Goal: Task Accomplishment & Management: Manage account settings

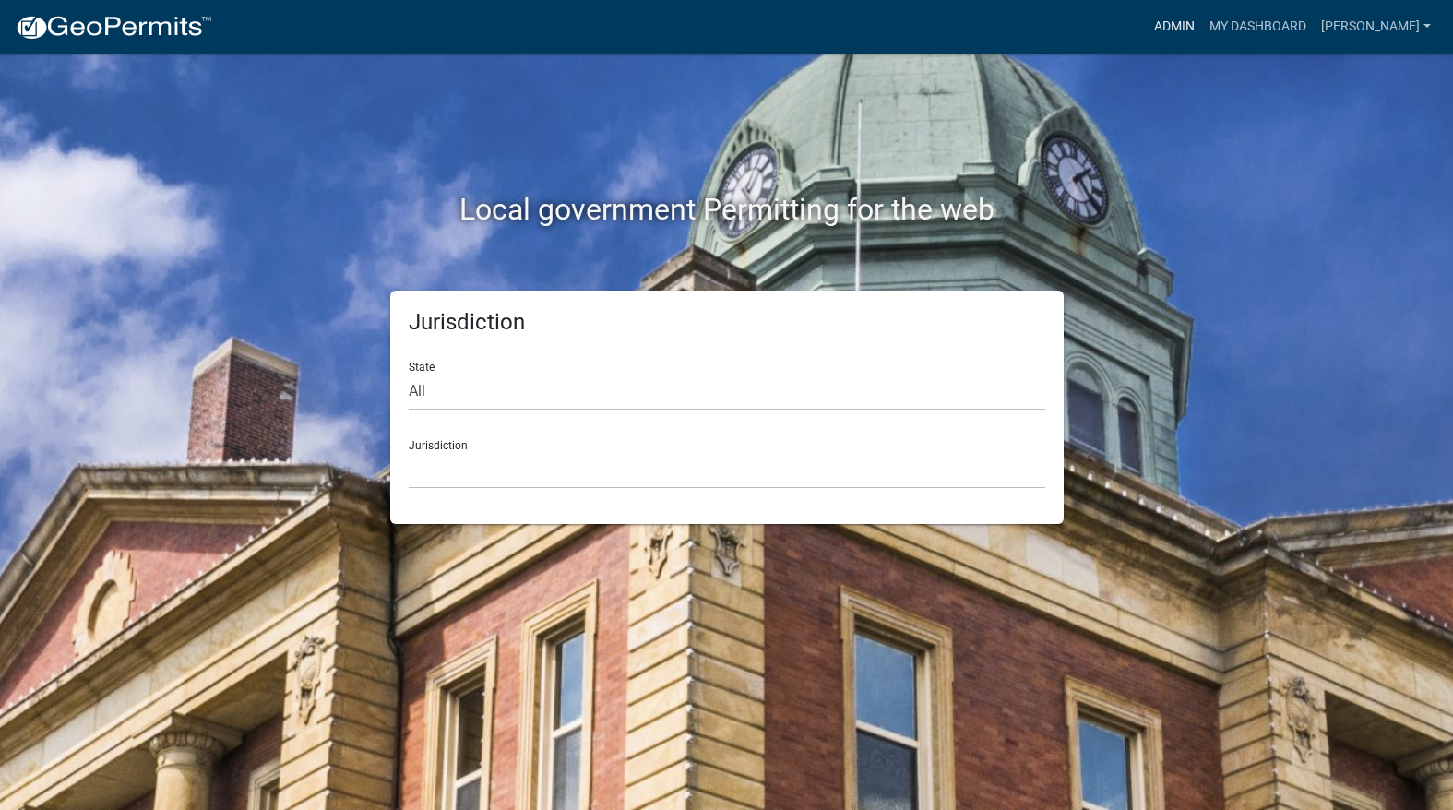
click at [1202, 18] on link "Admin" at bounding box center [1174, 26] width 55 height 35
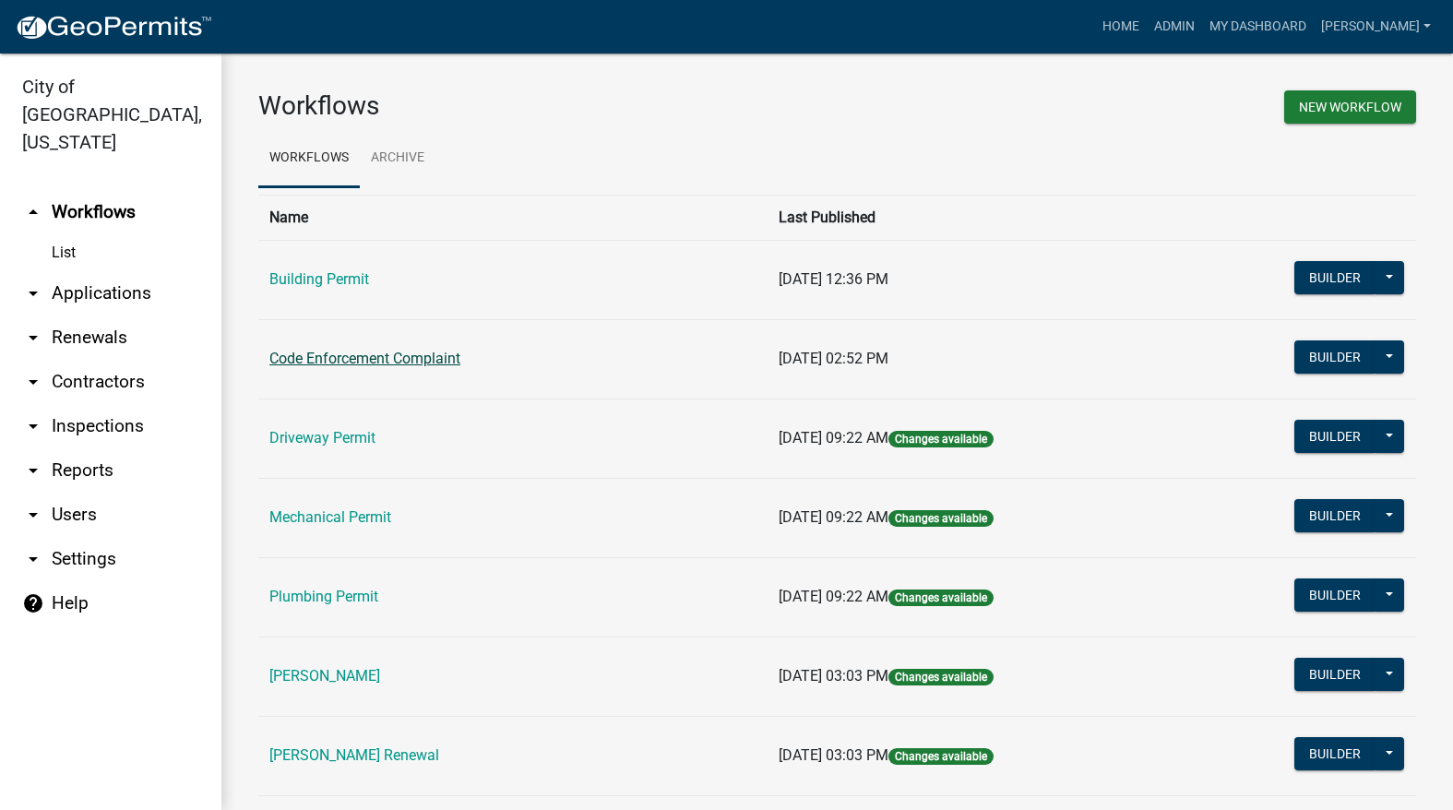
click at [401, 365] on link "Code Enforcement Complaint" at bounding box center [364, 359] width 191 height 18
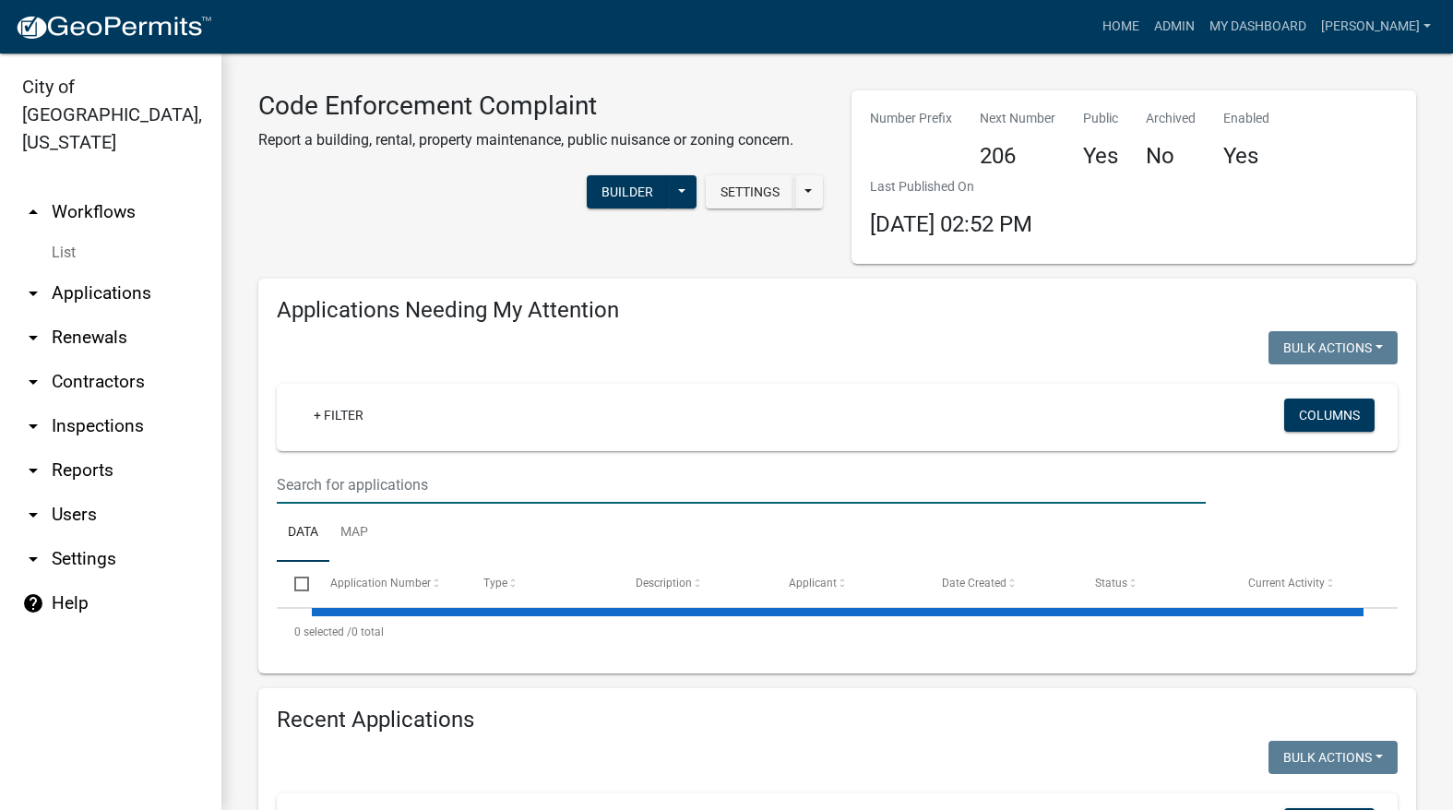
click at [359, 474] on input "text" at bounding box center [741, 485] width 929 height 38
select select "3: 100"
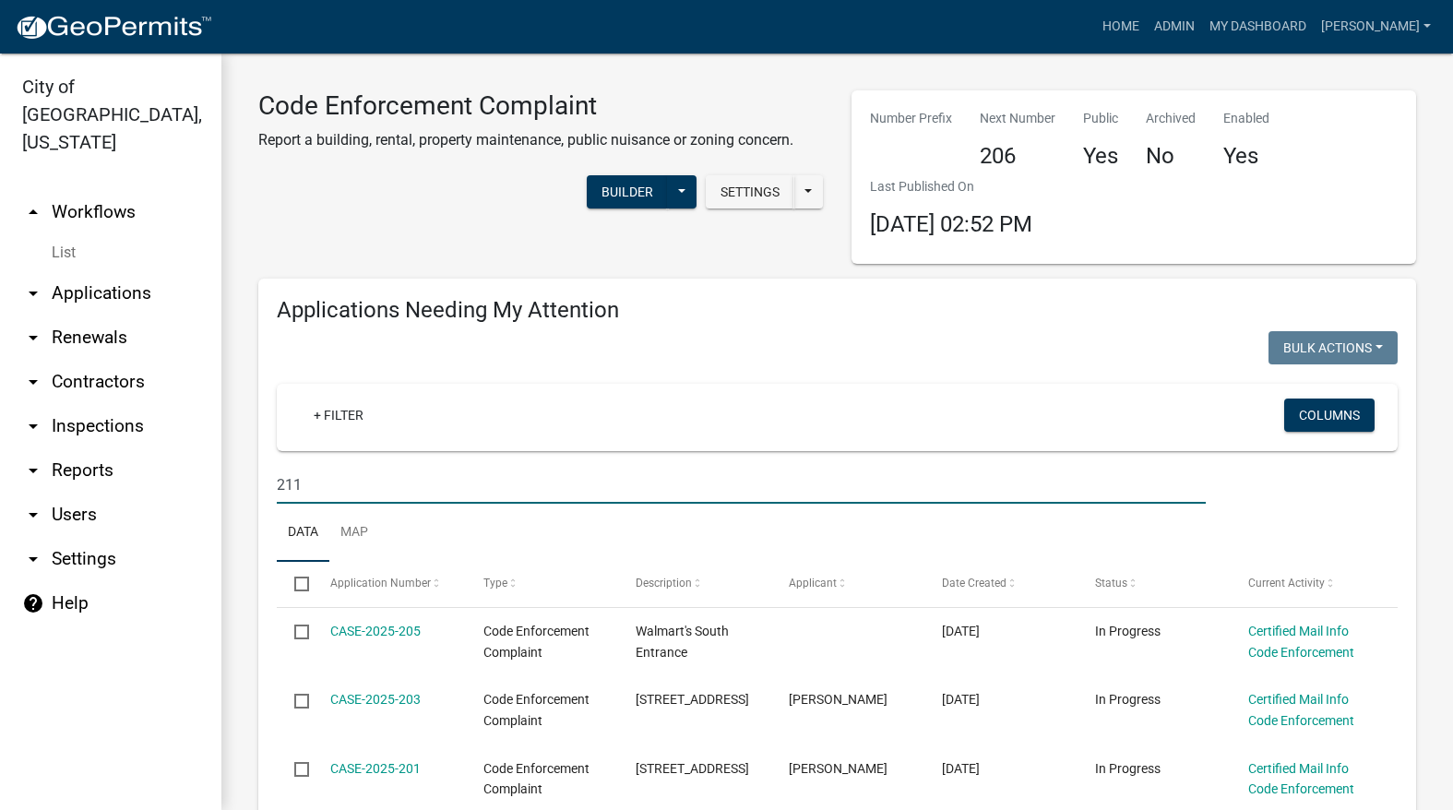
type input "211"
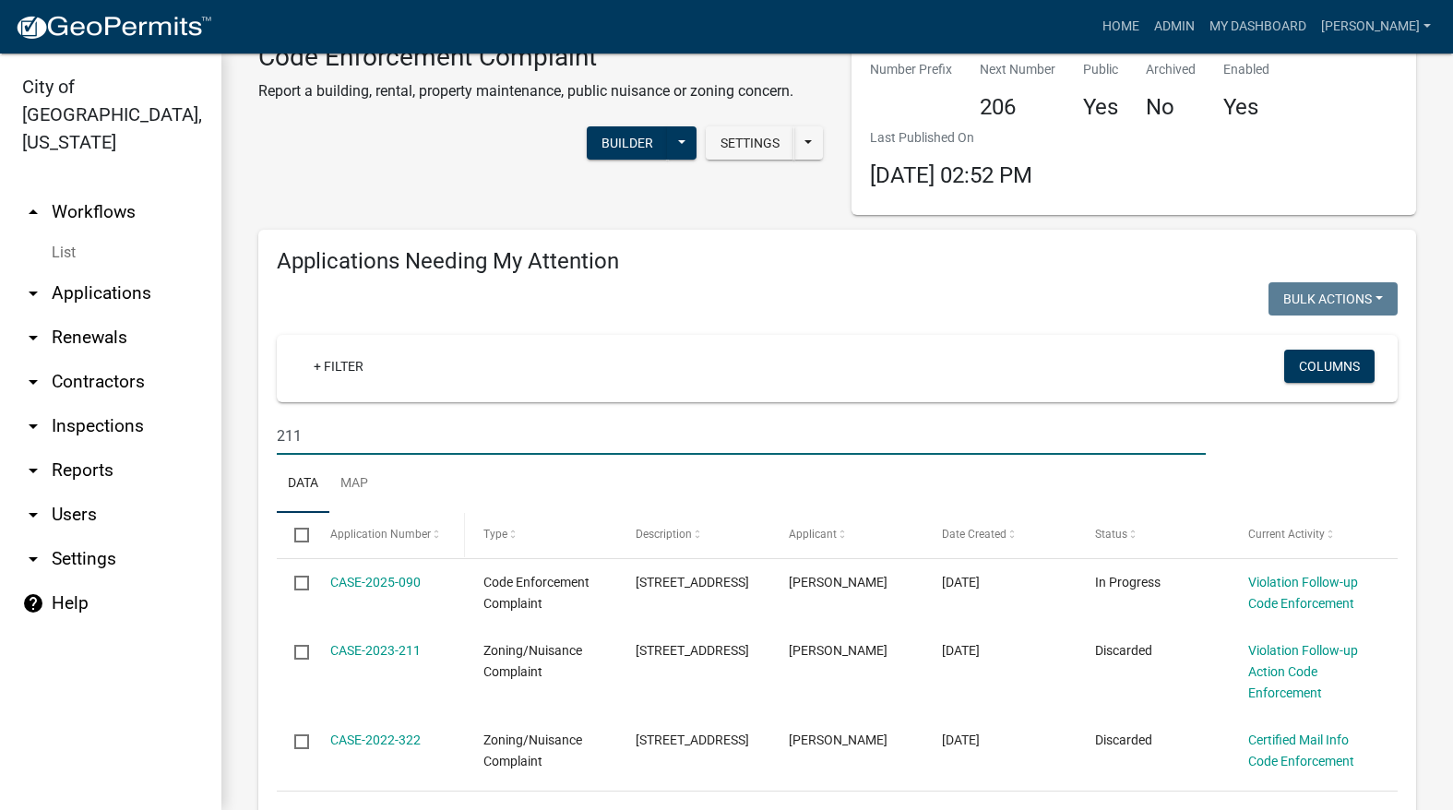
scroll to position [92, 0]
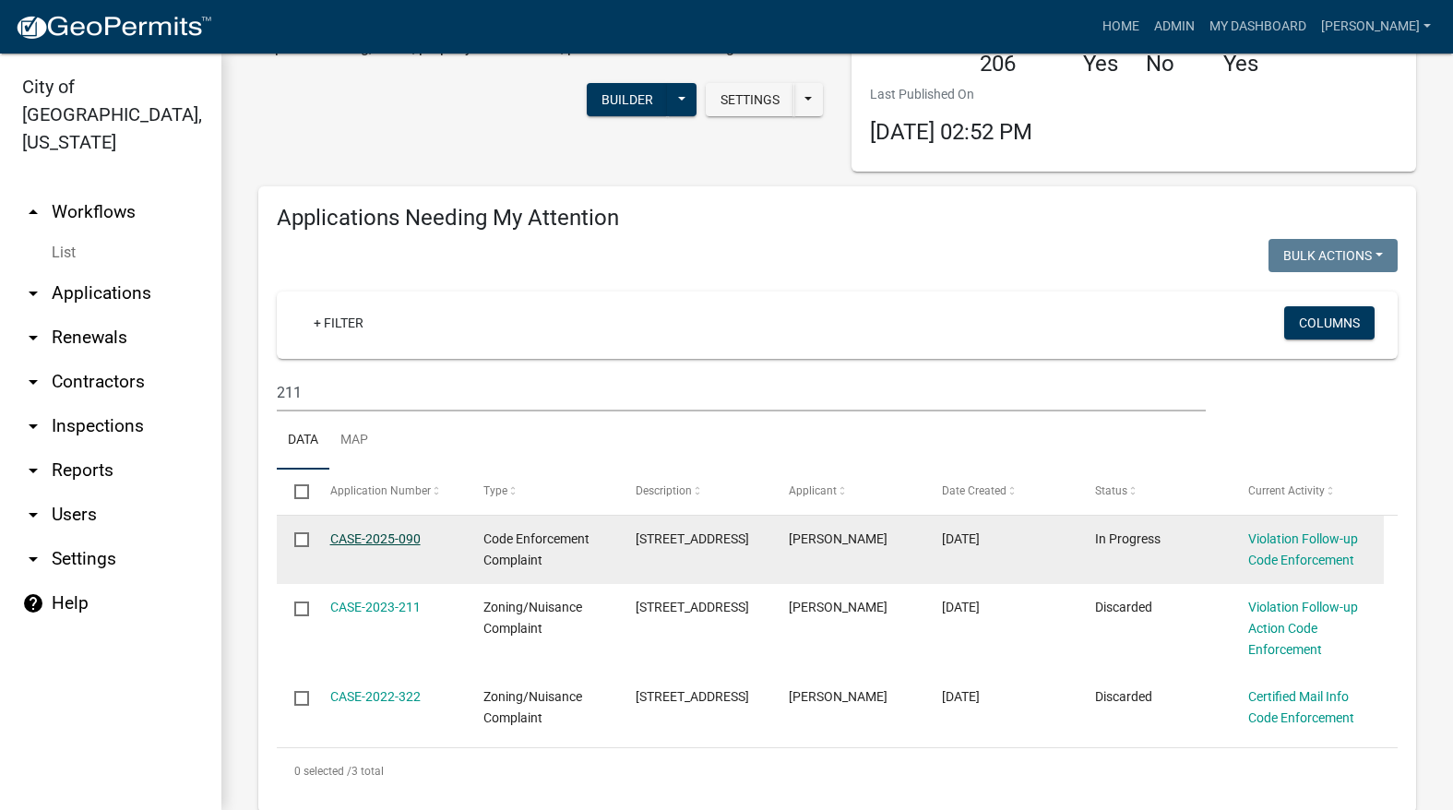
click at [377, 532] on link "CASE-2025-090" at bounding box center [375, 538] width 90 height 15
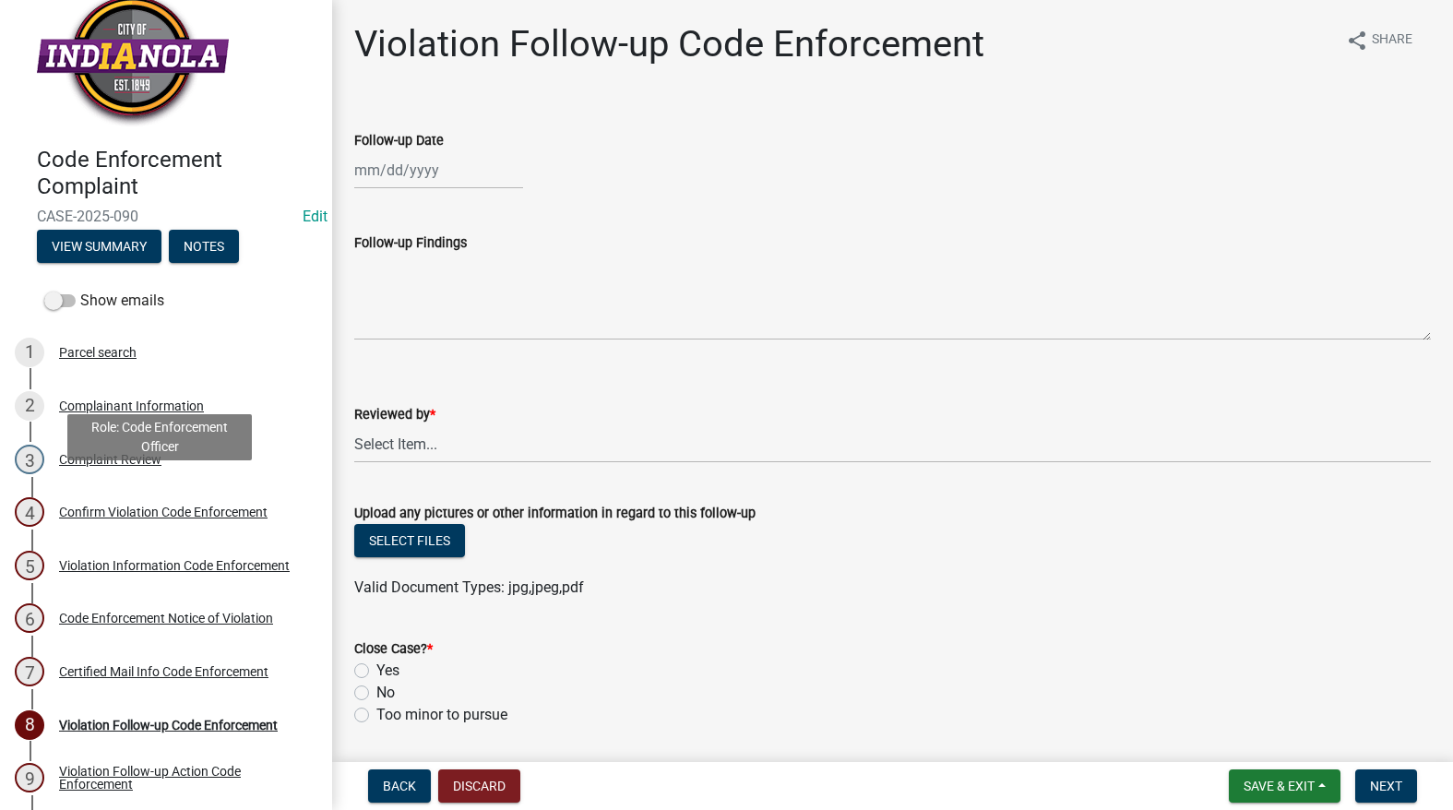
scroll to position [120, 0]
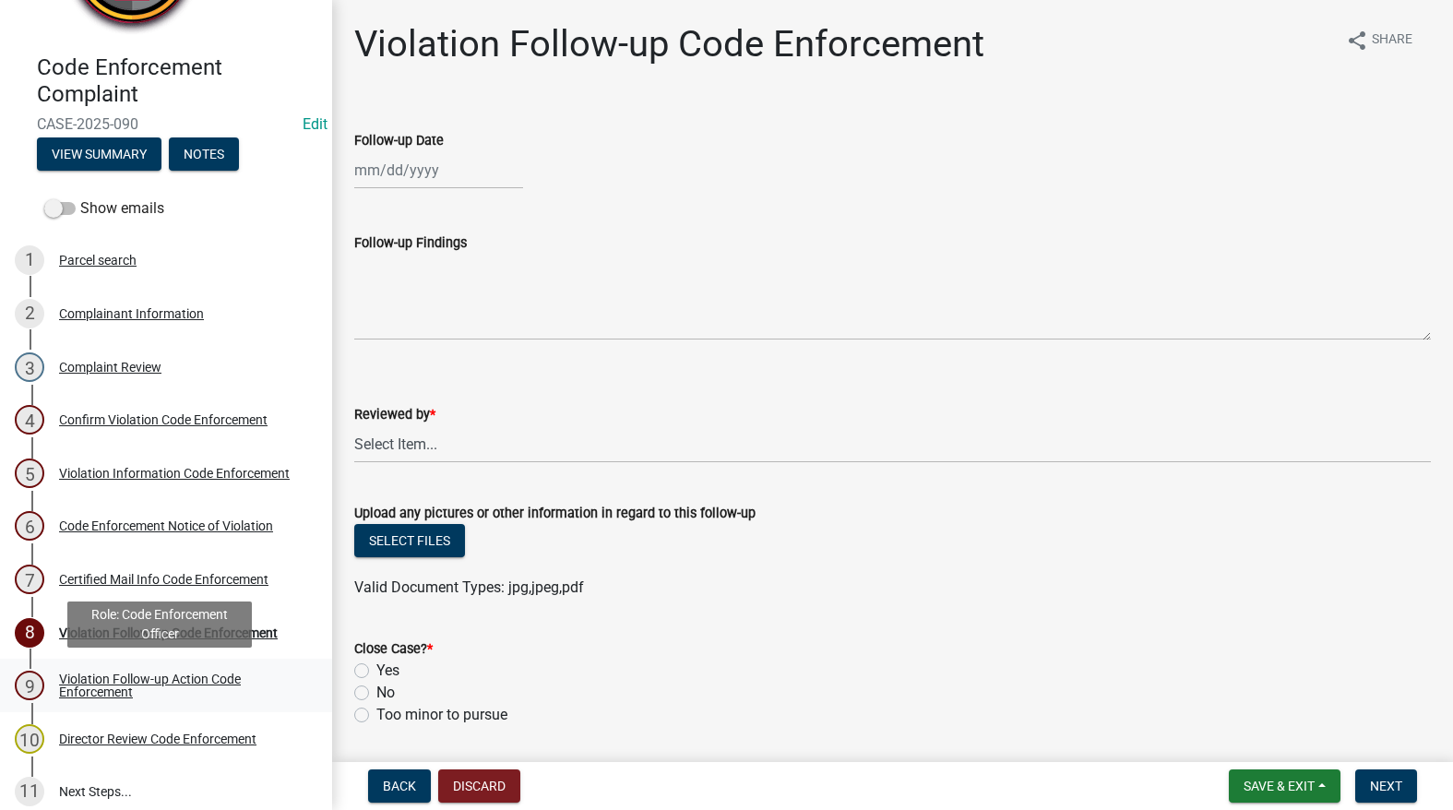
click at [172, 672] on div "Violation Follow-up Action Code Enforcement" at bounding box center [181, 685] width 244 height 26
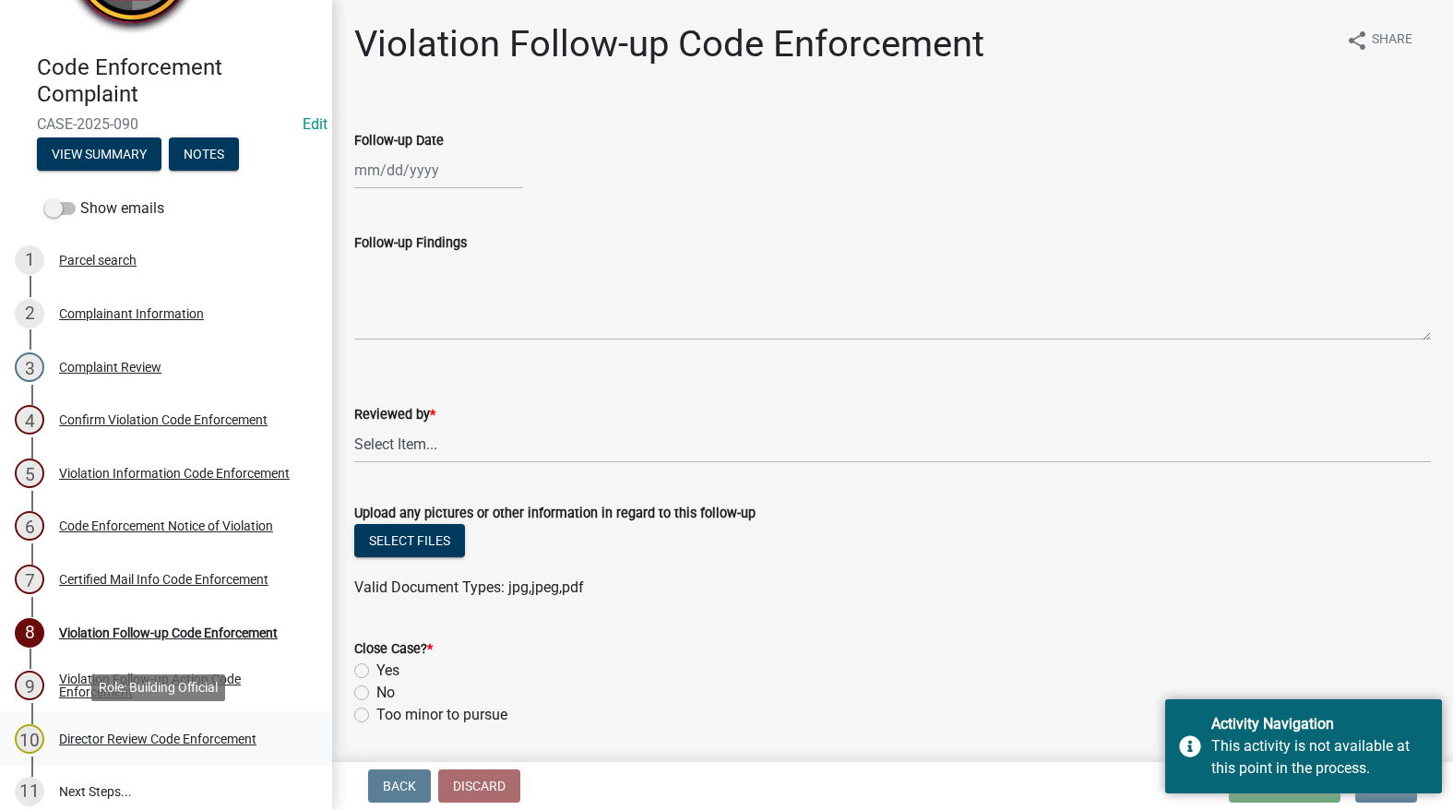
click at [181, 741] on div "Director Review Code Enforcement" at bounding box center [157, 738] width 197 height 13
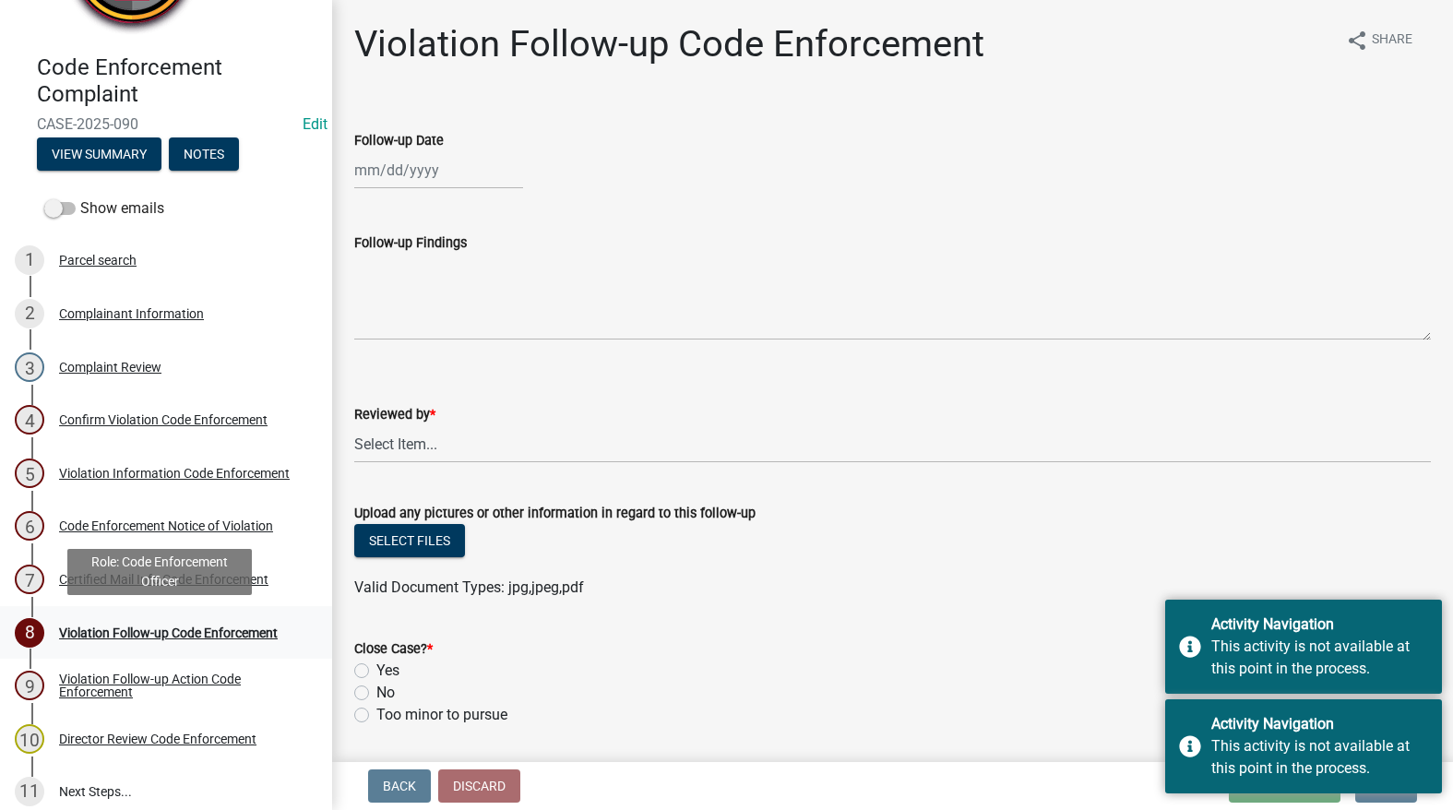
click at [165, 637] on div "Violation Follow-up Code Enforcement" at bounding box center [168, 632] width 219 height 13
click at [124, 168] on button "View Summary" at bounding box center [99, 153] width 125 height 33
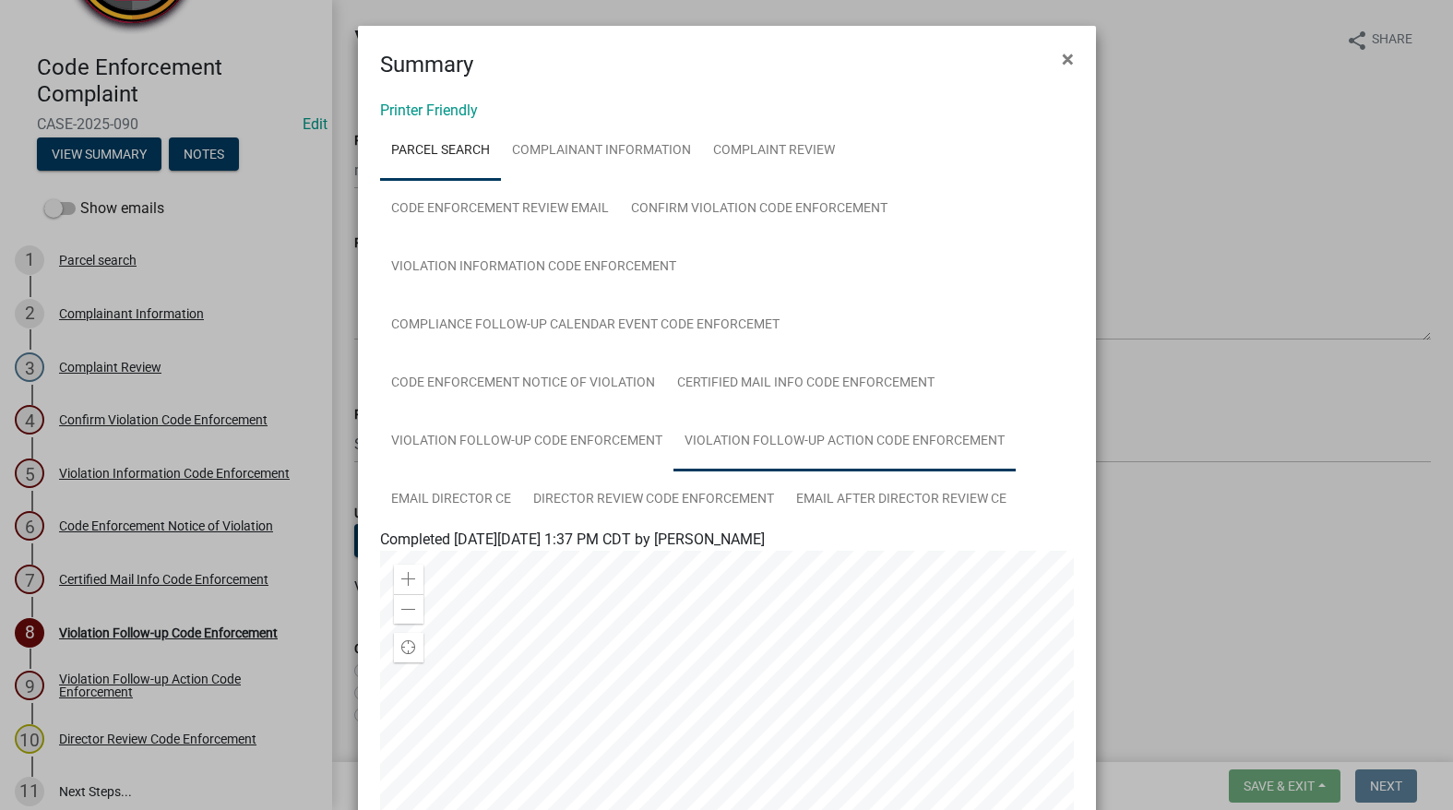
click at [673, 451] on link "Violation Follow-up Action Code Enforcement" at bounding box center [844, 441] width 342 height 59
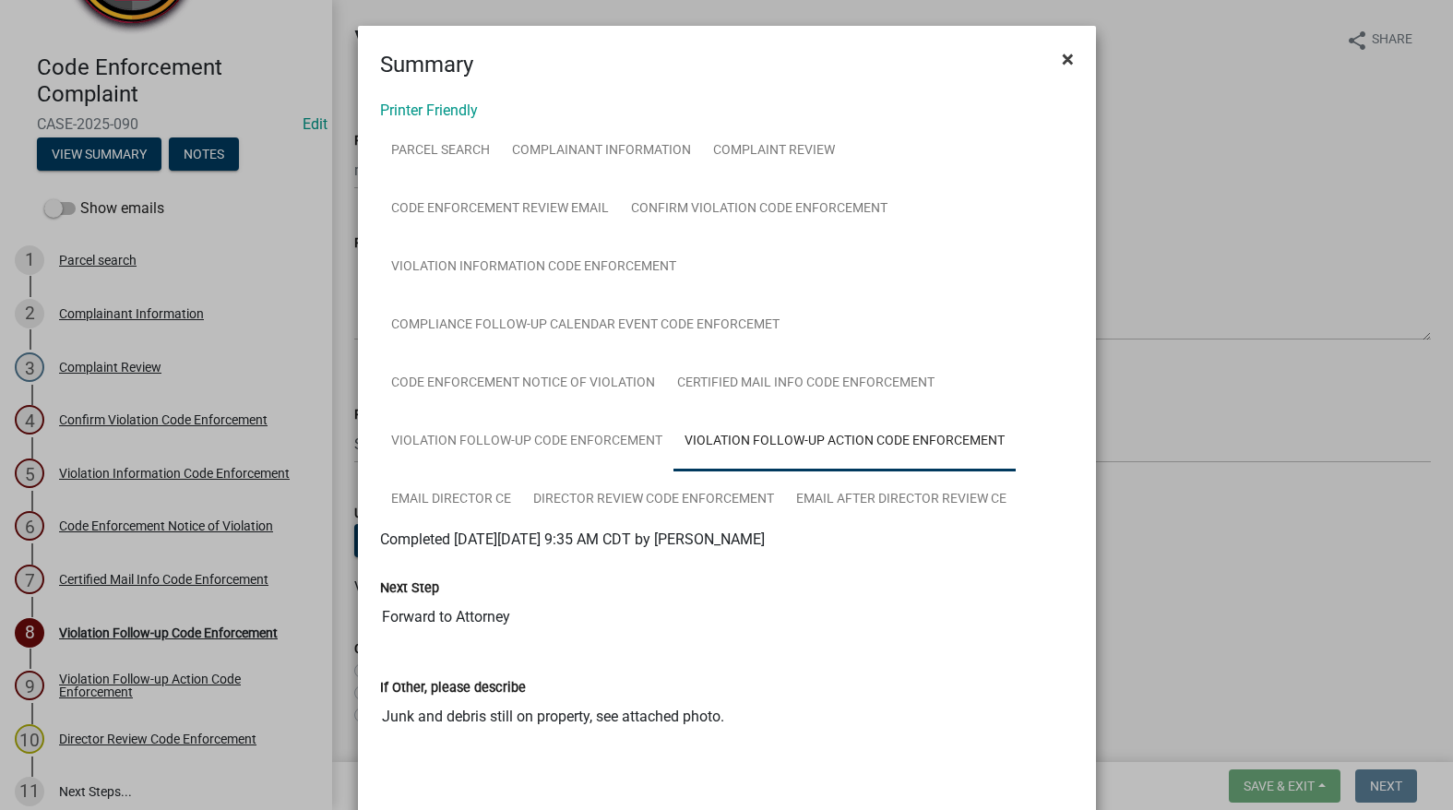
click at [1070, 53] on button "×" at bounding box center [1068, 59] width 42 height 52
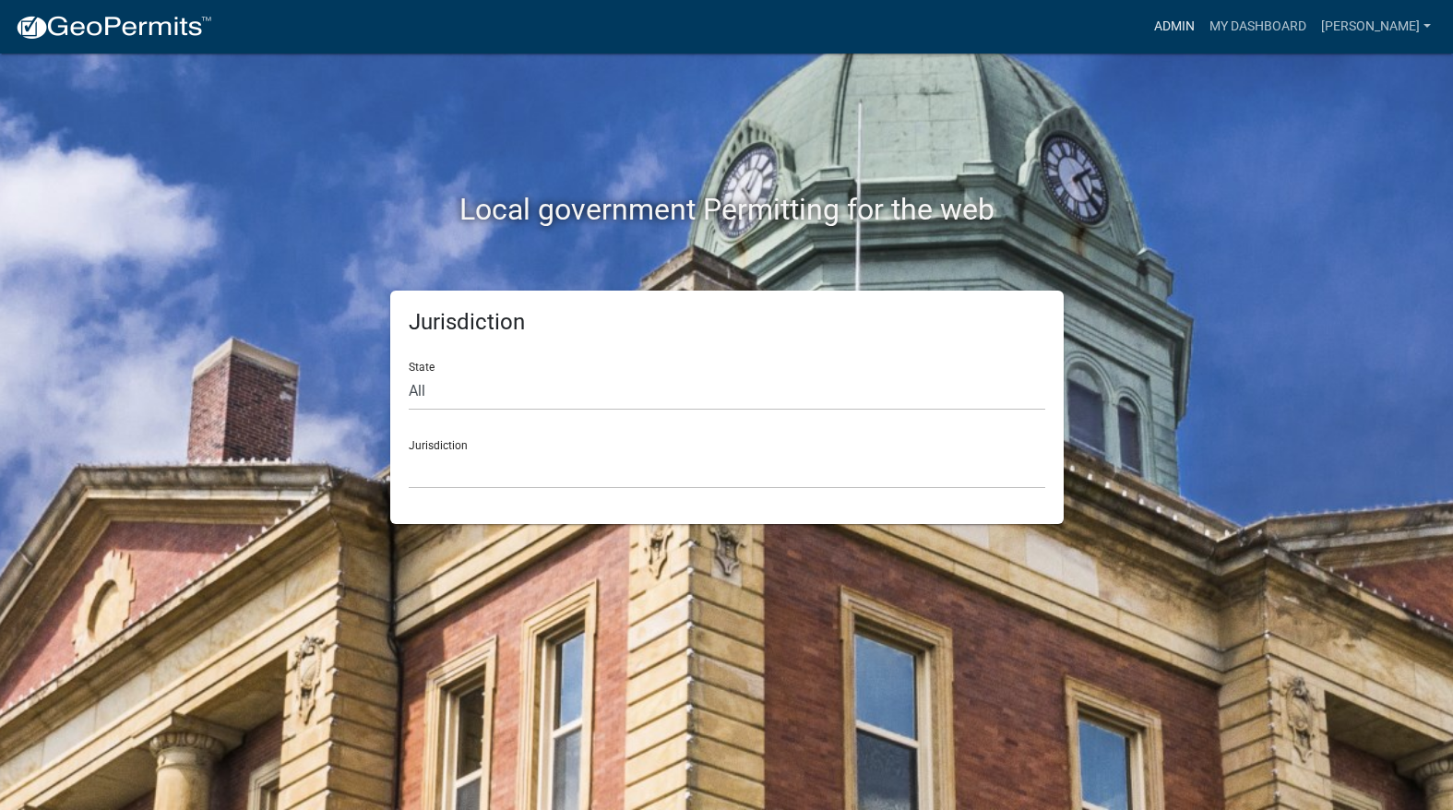
click at [1202, 26] on link "Admin" at bounding box center [1174, 26] width 55 height 35
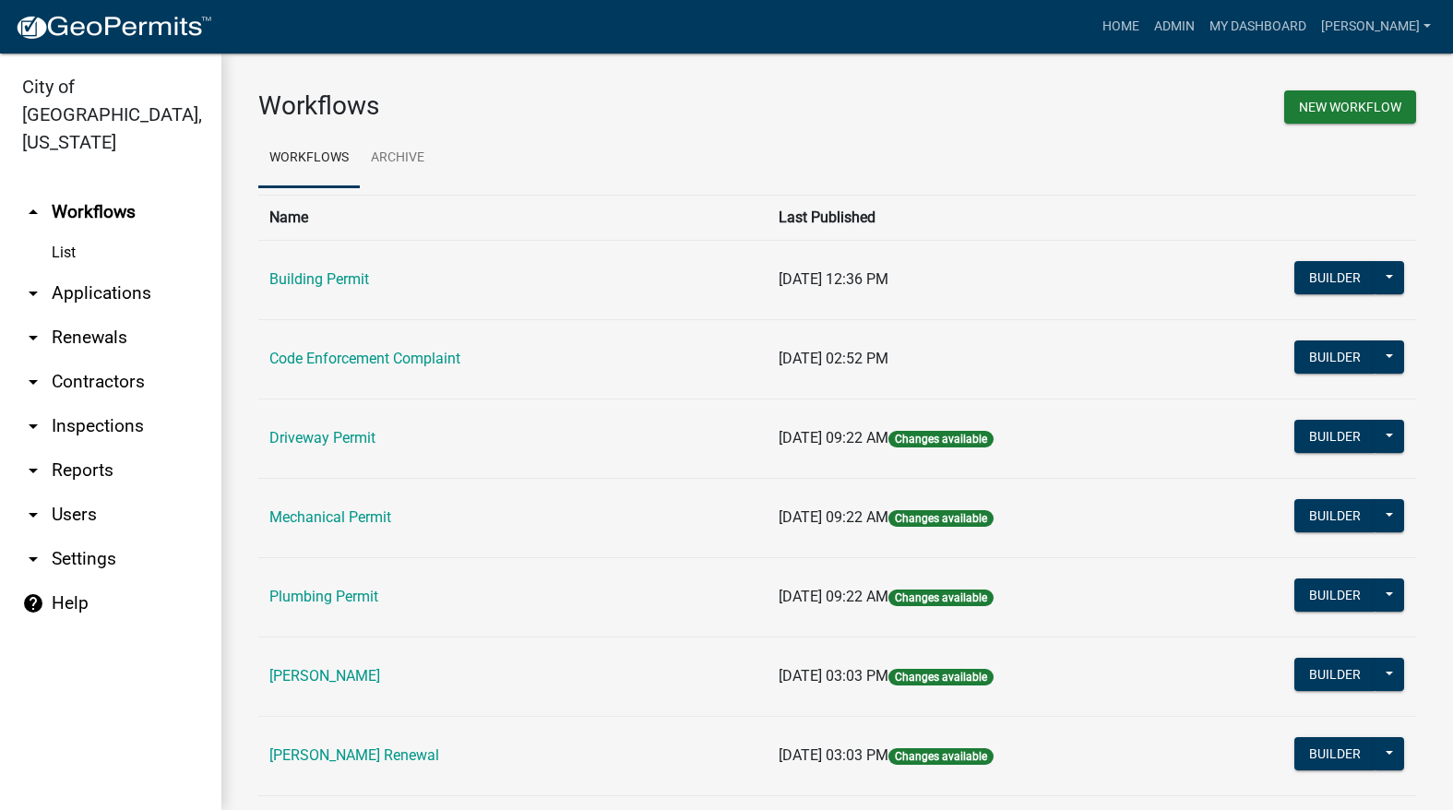
click at [394, 748] on link "[PERSON_NAME] Renewal" at bounding box center [354, 755] width 170 height 18
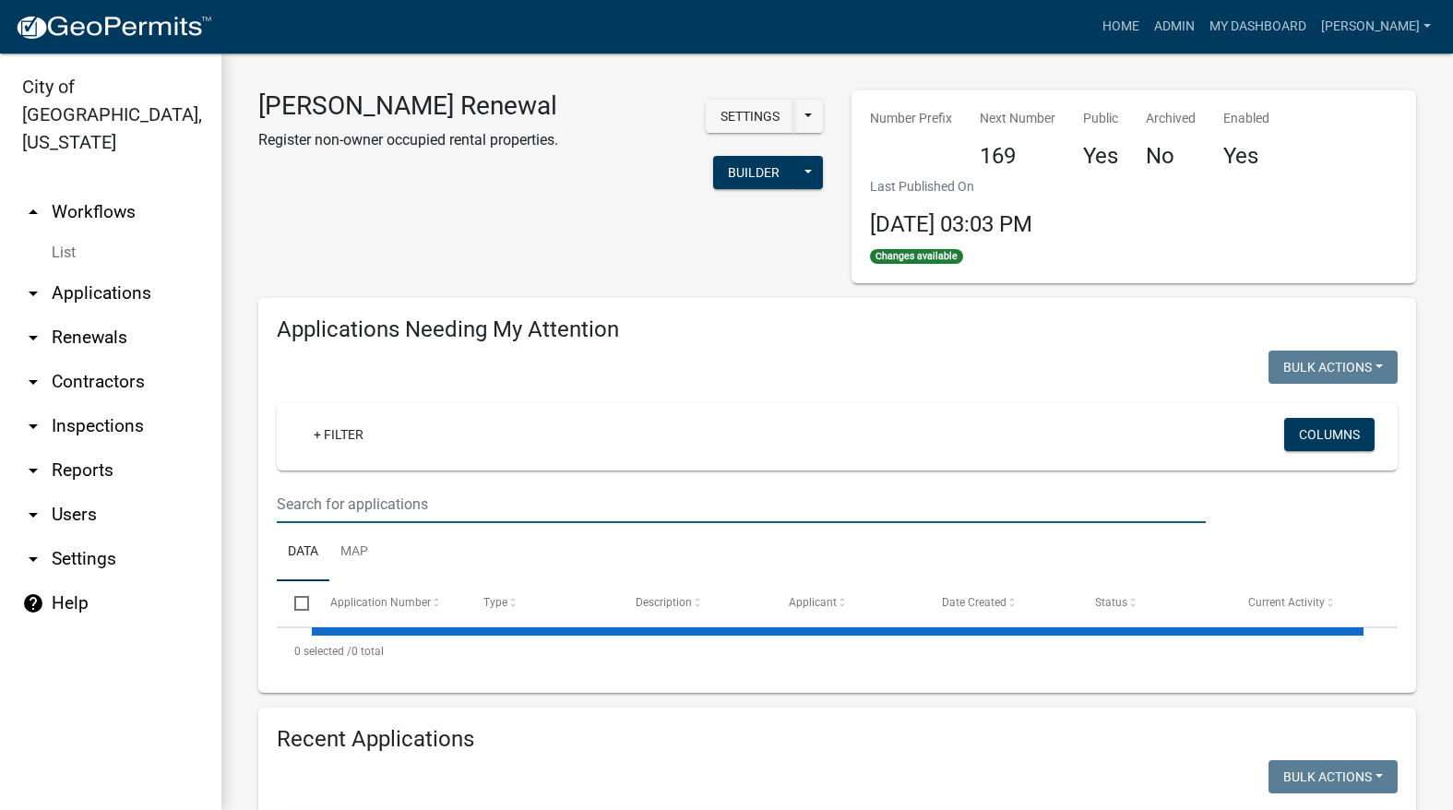
click at [457, 518] on input "text" at bounding box center [741, 504] width 929 height 38
select select "3: 100"
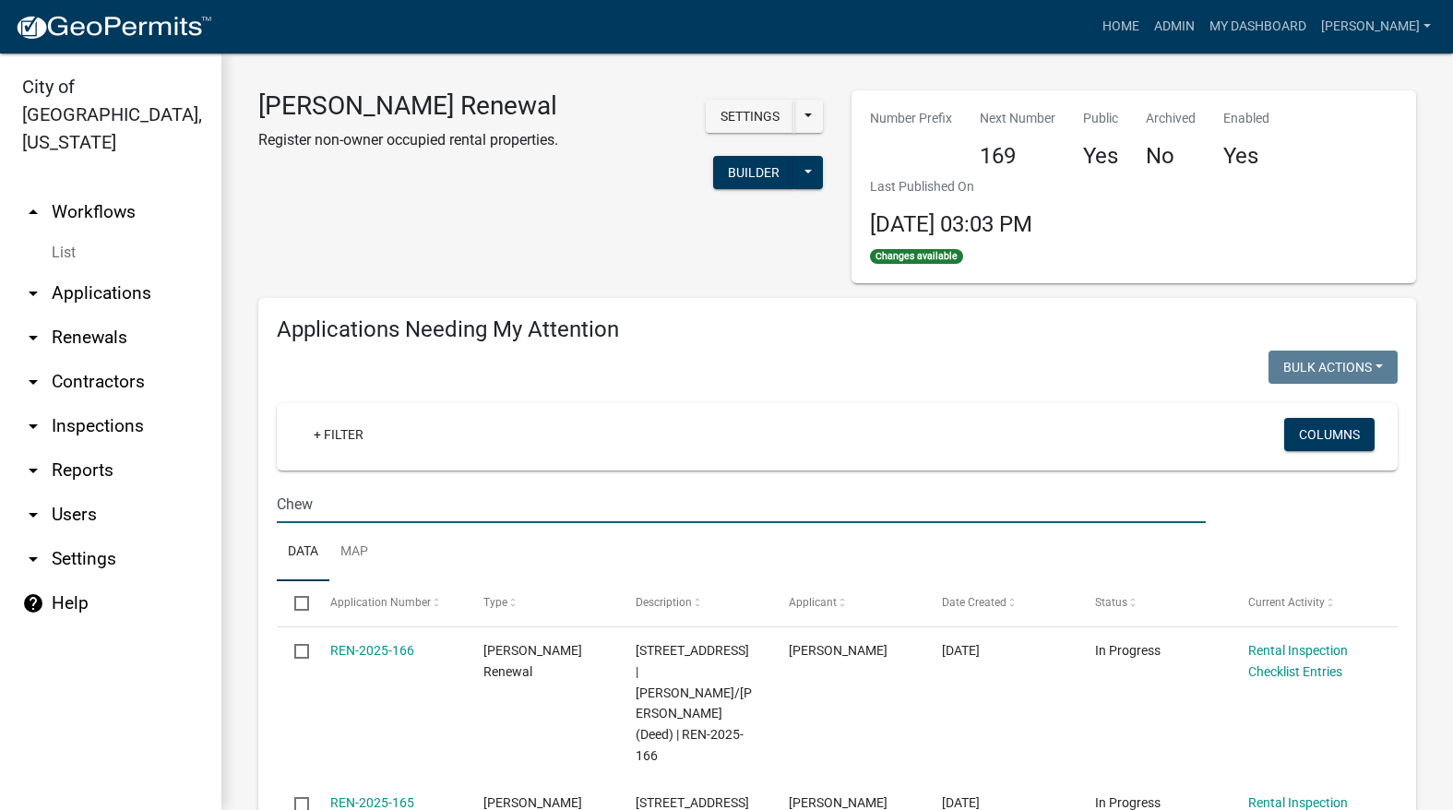
type input "Chew"
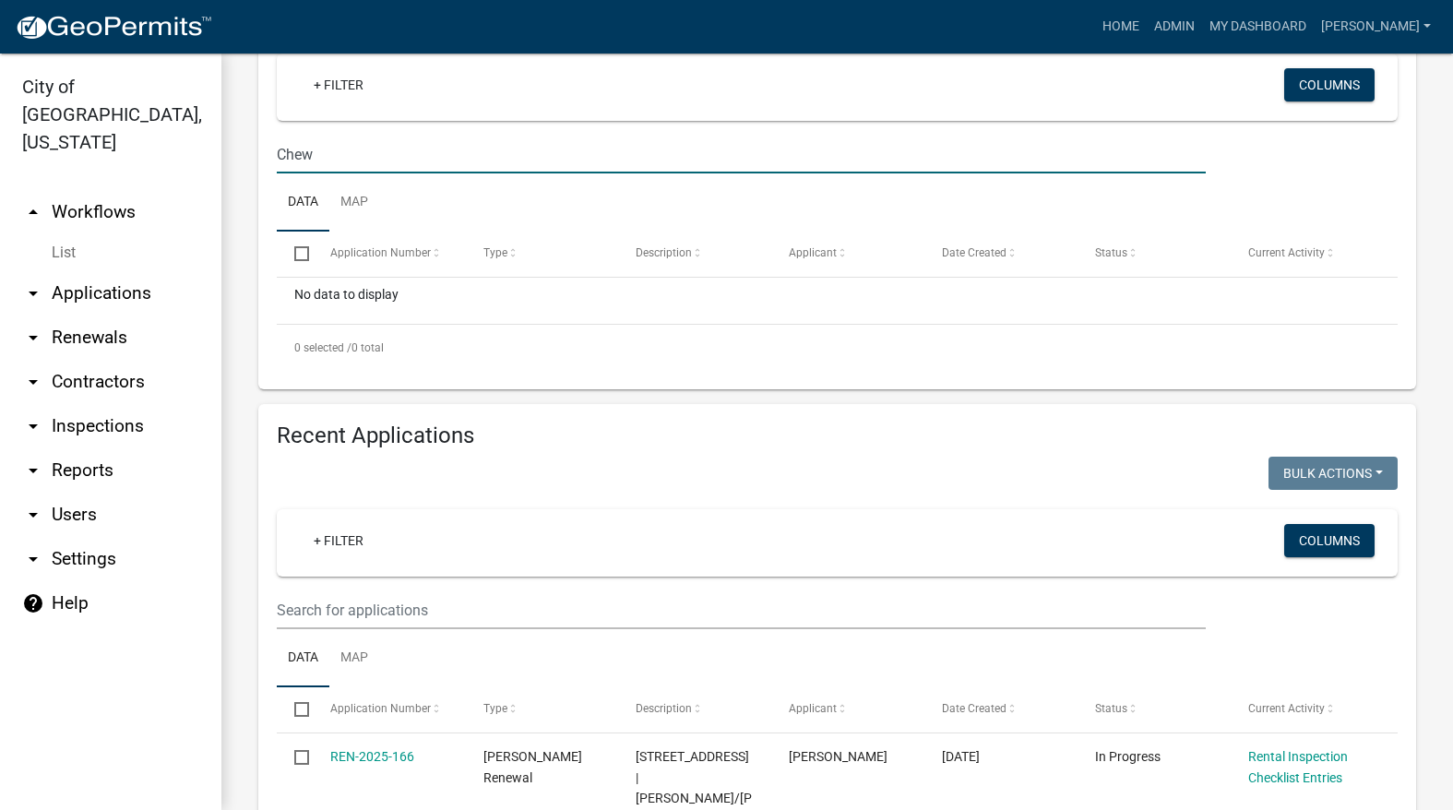
scroll to position [369, 0]
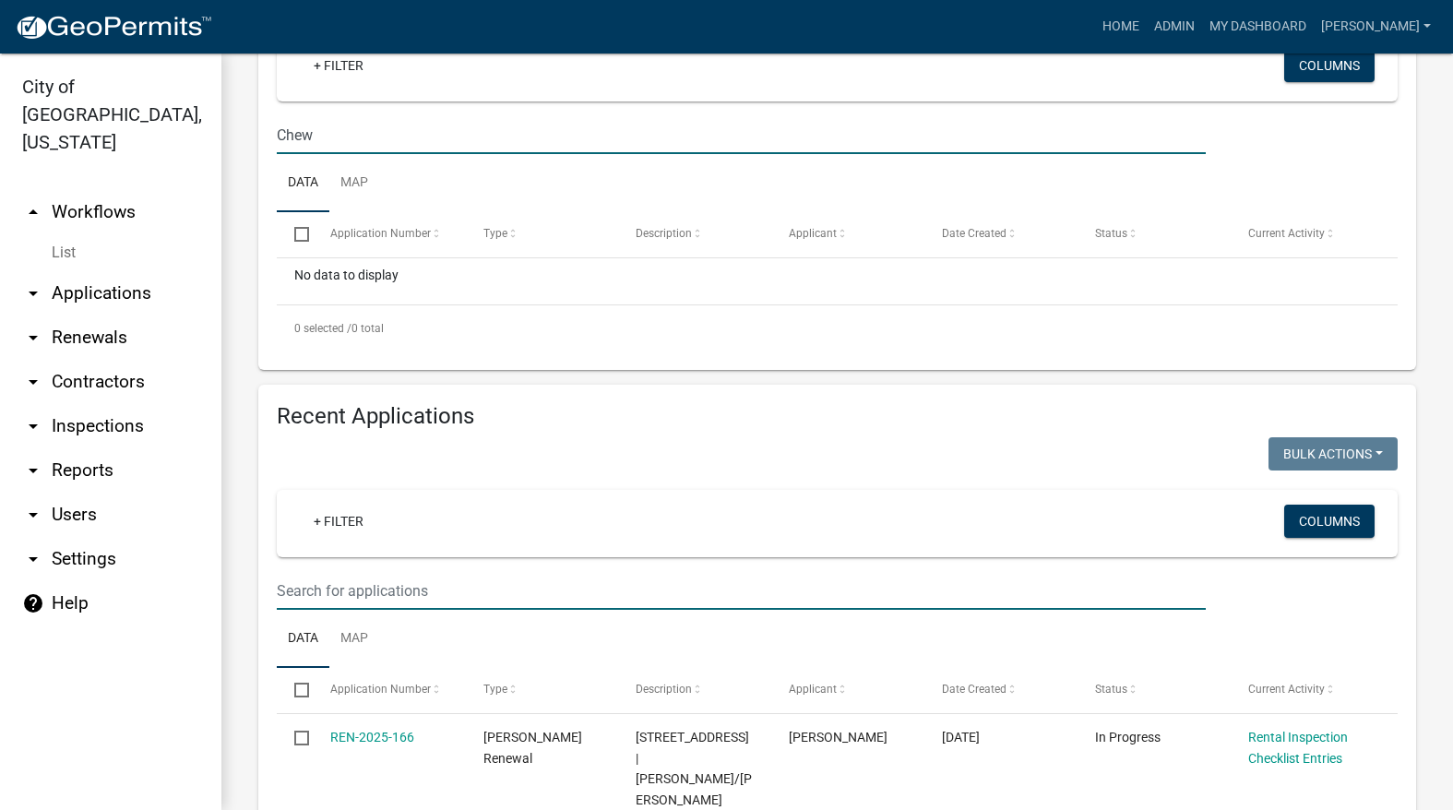
click at [472, 601] on input "text" at bounding box center [741, 591] width 929 height 38
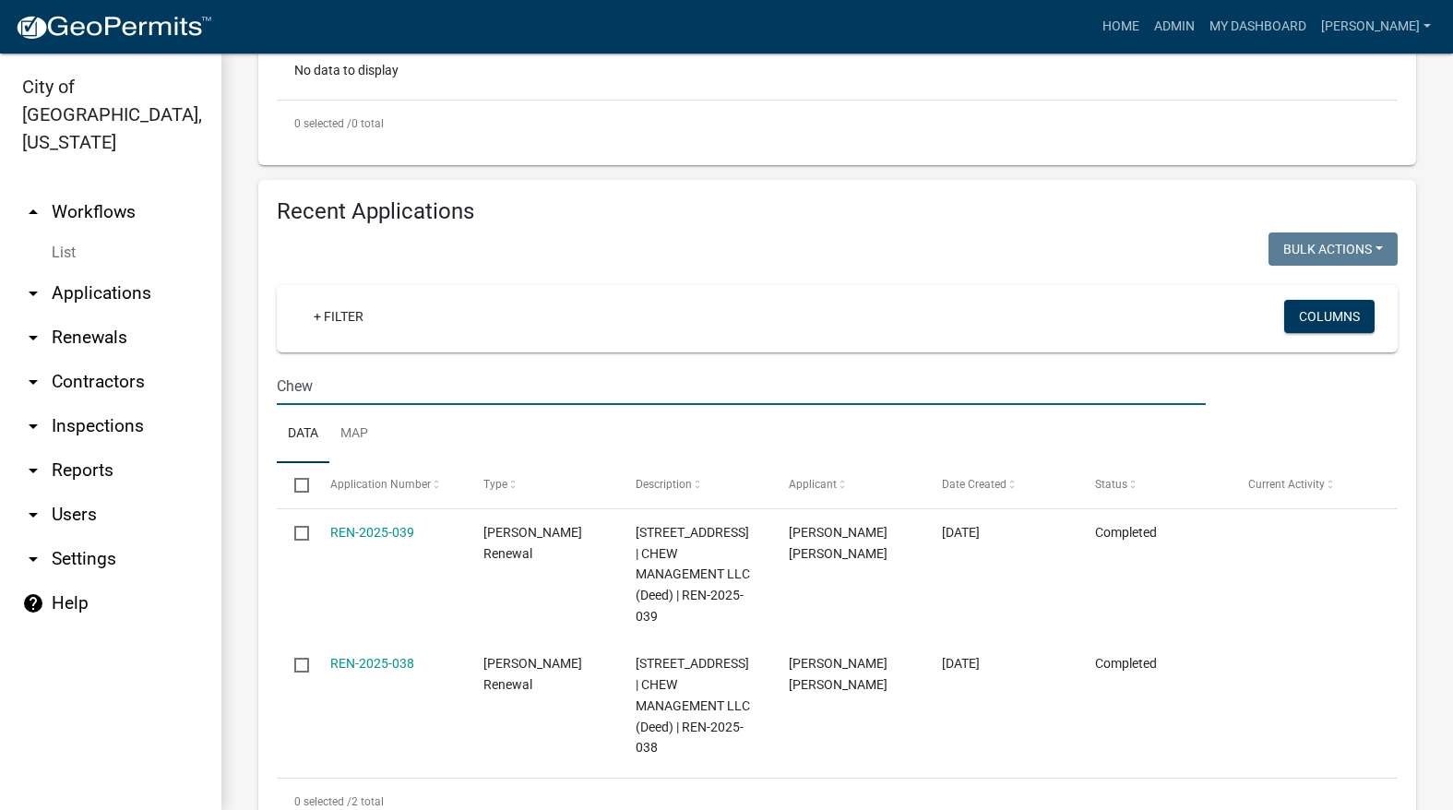
scroll to position [646, 0]
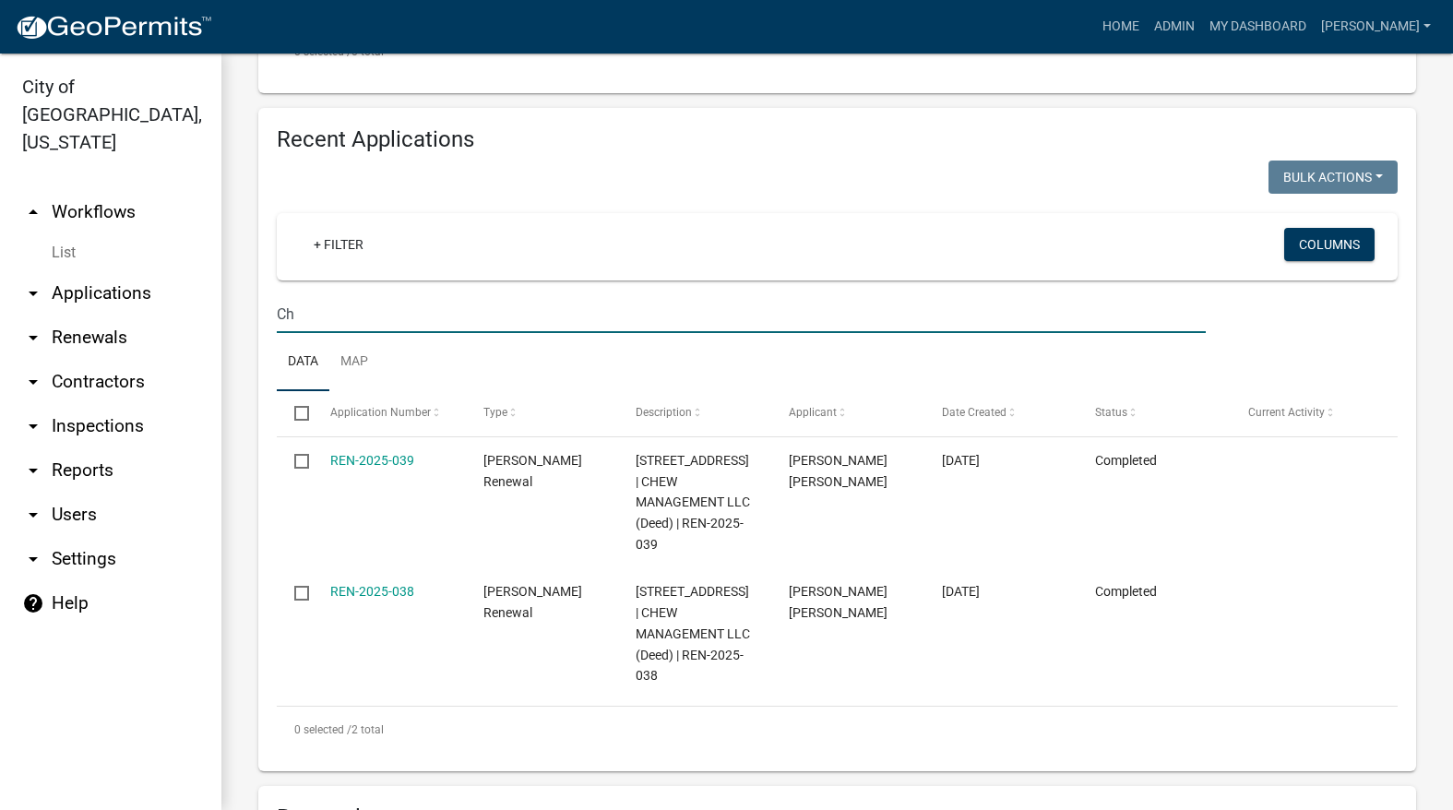
type input "C"
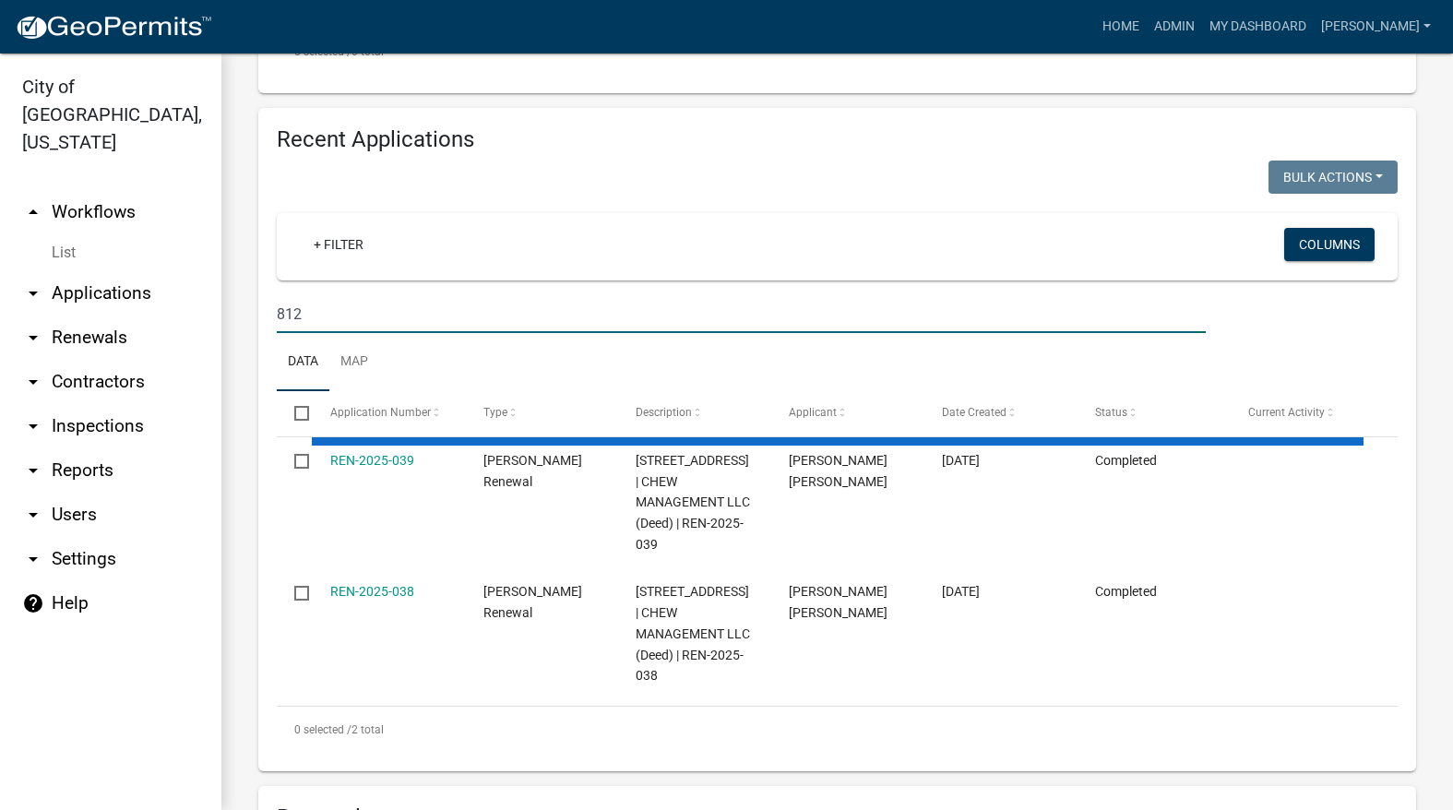
type input "812"
select select "3: 100"
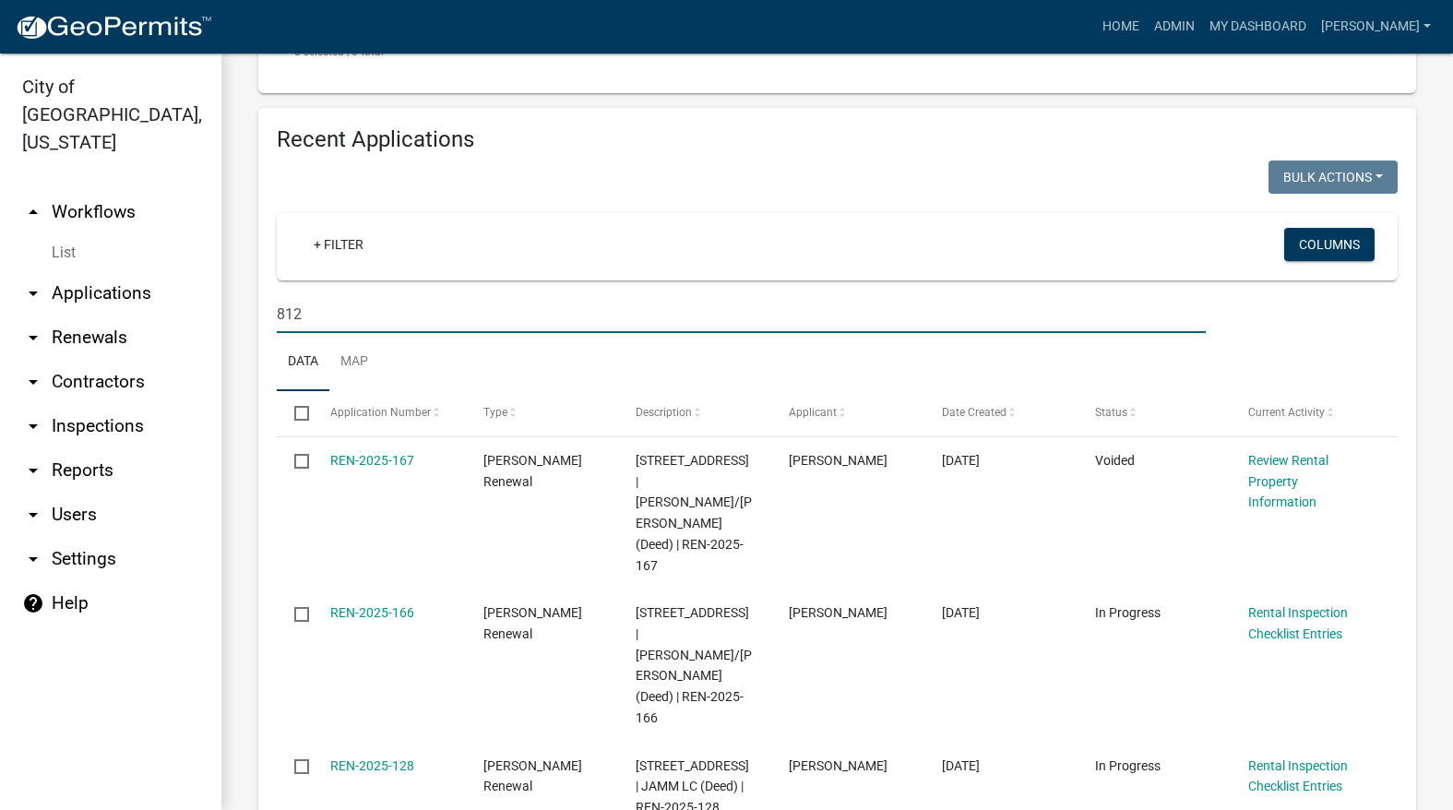
type input "812"
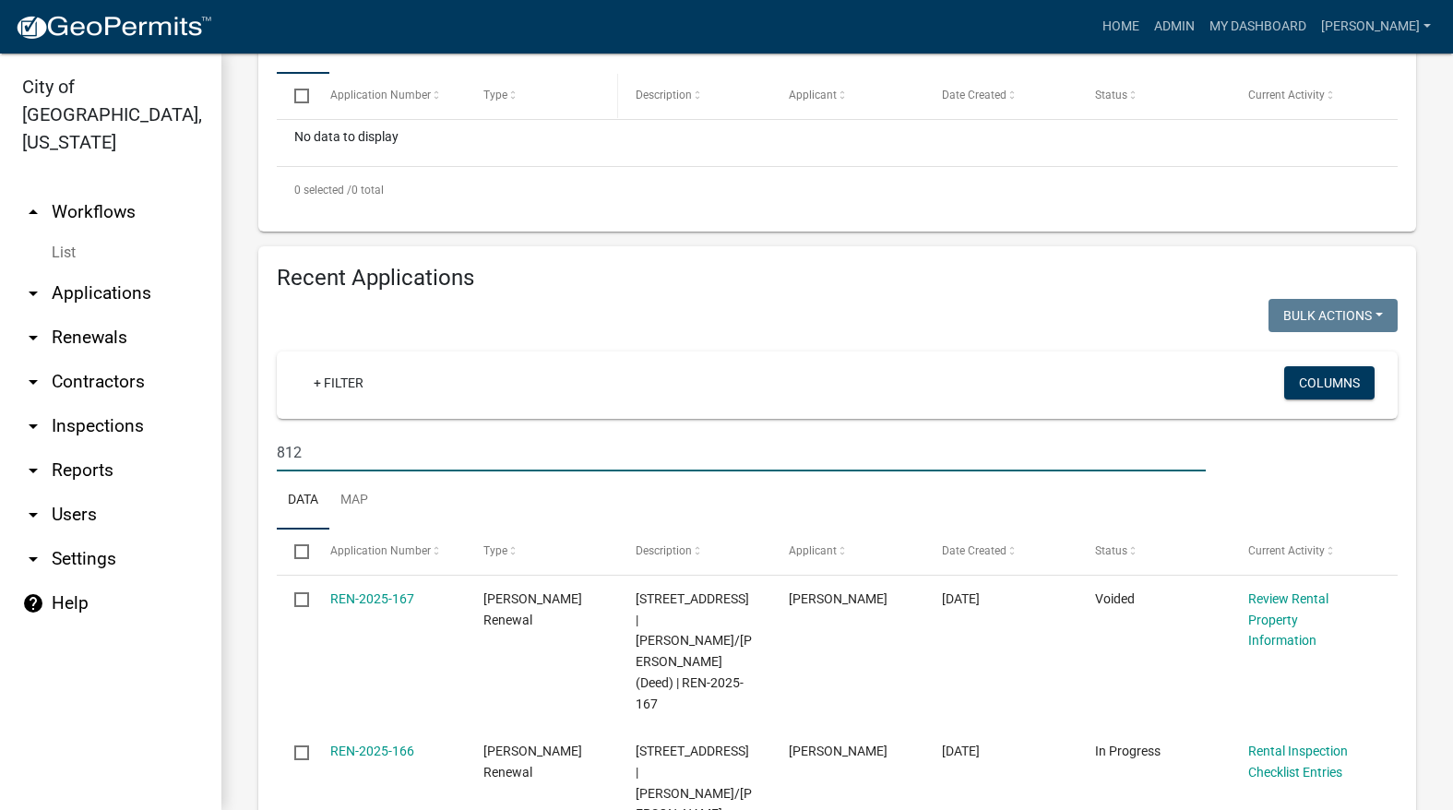
scroll to position [369, 0]
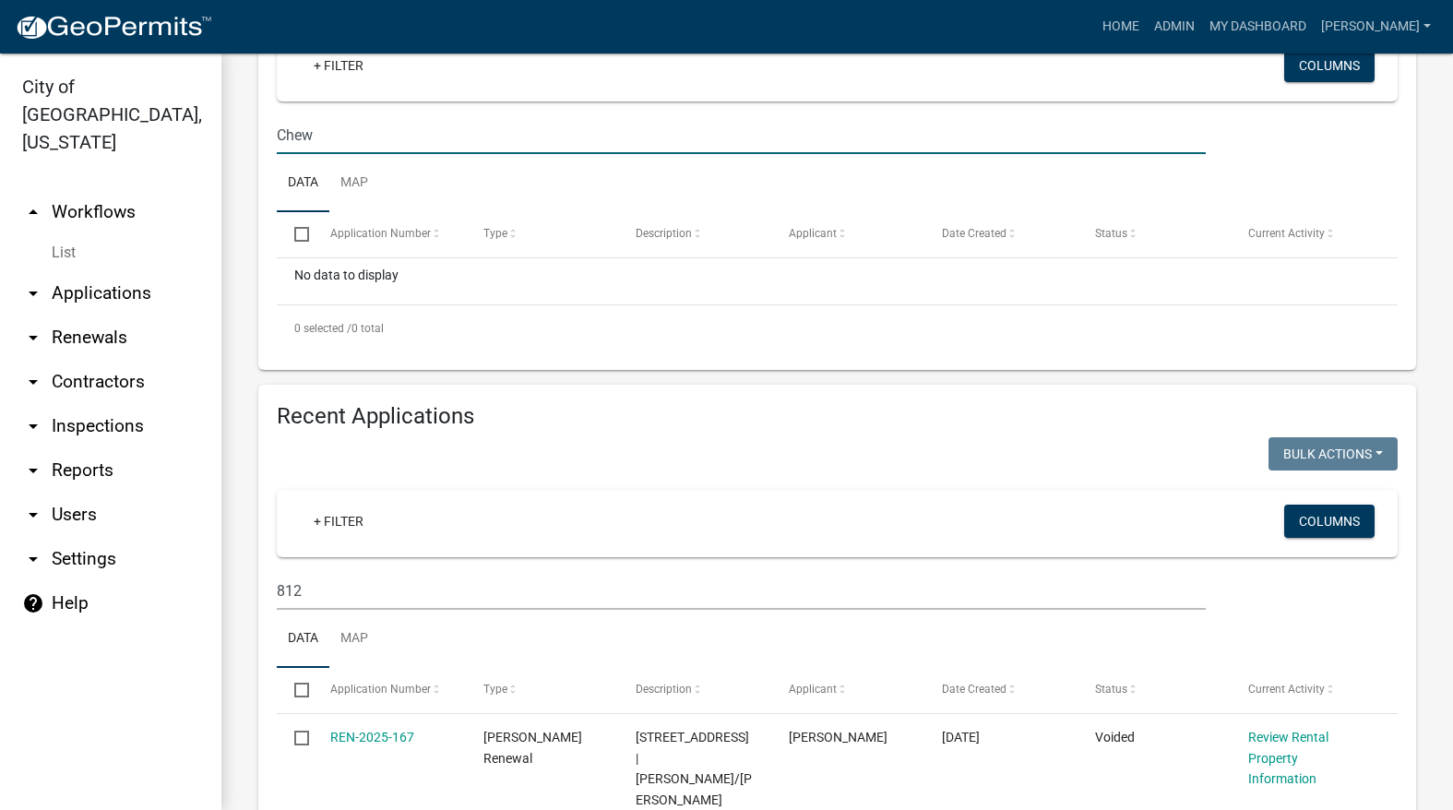
click at [510, 130] on input "Chew" at bounding box center [741, 135] width 929 height 38
type input "C"
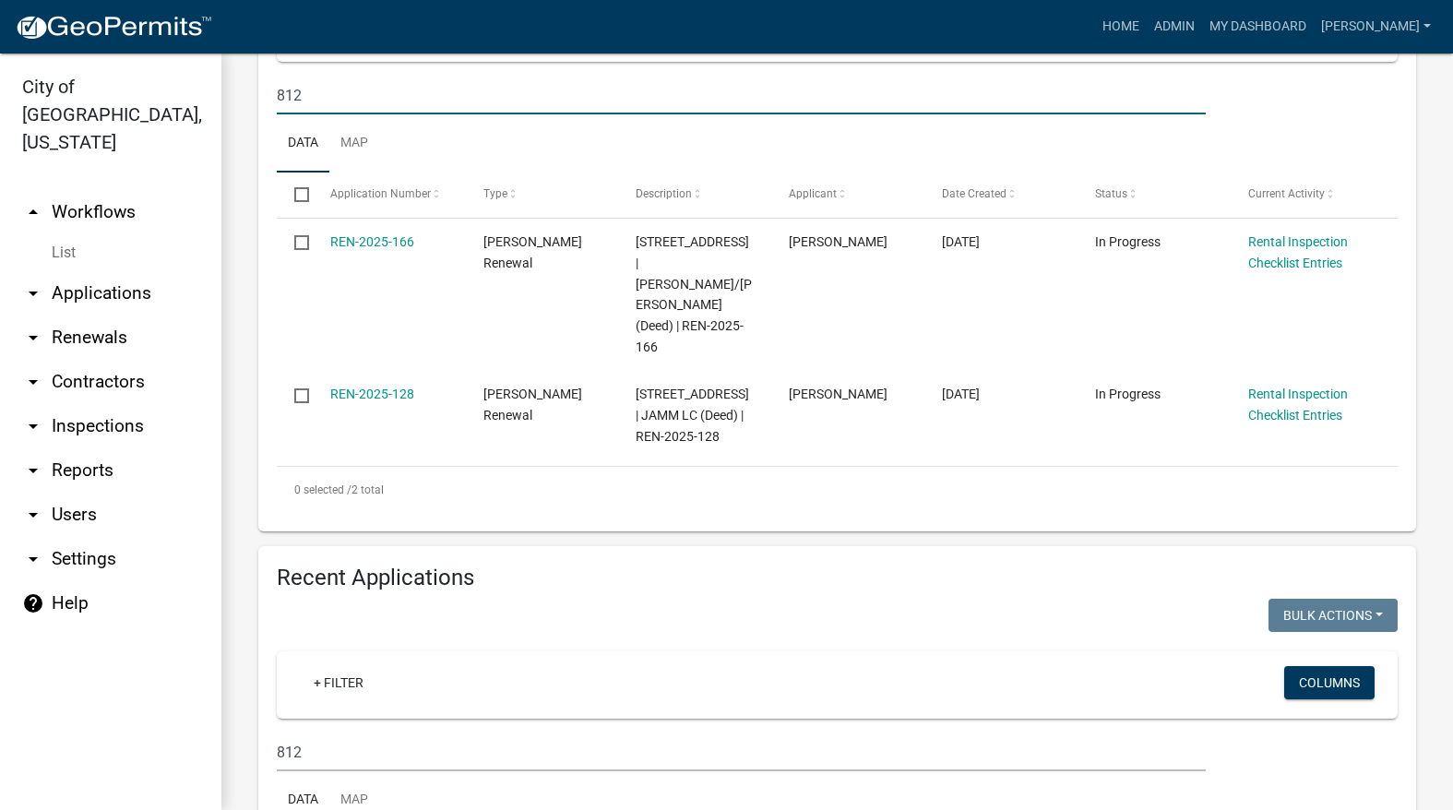
scroll to position [553, 0]
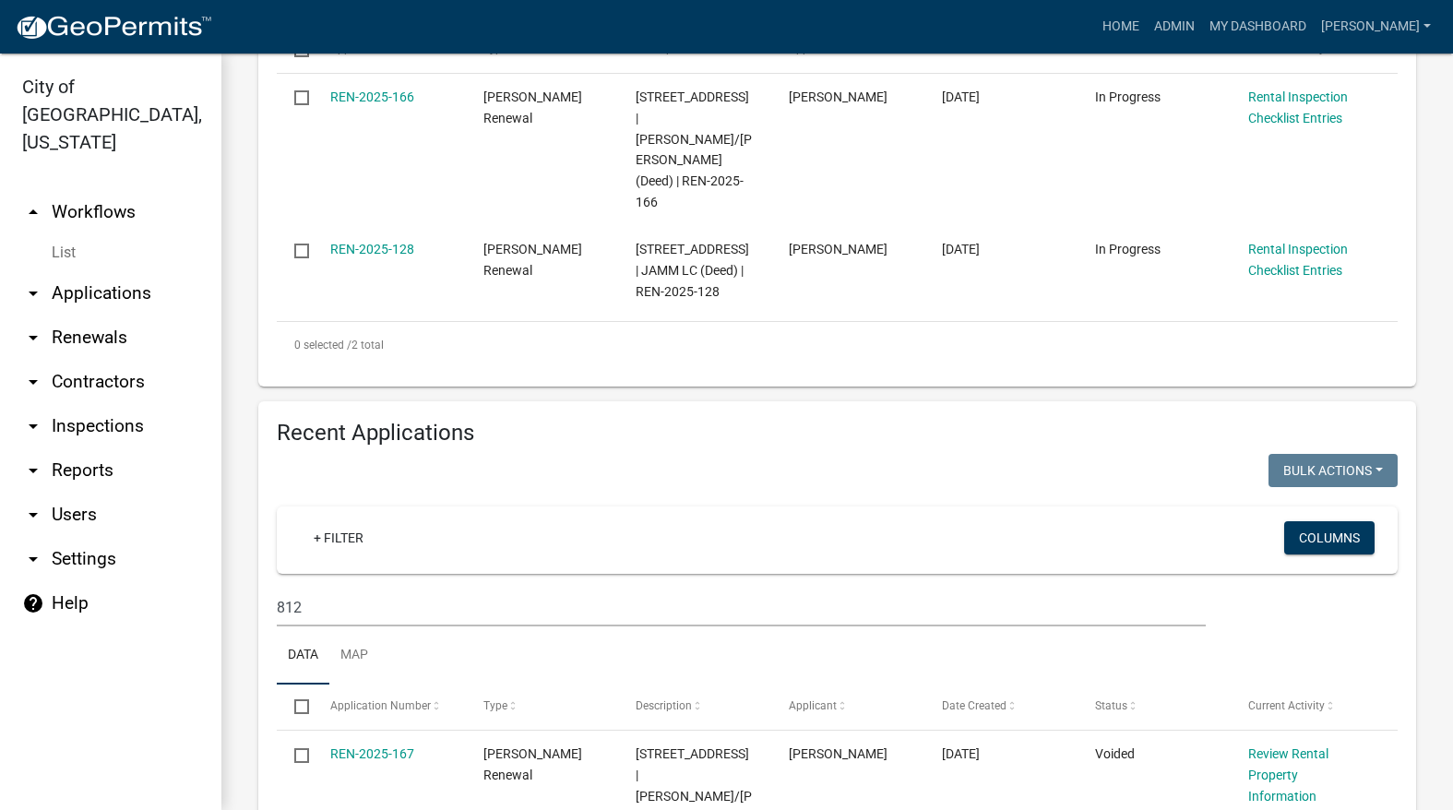
type input "812"
click at [506, 588] on input "812" at bounding box center [741, 607] width 929 height 38
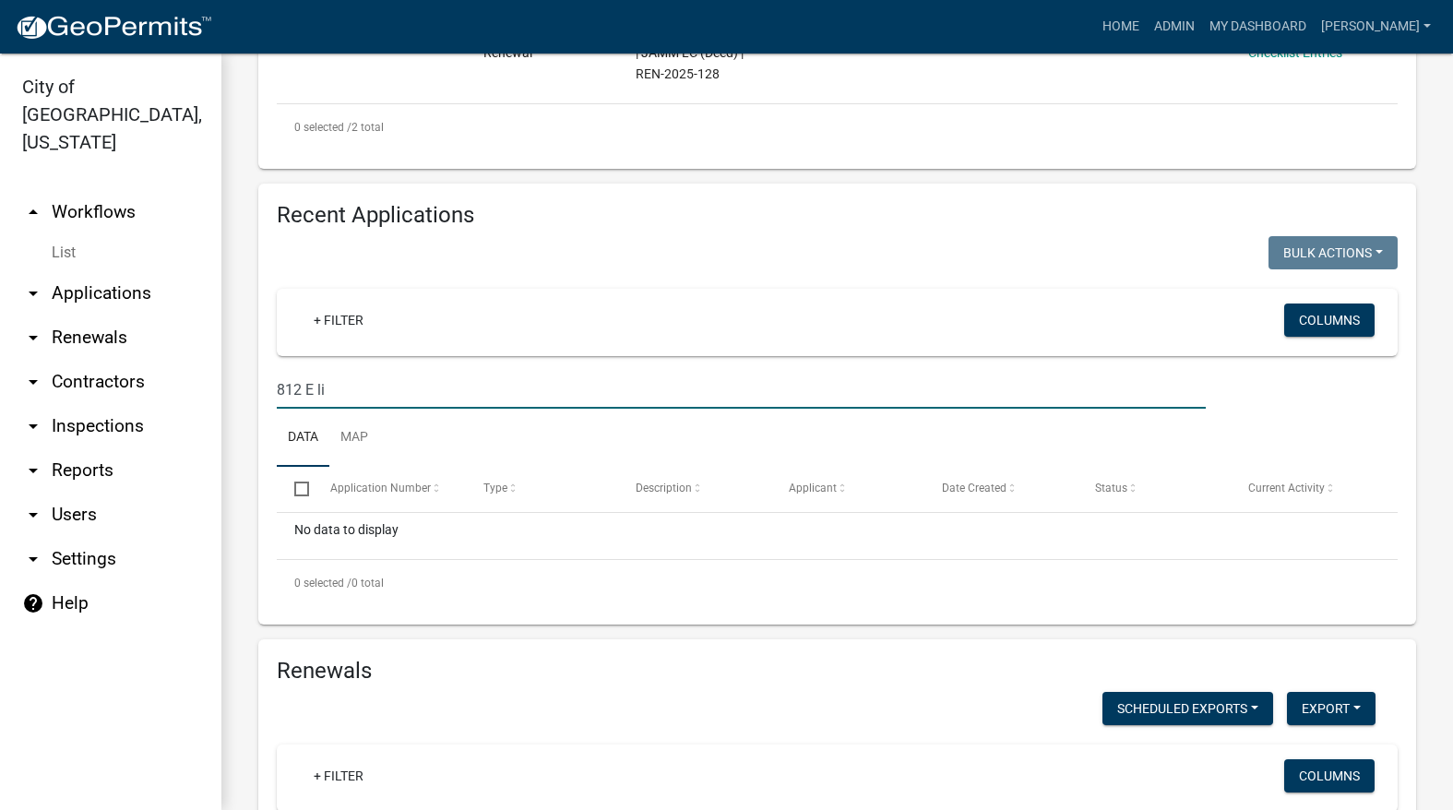
scroll to position [830, 0]
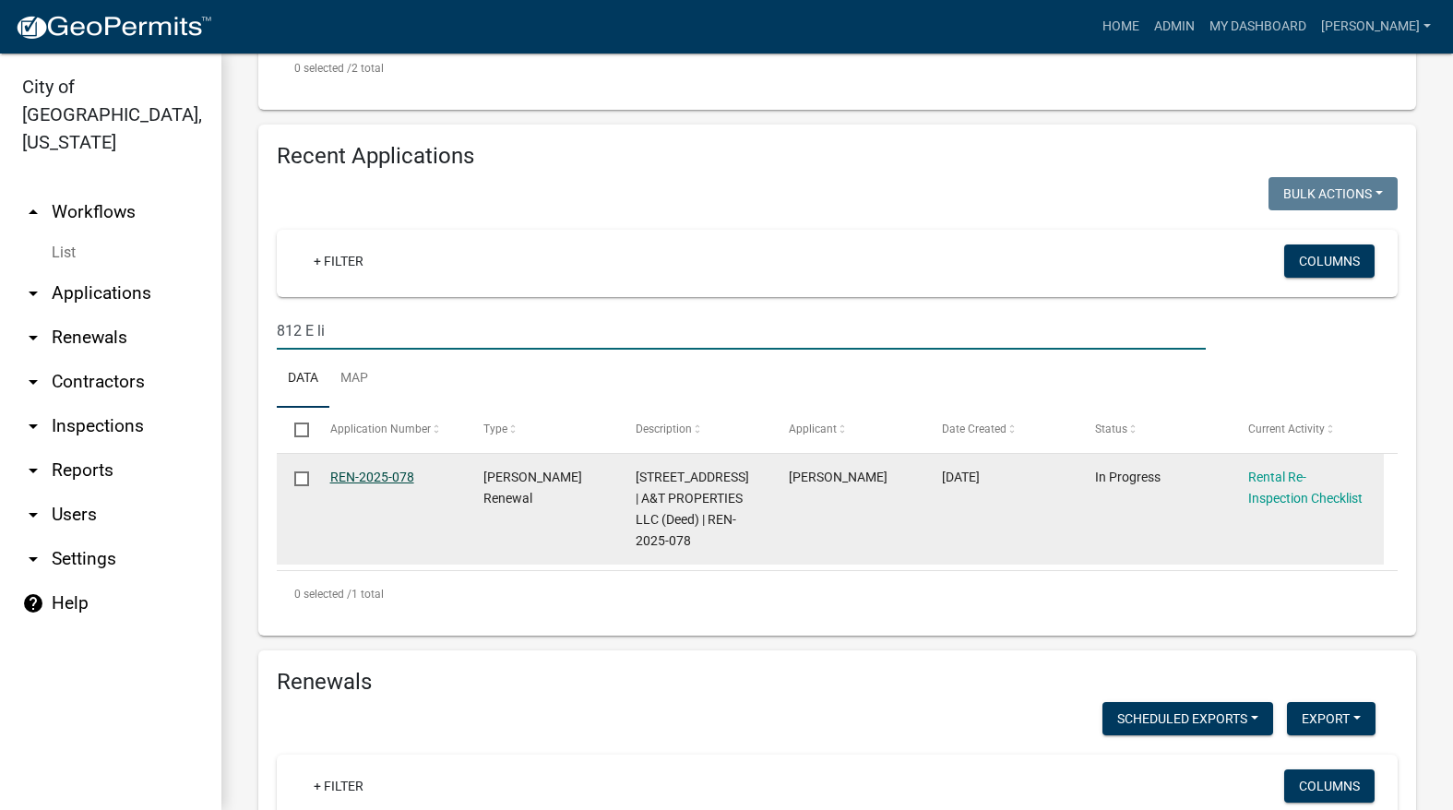
type input "812 E li"
click at [397, 469] on link "REN-2025-078" at bounding box center [372, 476] width 84 height 15
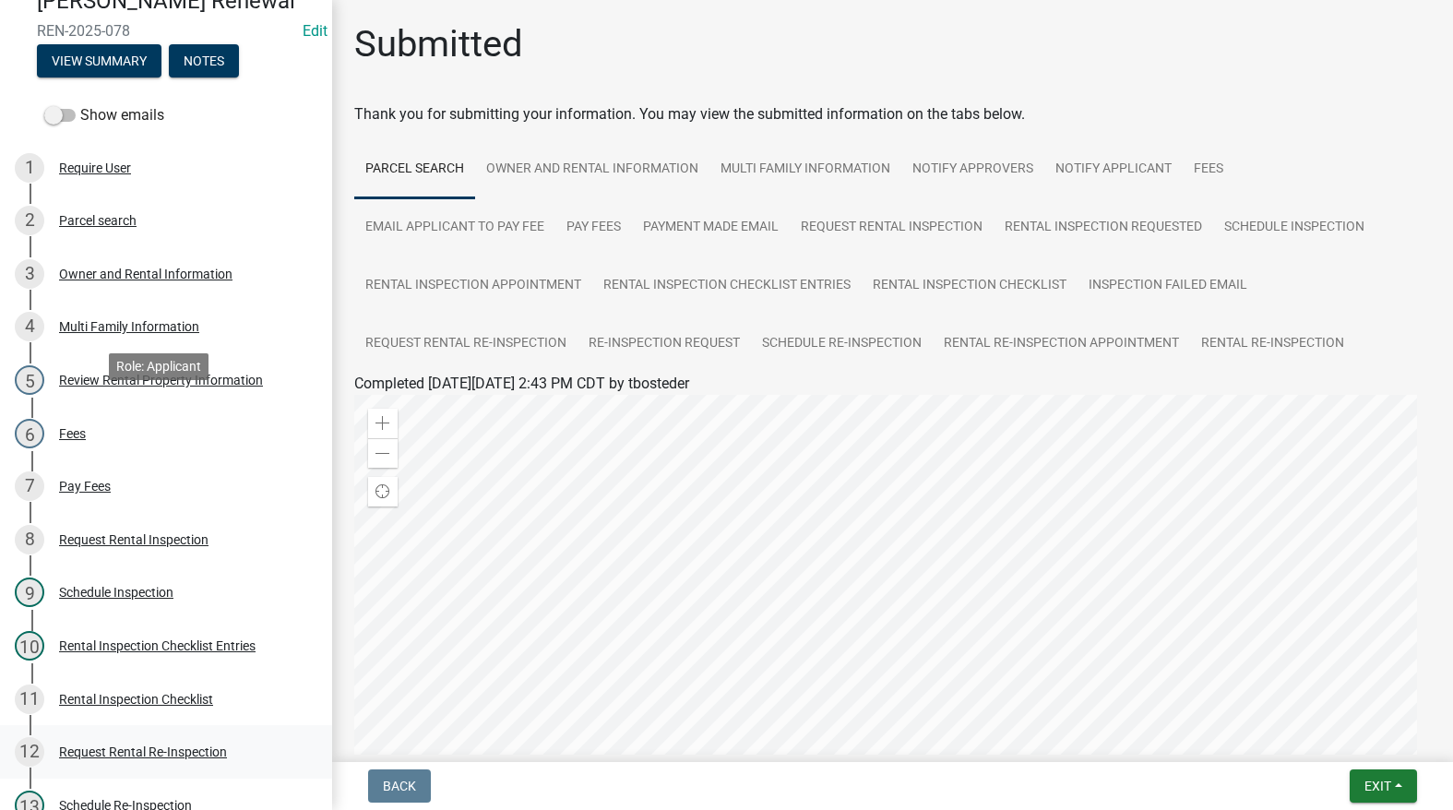
scroll to position [553, 0]
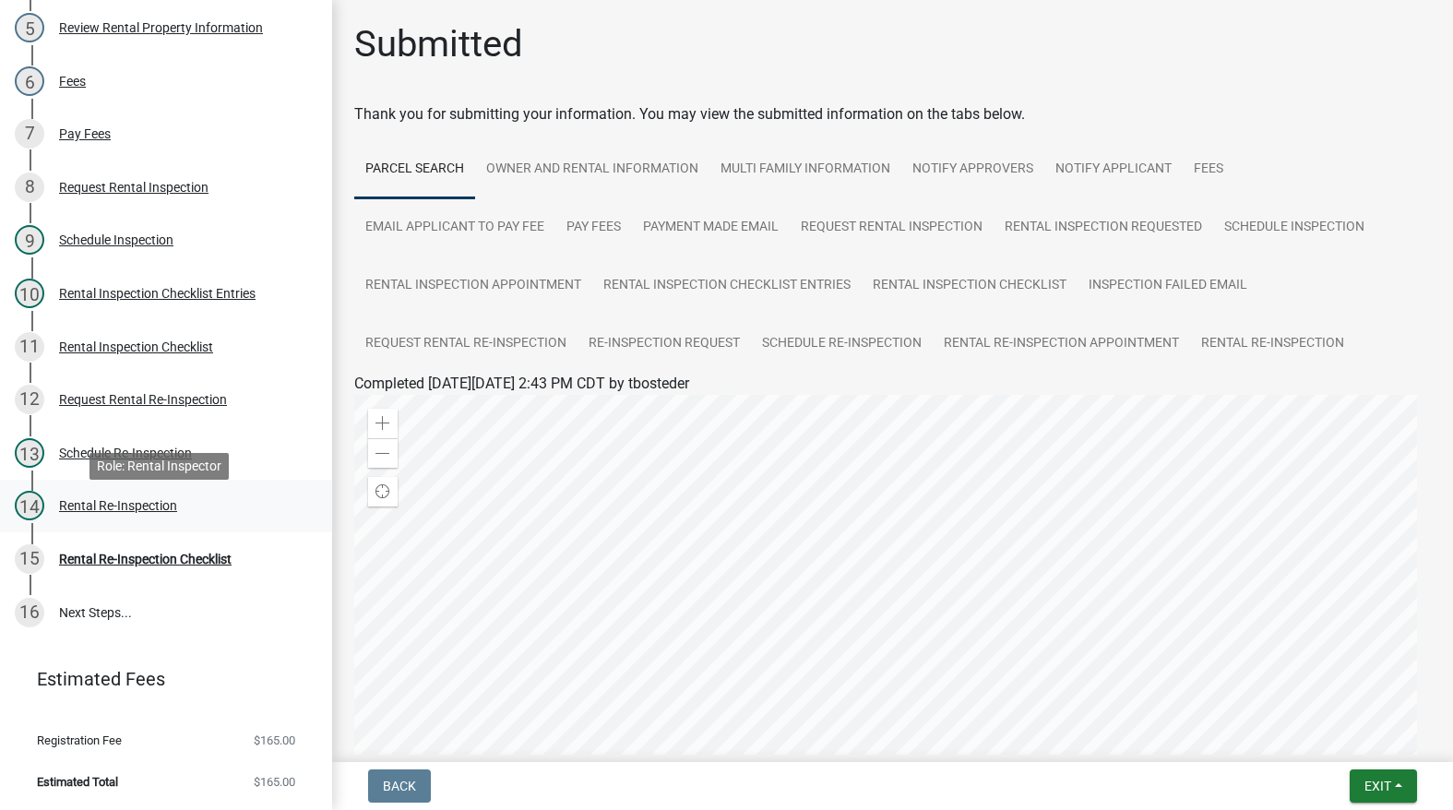
click at [117, 510] on div "Rental Re-Inspection" at bounding box center [118, 505] width 118 height 13
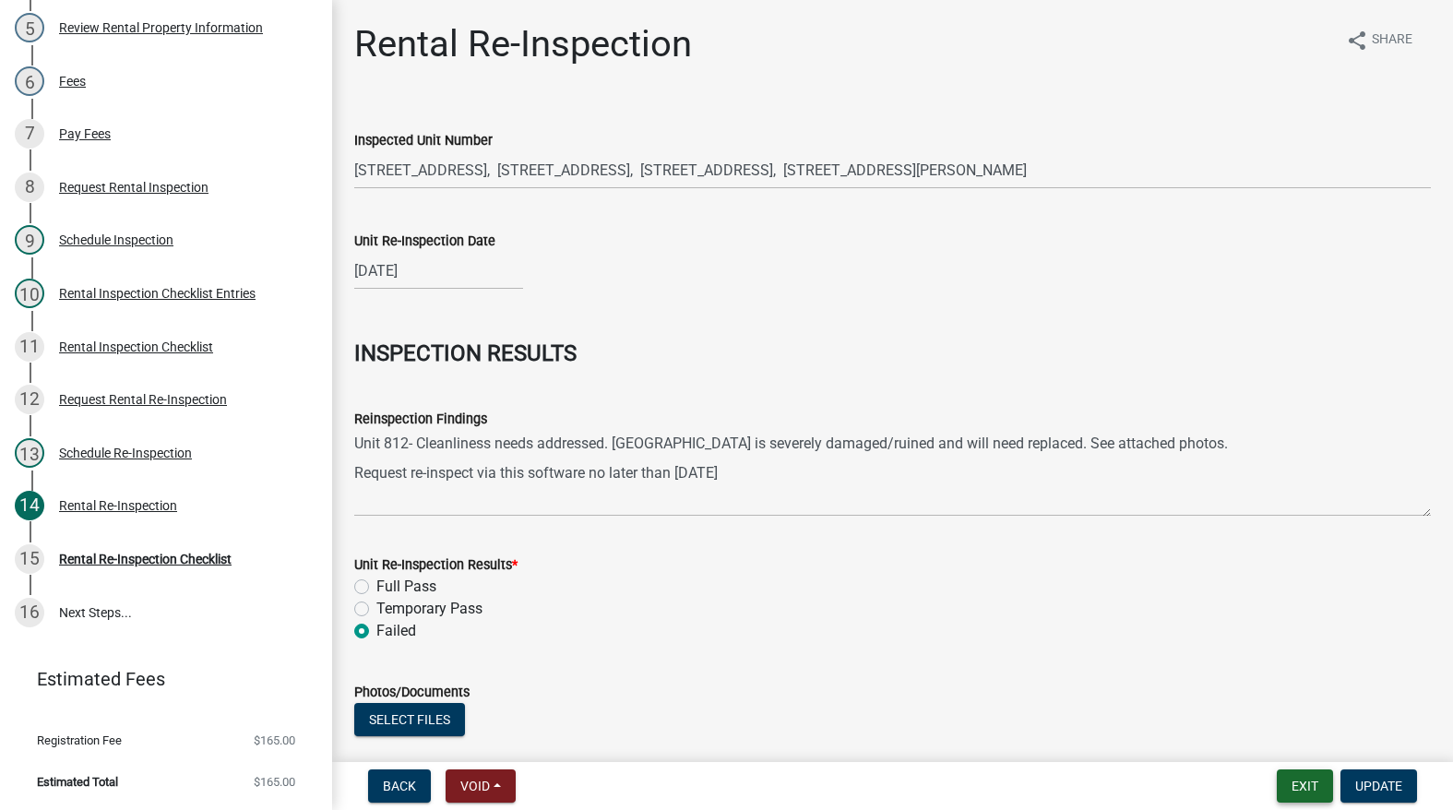
click at [1295, 778] on button "Exit" at bounding box center [1305, 785] width 56 height 33
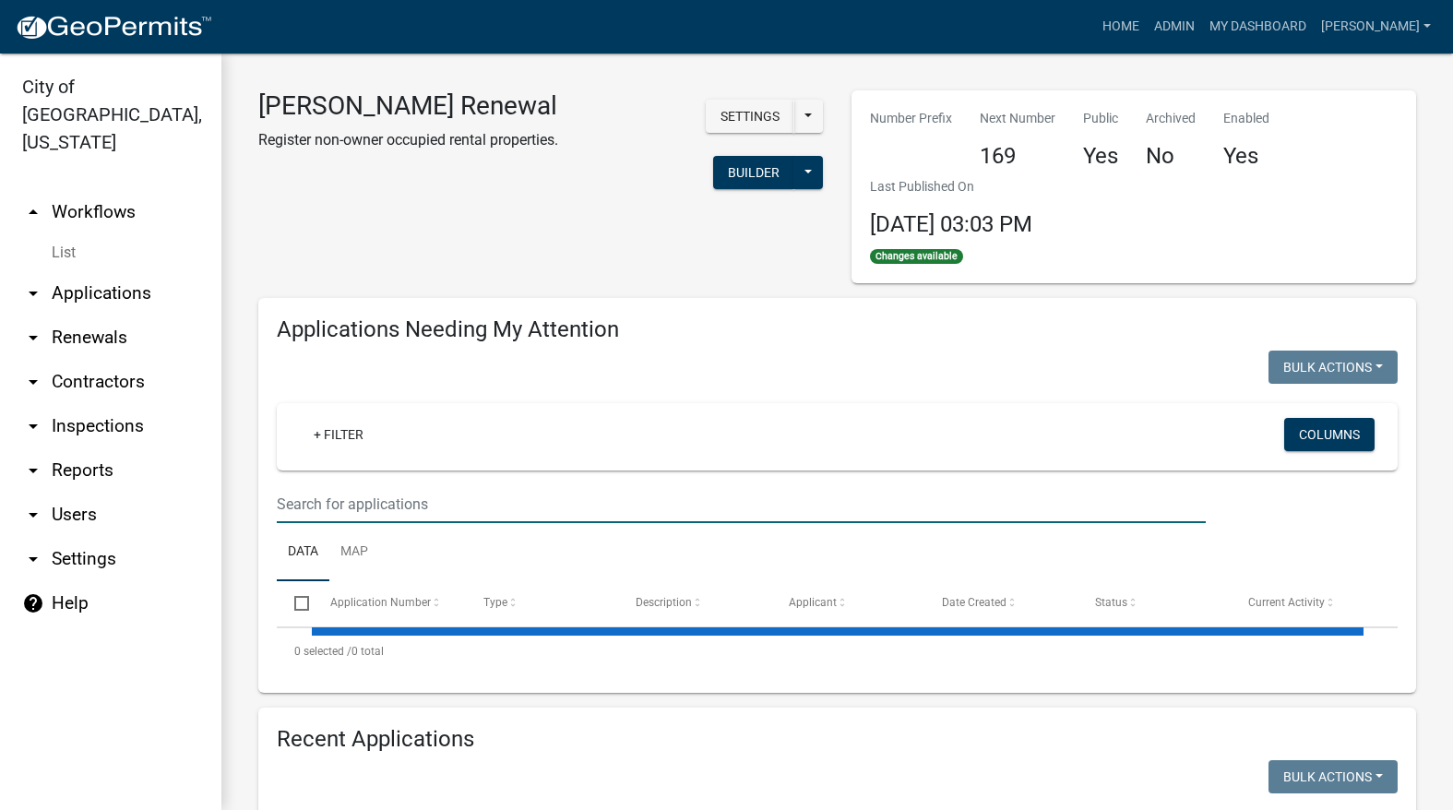
click at [364, 515] on input "text" at bounding box center [741, 504] width 929 height 38
select select "3: 100"
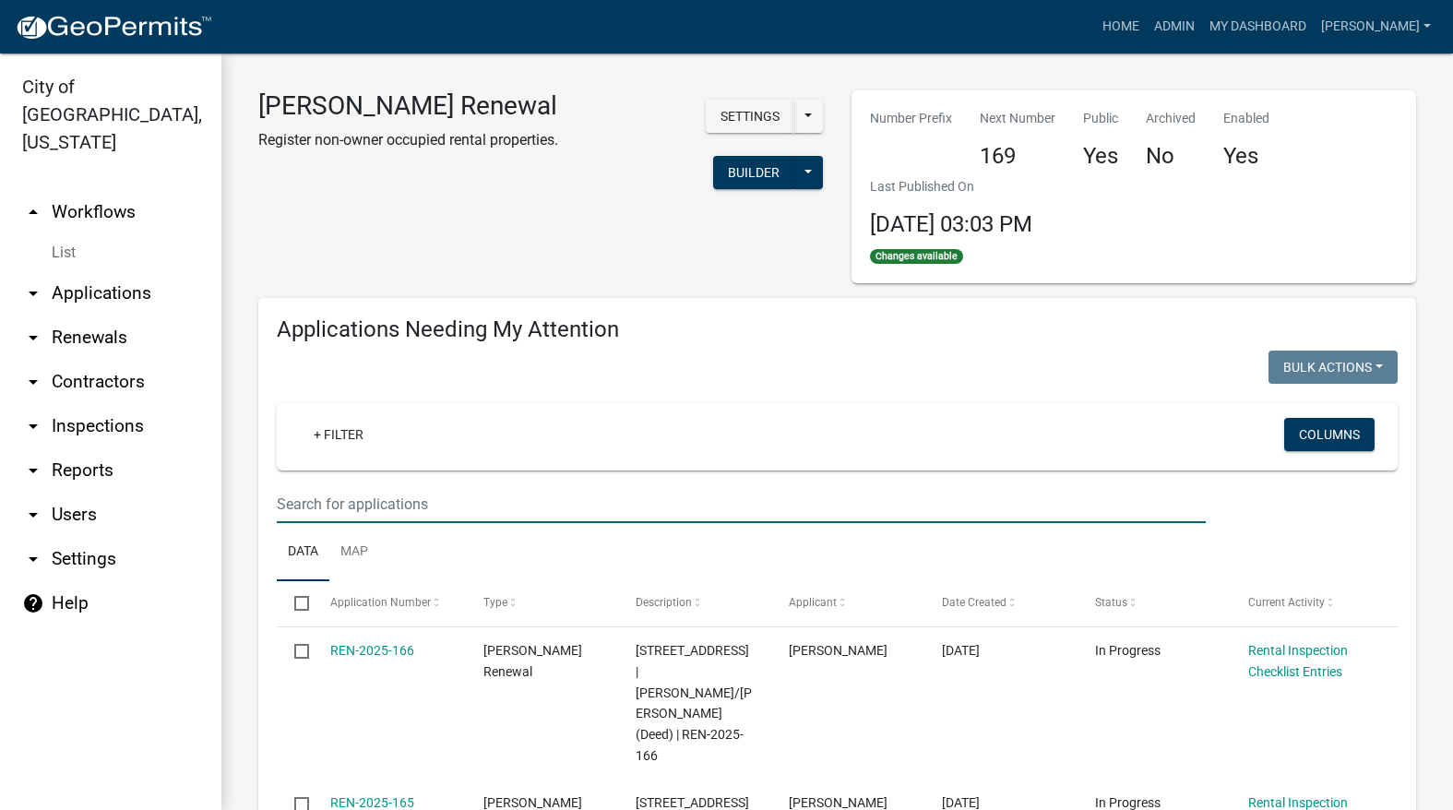
type input "7"
type input "411"
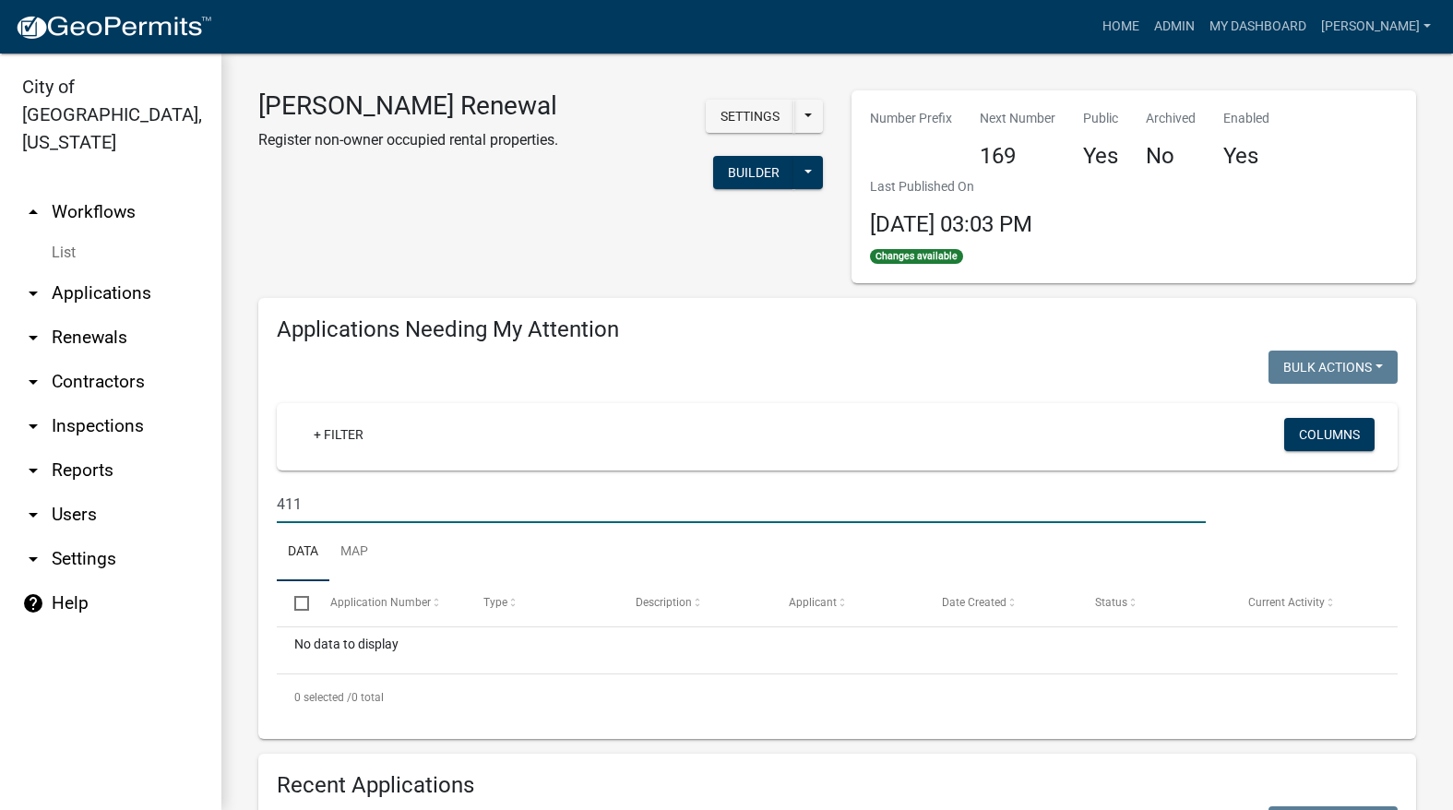
scroll to position [461, 0]
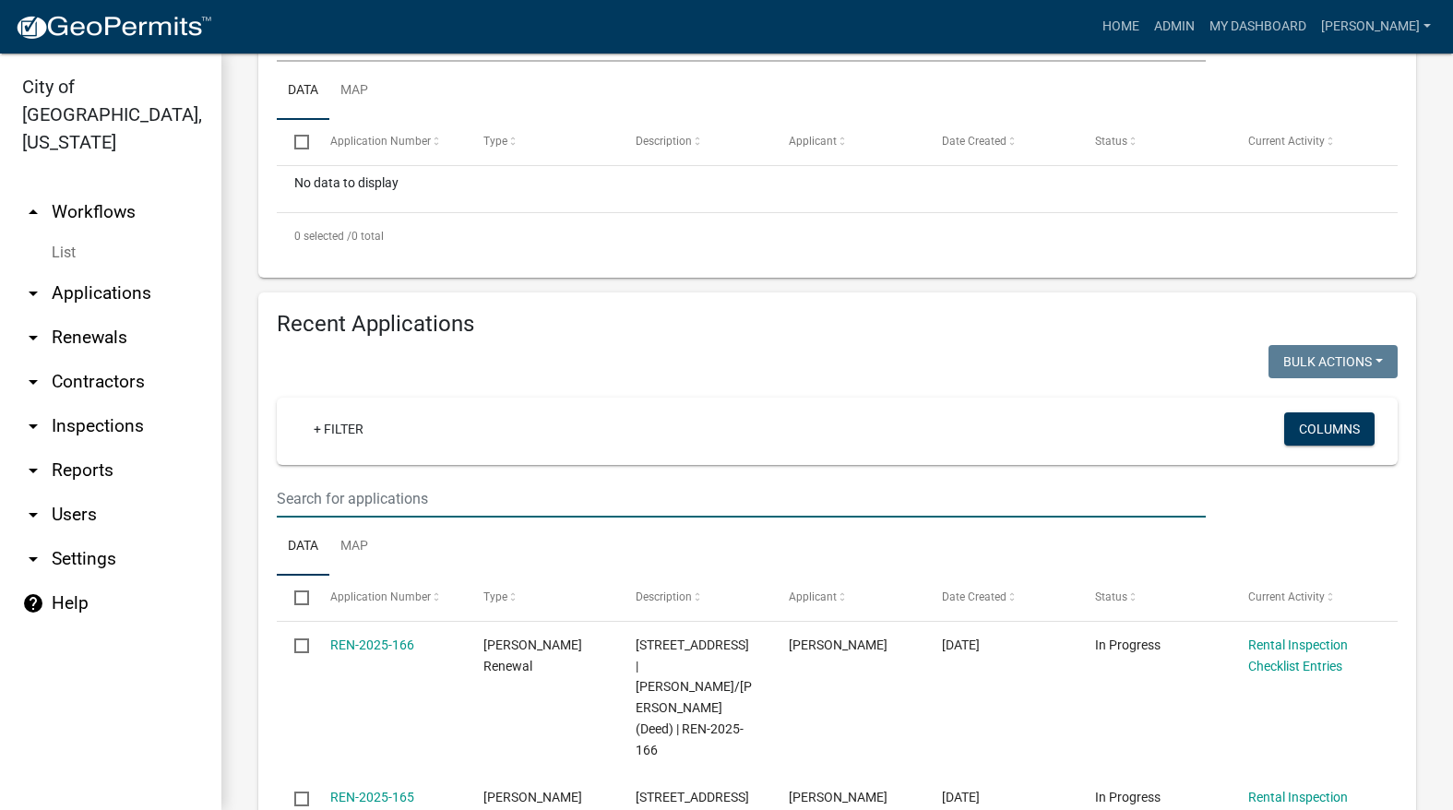
click at [435, 503] on input "text" at bounding box center [741, 499] width 929 height 38
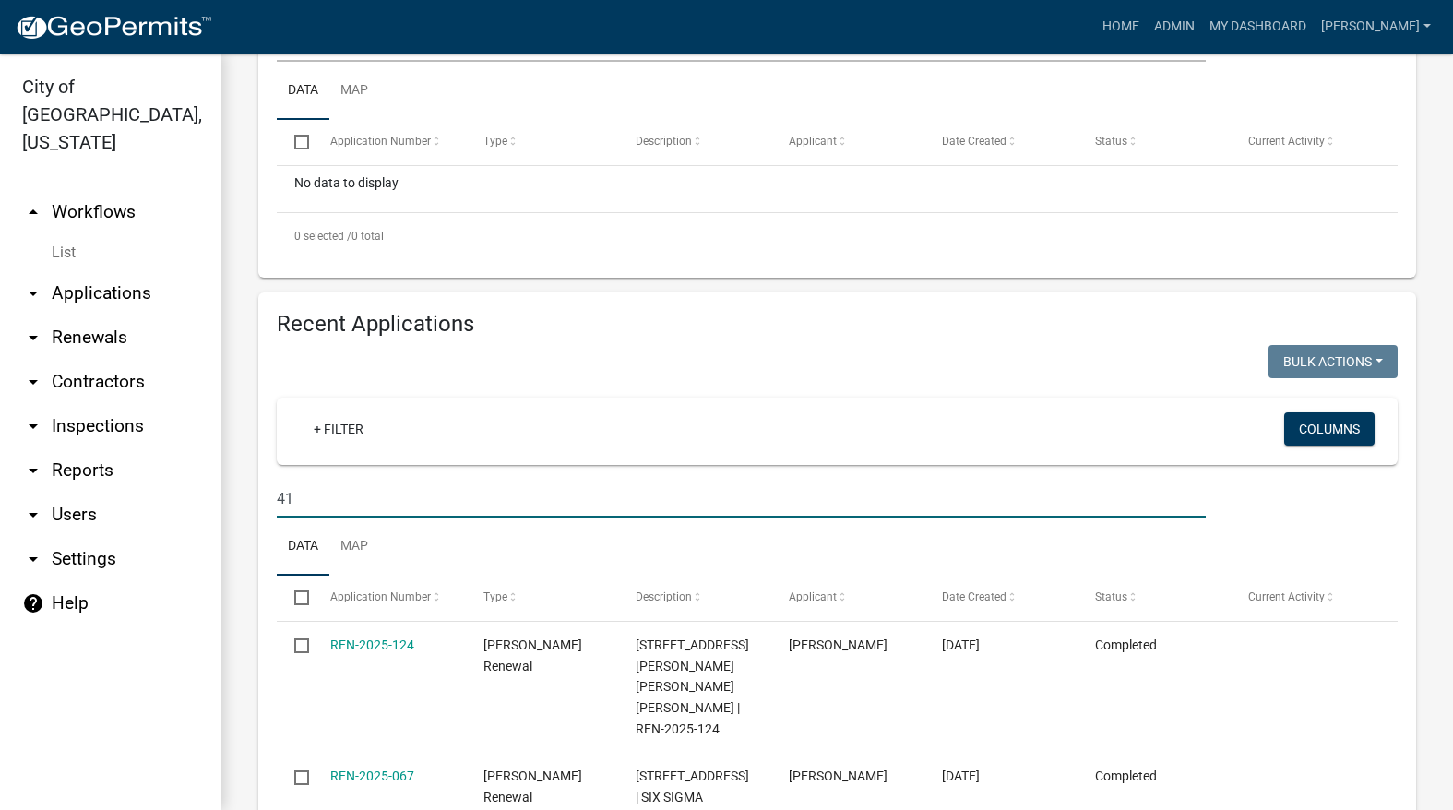
type input "4"
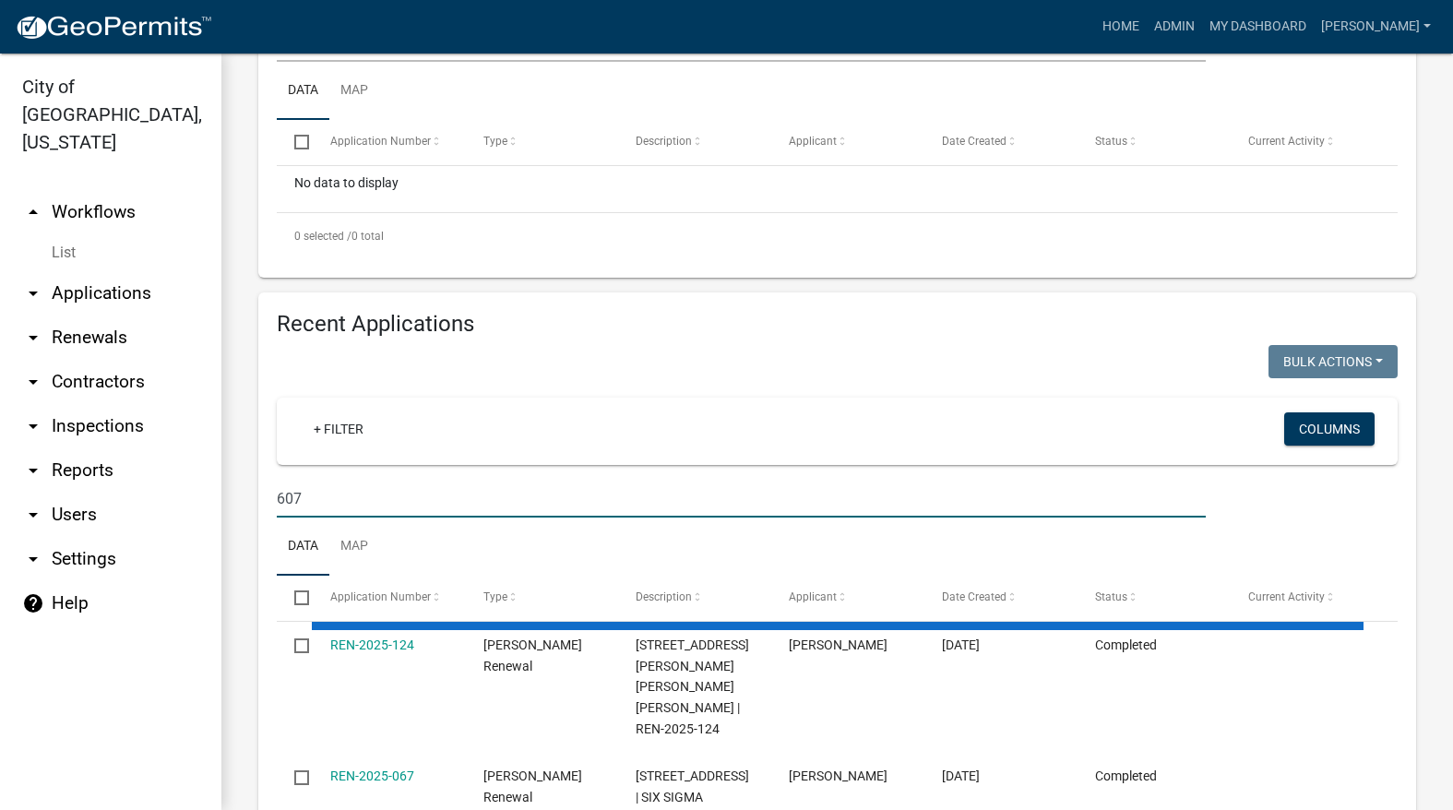
type input "607"
select select "3: 100"
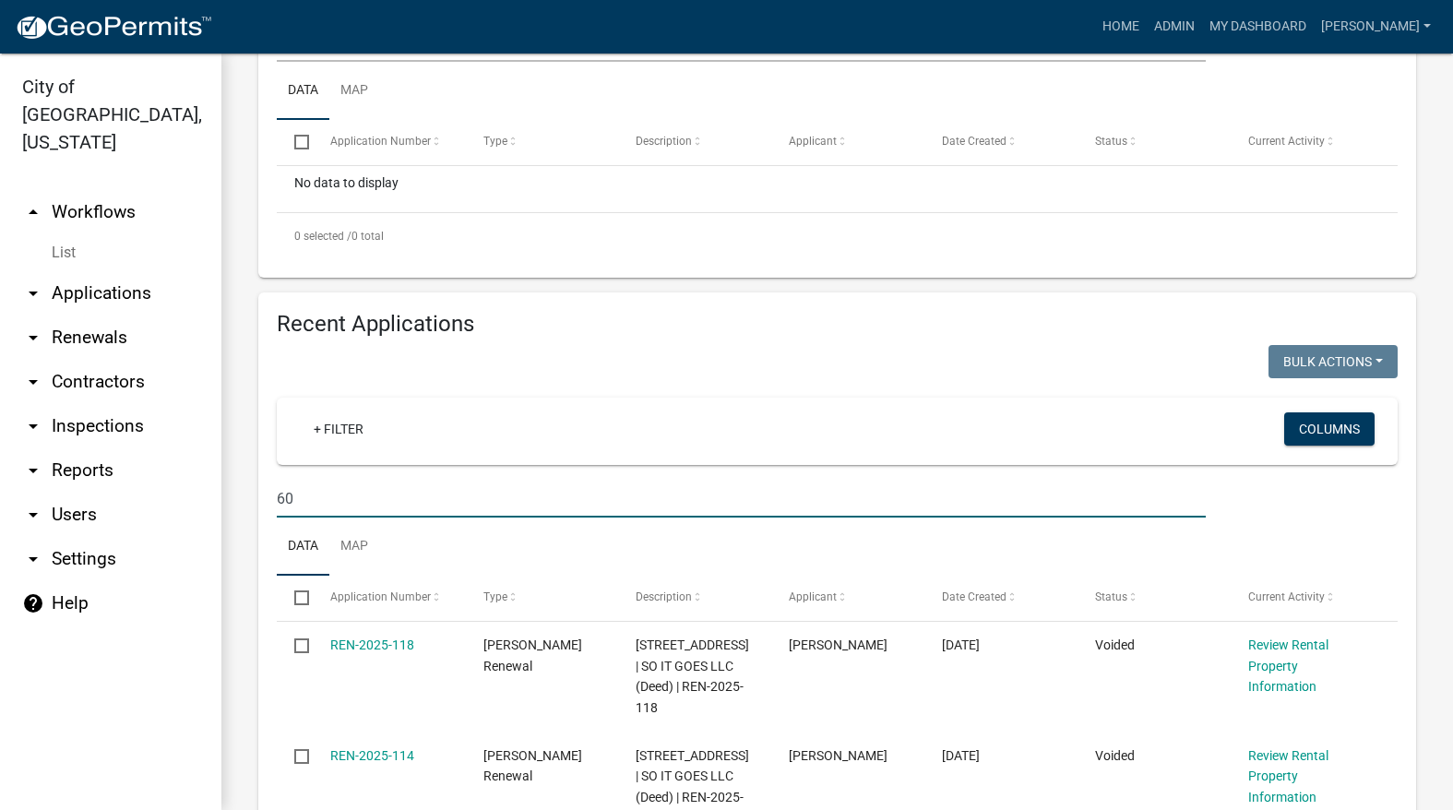
type input "6"
type input "1603"
select select "3: 100"
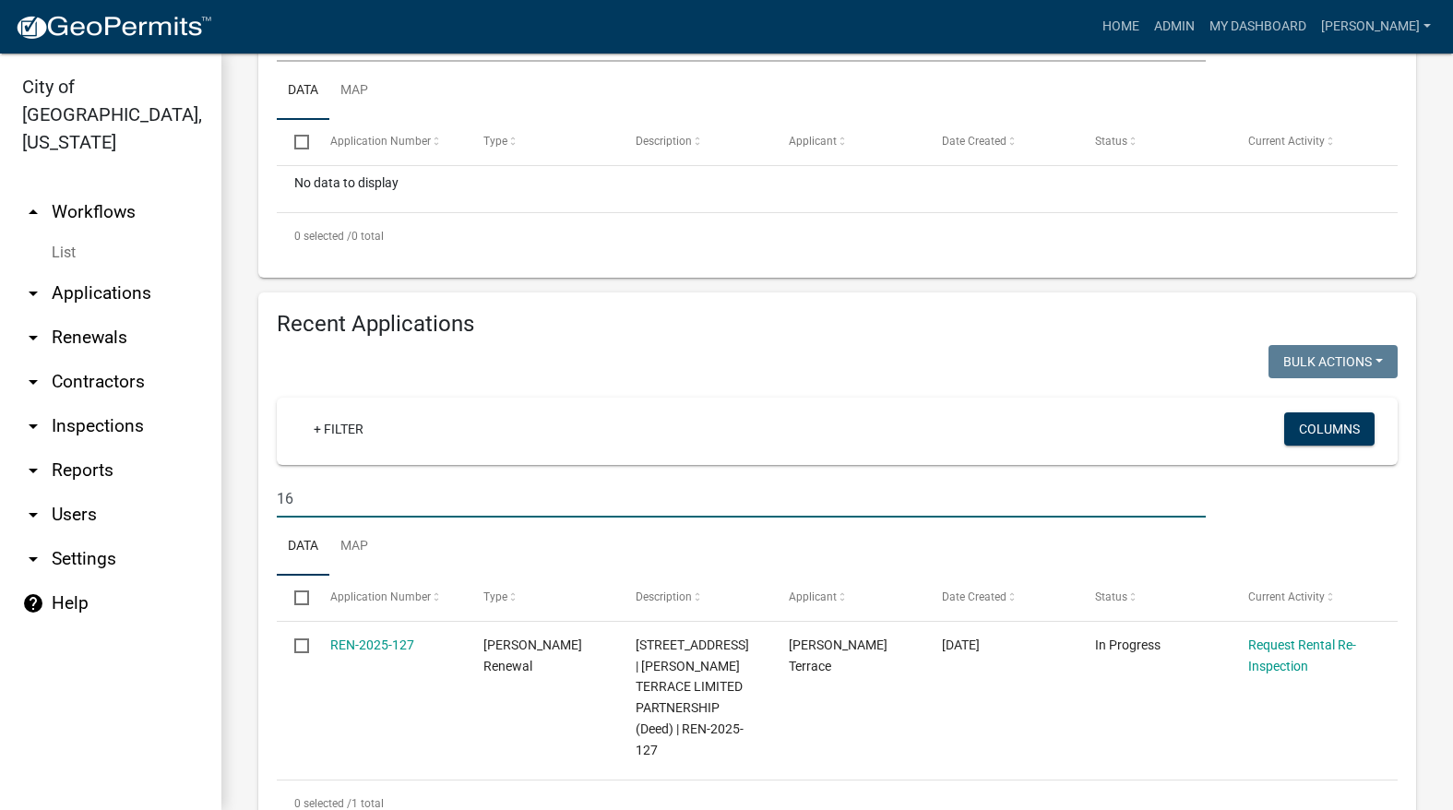
type input "1"
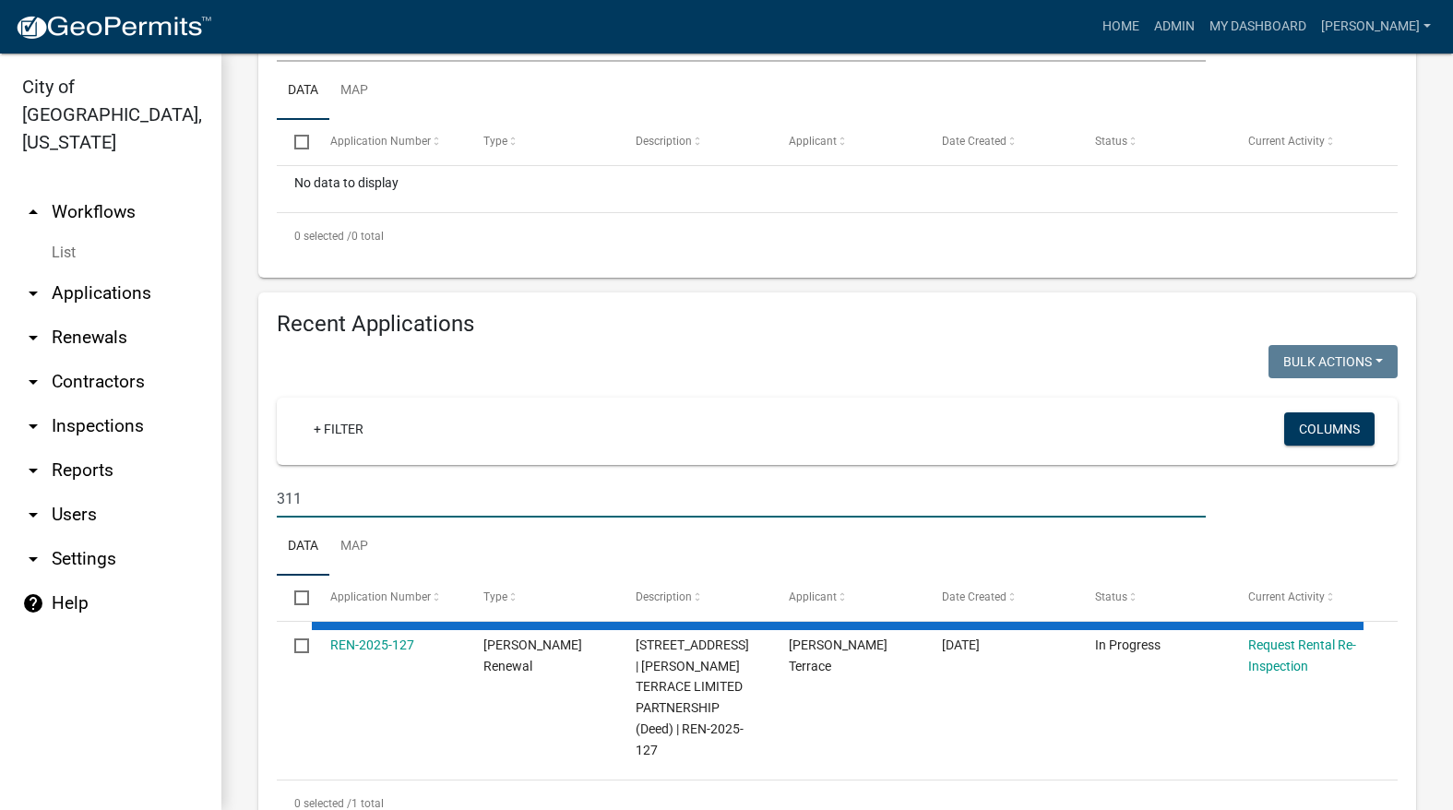
type input "311"
select select "3: 100"
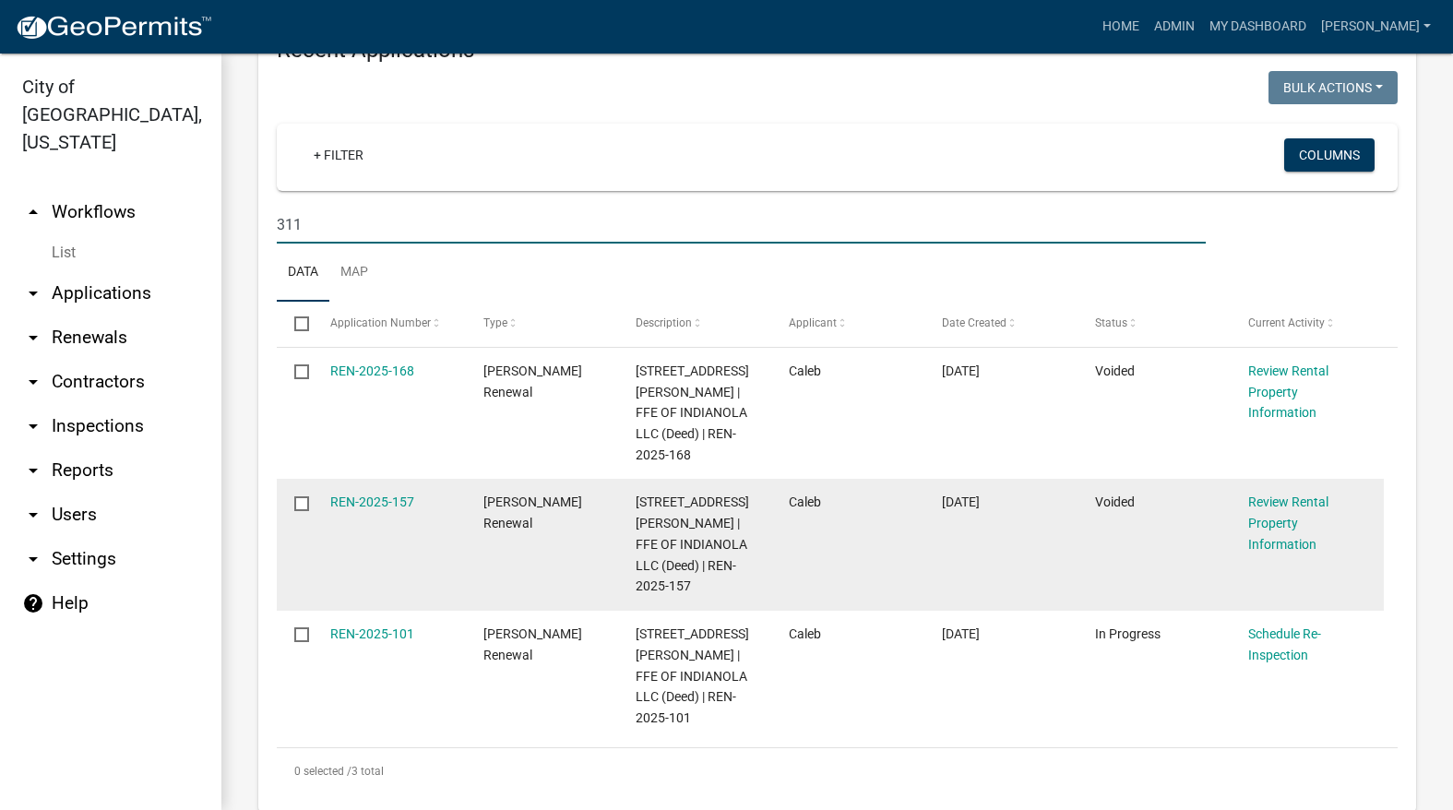
scroll to position [738, 0]
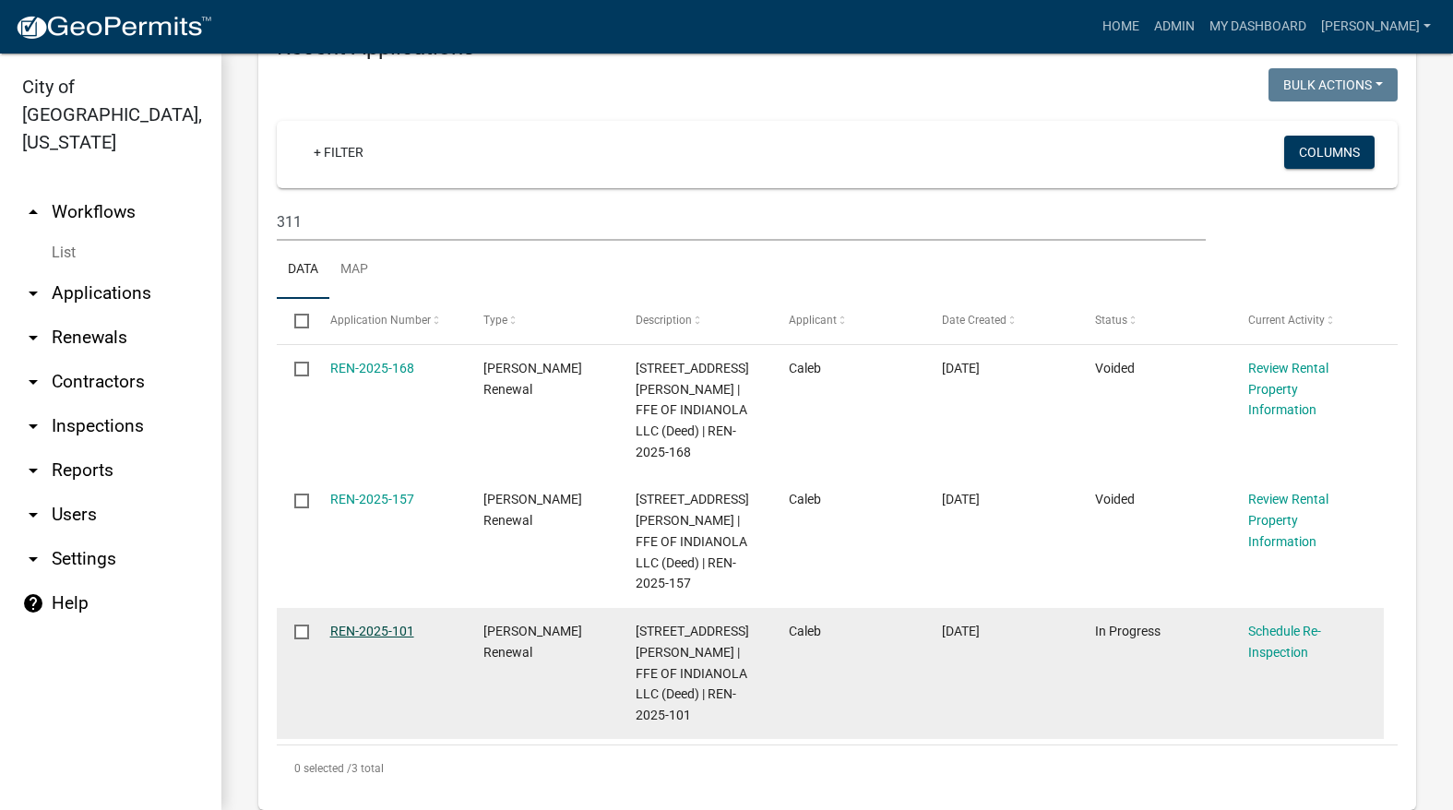
click at [389, 624] on link "REN-2025-101" at bounding box center [372, 631] width 84 height 15
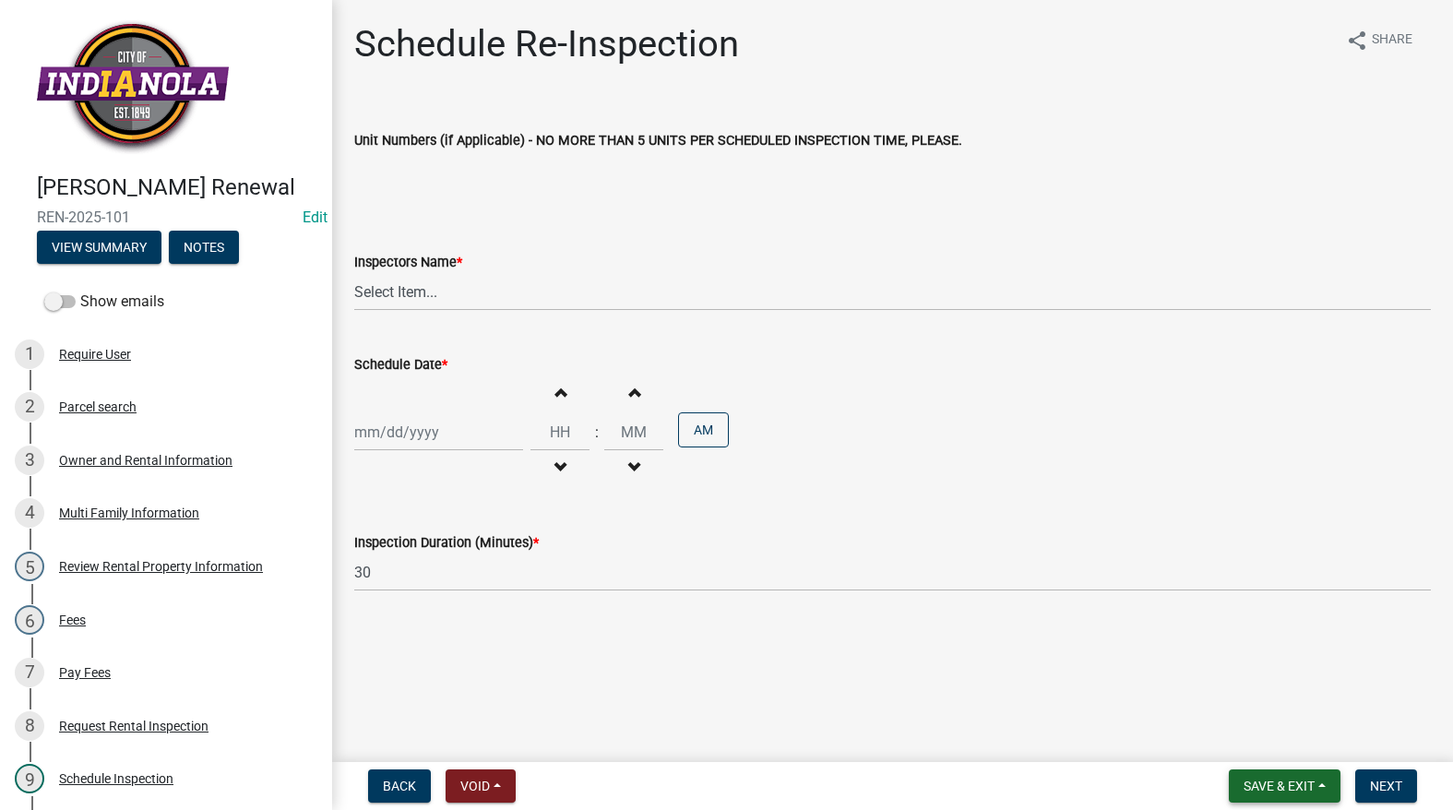
click at [1309, 778] on span "Save & Exit" at bounding box center [1278, 785] width 71 height 15
click at [1274, 725] on button "Save & Exit" at bounding box center [1267, 738] width 148 height 44
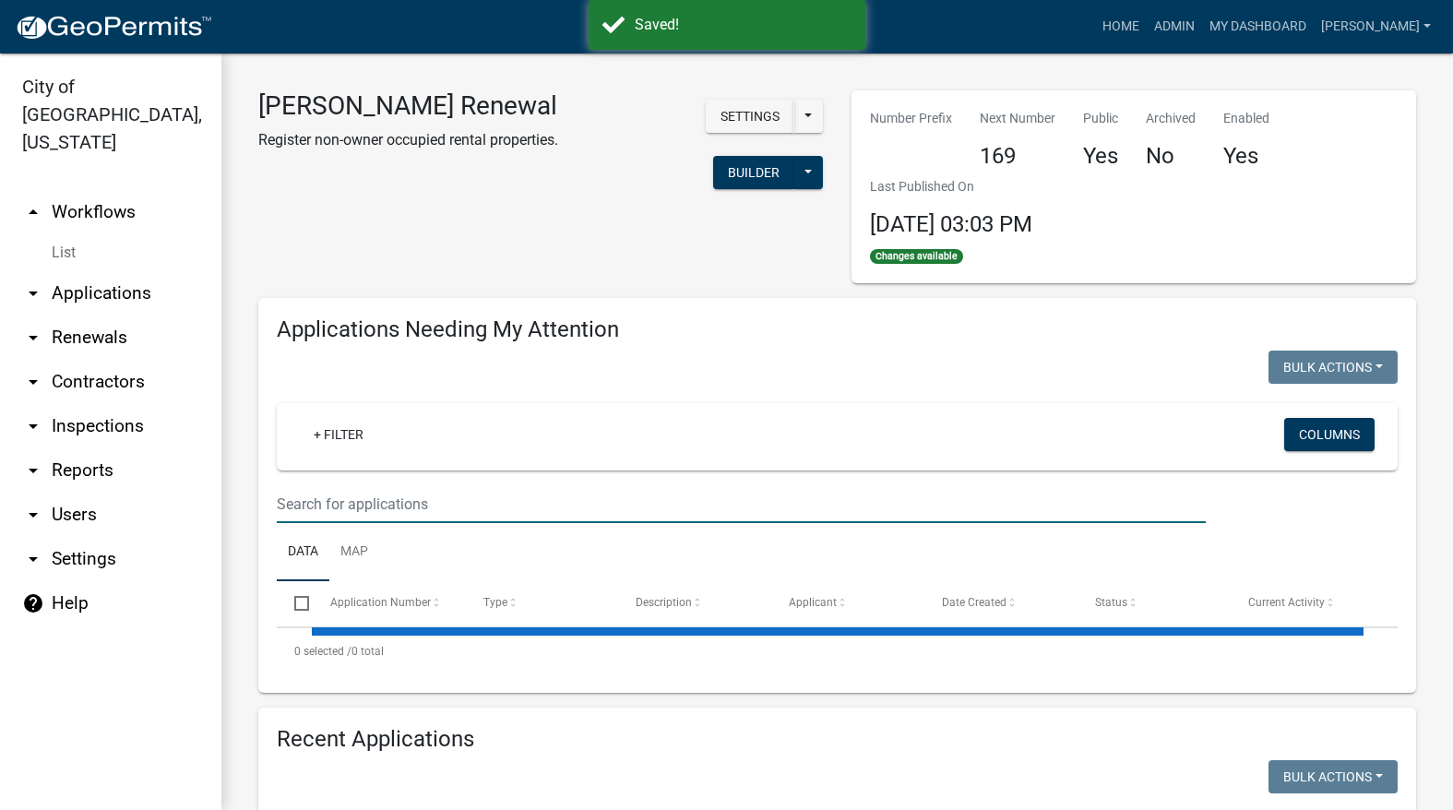
click at [645, 511] on input "text" at bounding box center [741, 504] width 929 height 38
select select "3: 100"
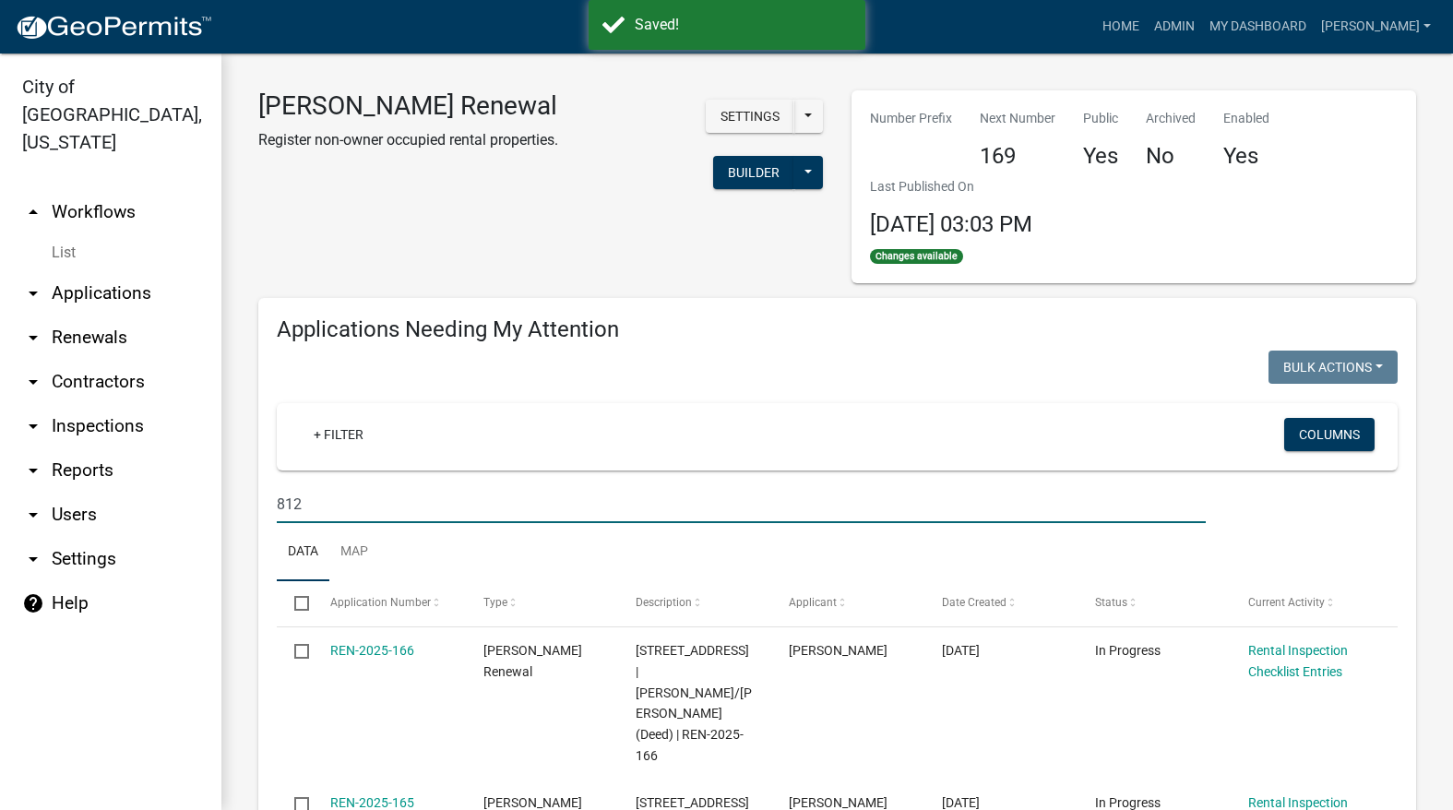
type input "812"
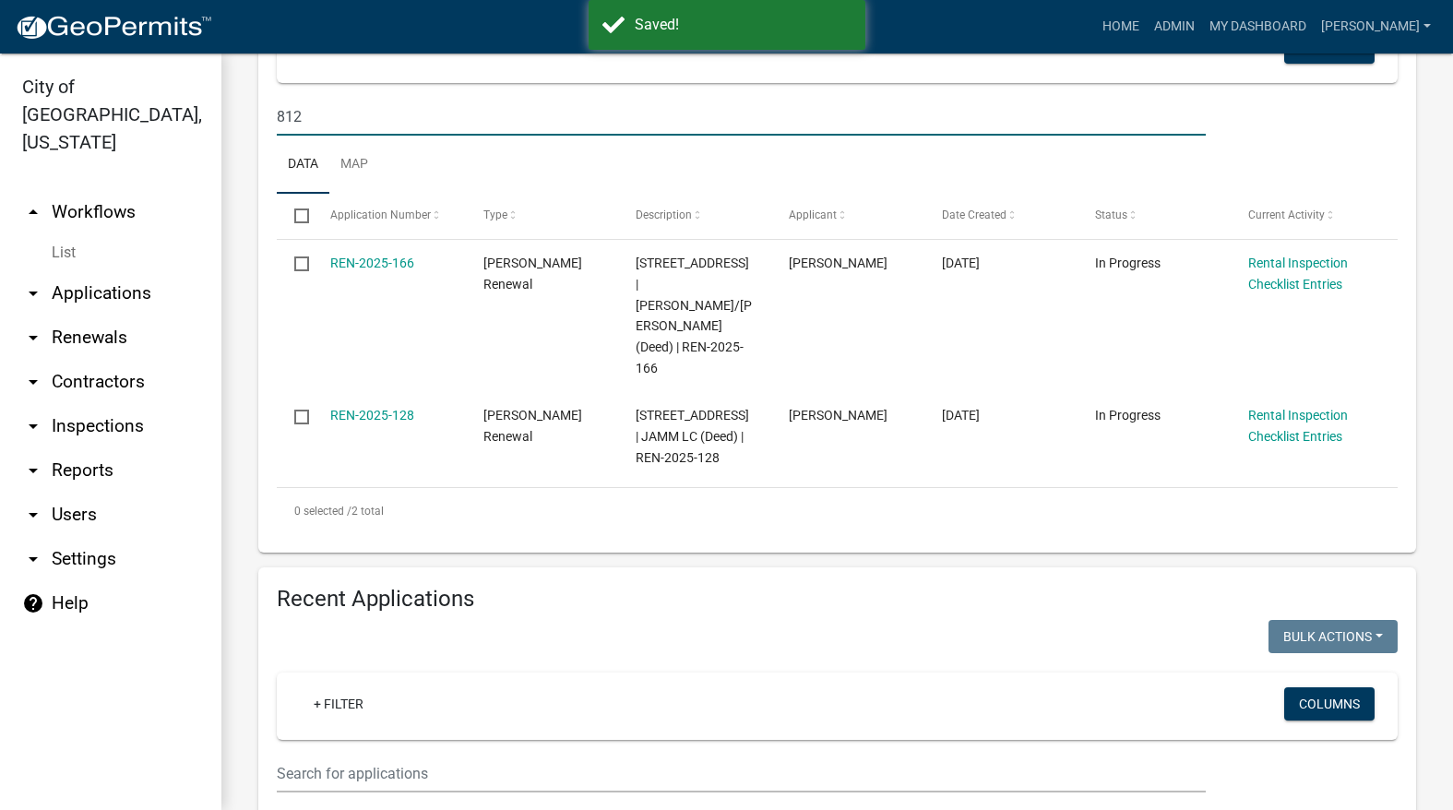
scroll to position [461, 0]
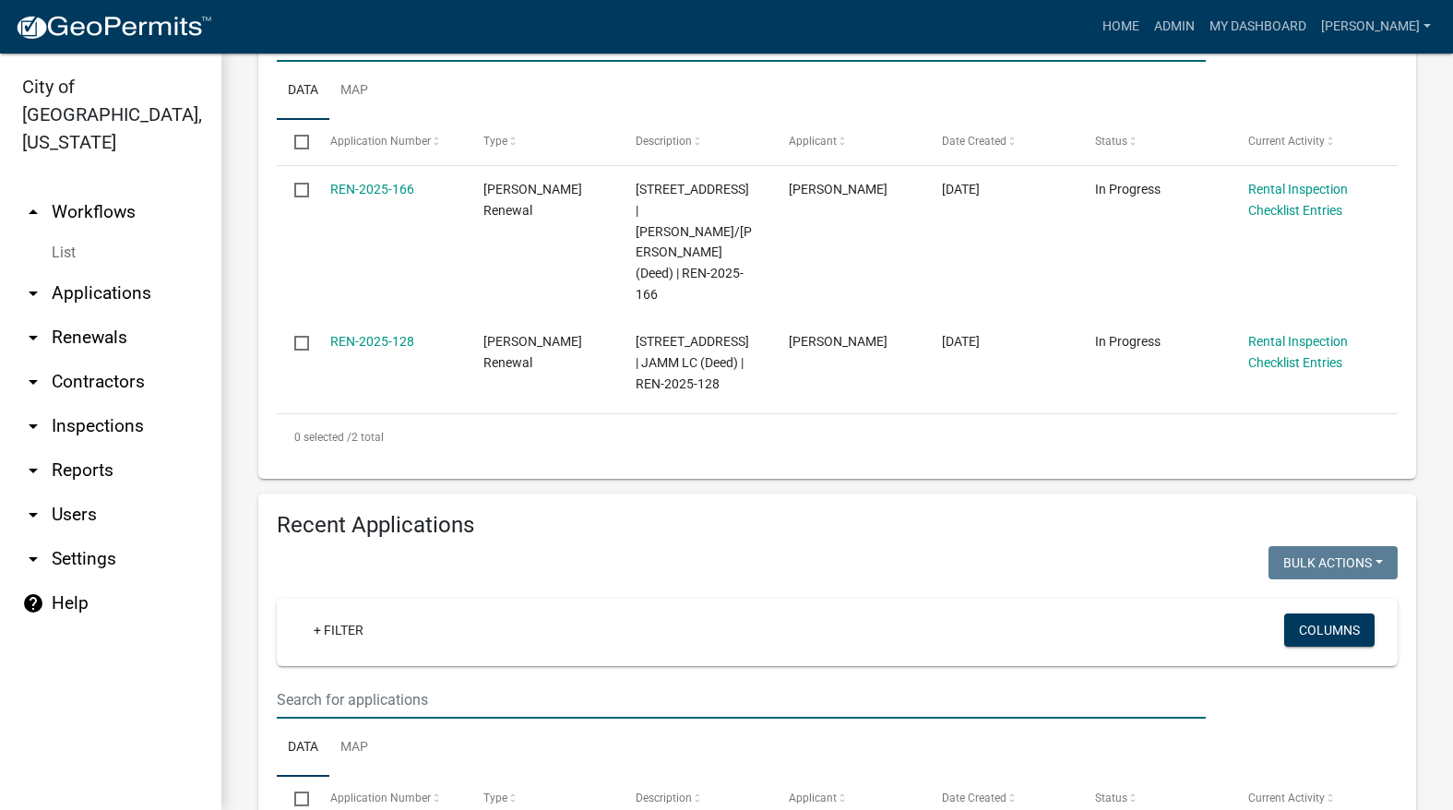
click at [636, 681] on input "text" at bounding box center [741, 700] width 929 height 38
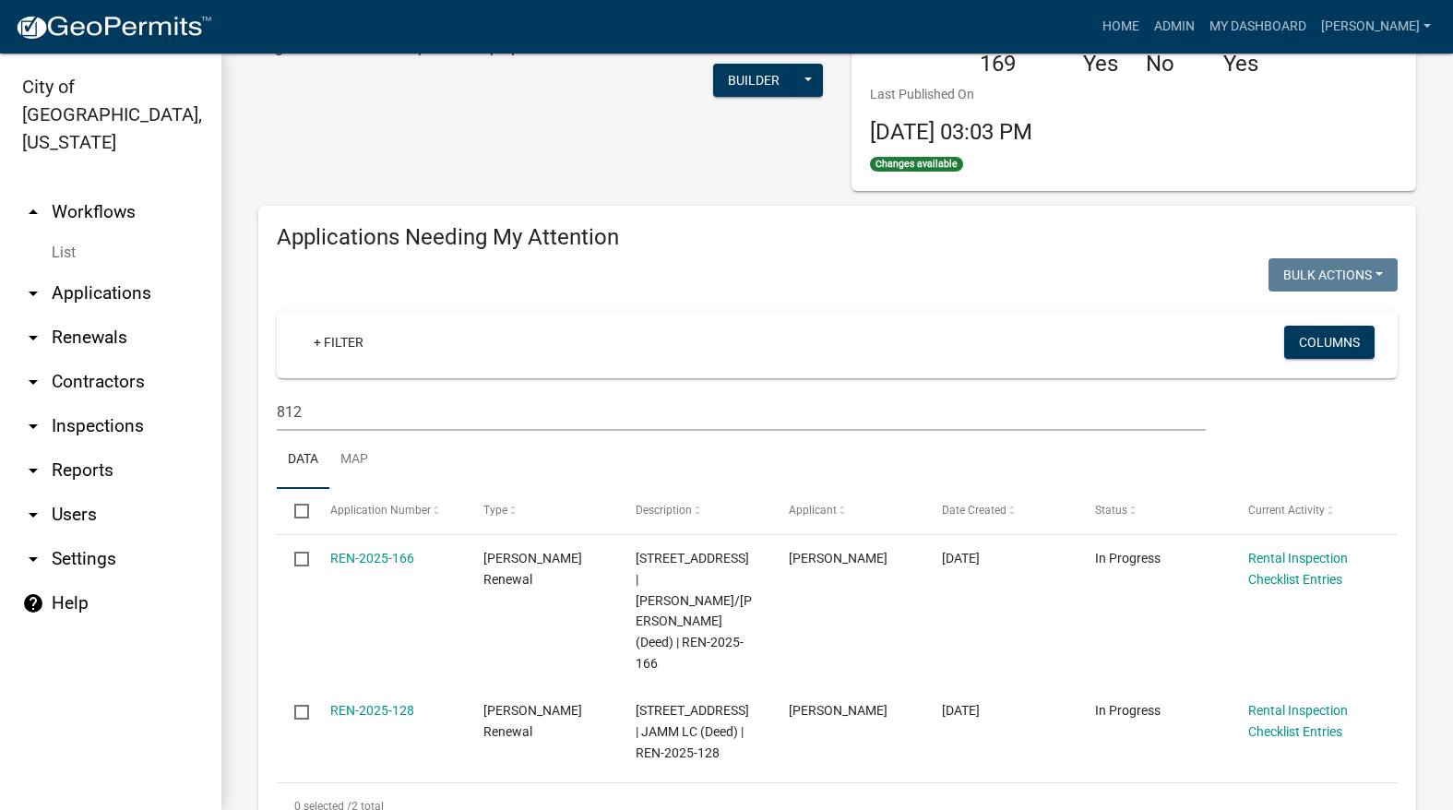
scroll to position [0, 0]
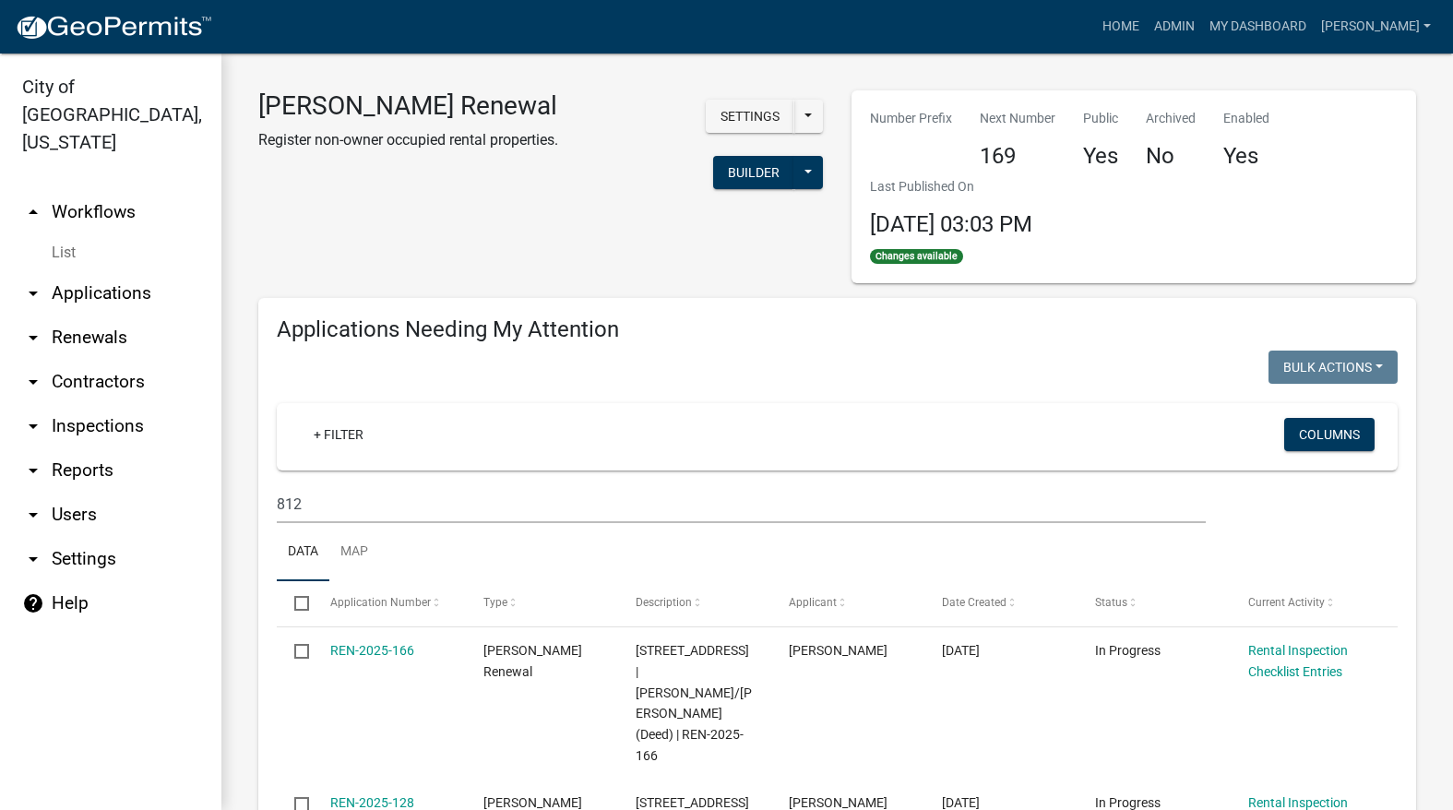
type input "812 W"
click at [584, 511] on input "812" at bounding box center [741, 504] width 929 height 38
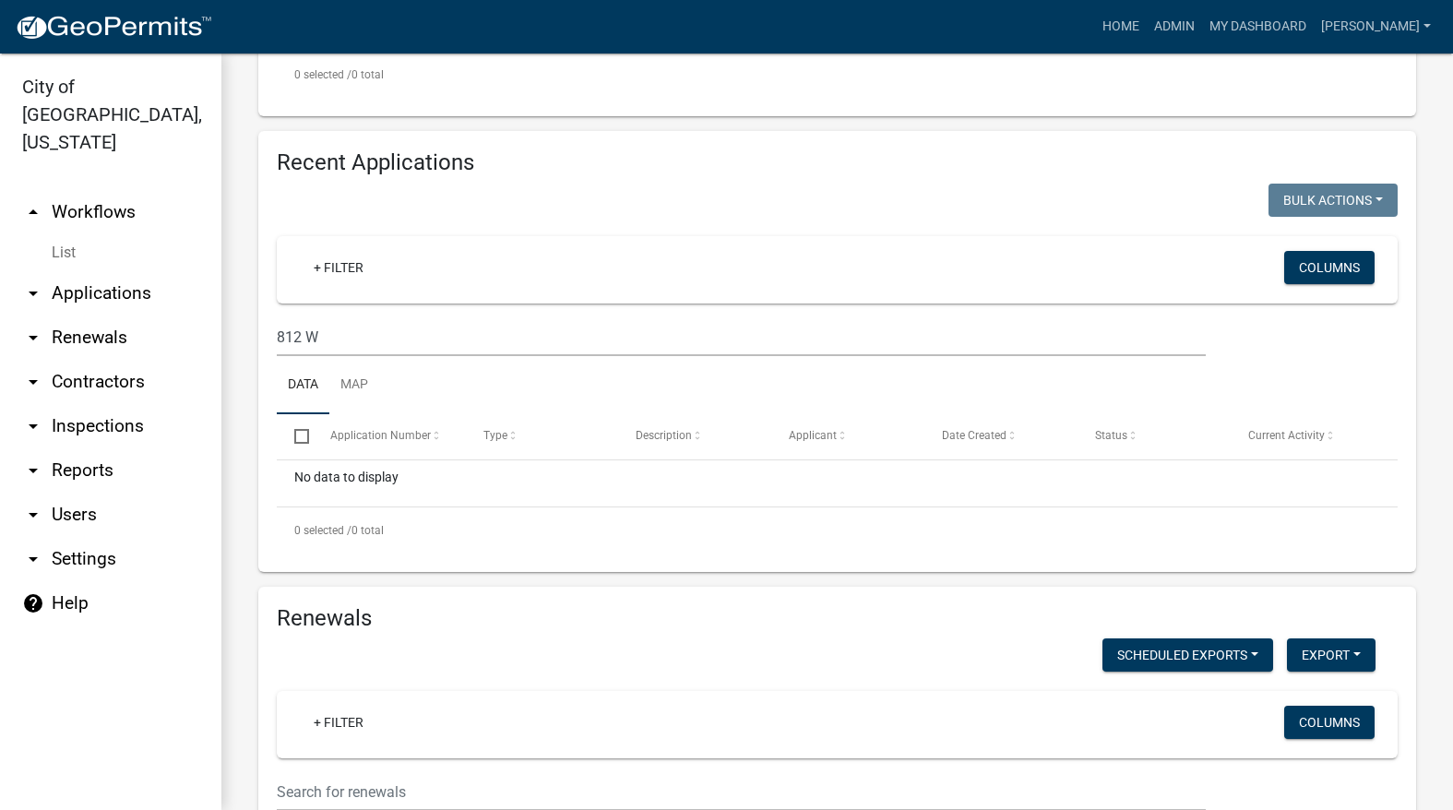
scroll to position [646, 0]
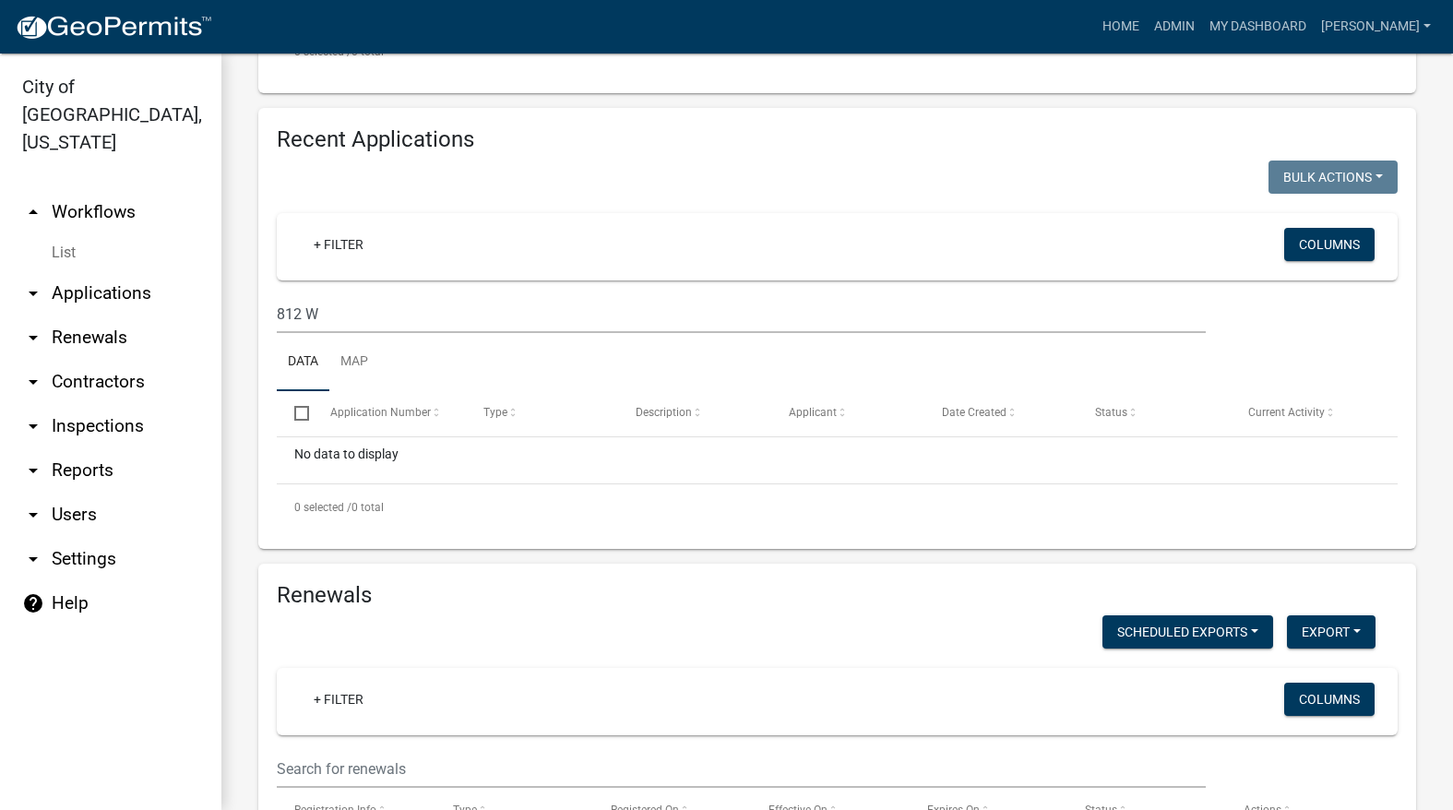
type input "812 W 1"
click at [733, 314] on input "812 W" at bounding box center [741, 314] width 929 height 38
type input "8"
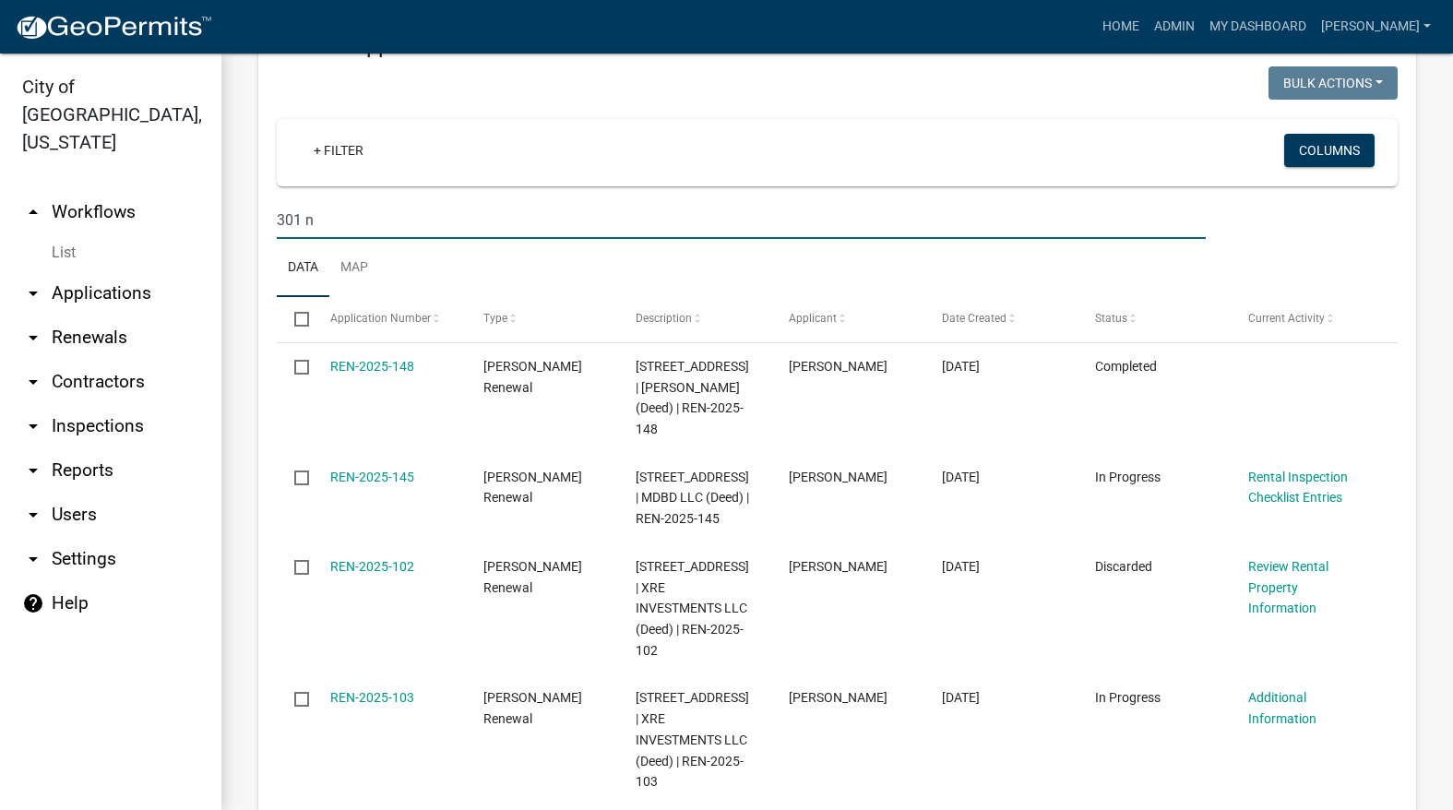
scroll to position [738, 0]
click at [478, 228] on input "301 n" at bounding box center [741, 222] width 929 height 38
type input "3"
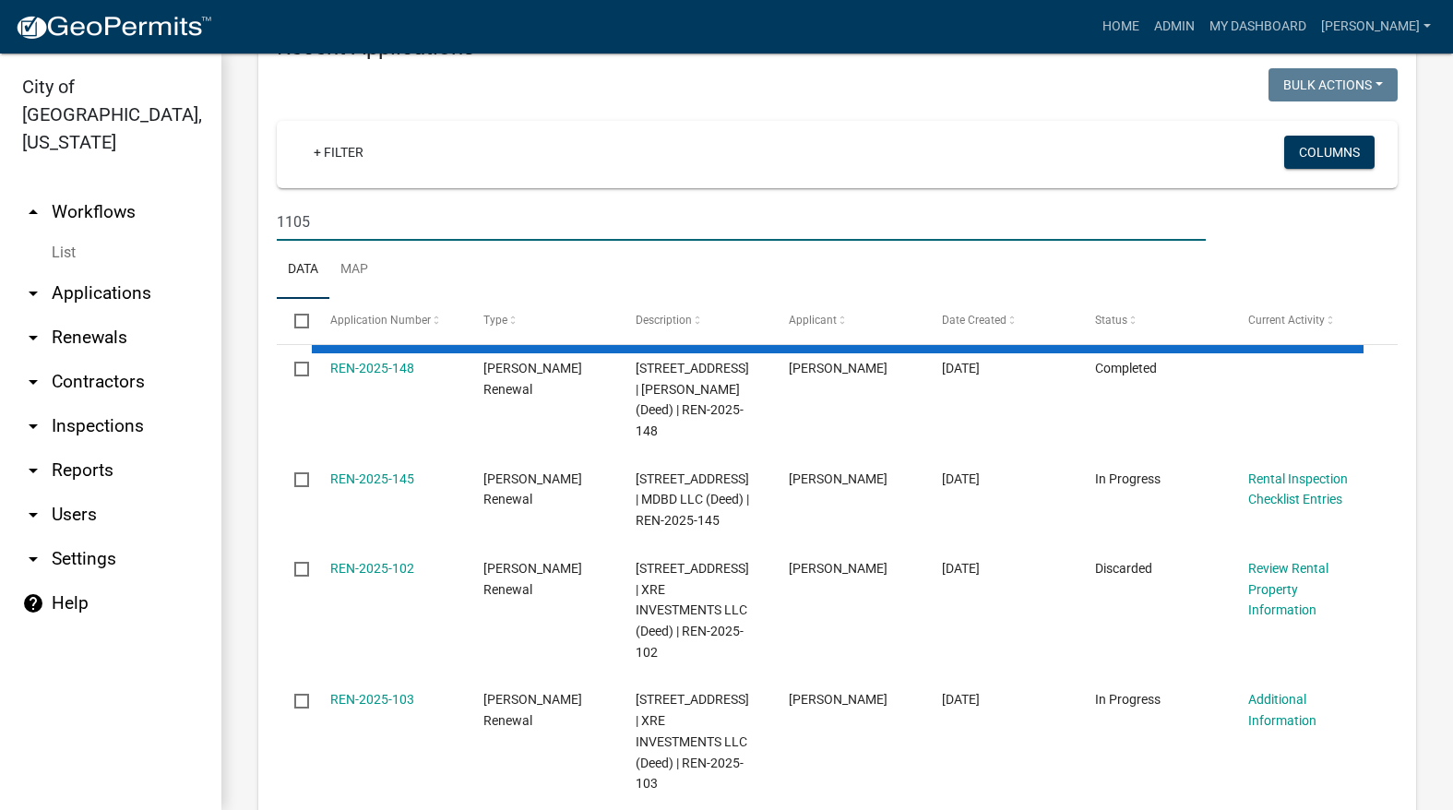
type input "1105"
select select "3: 100"
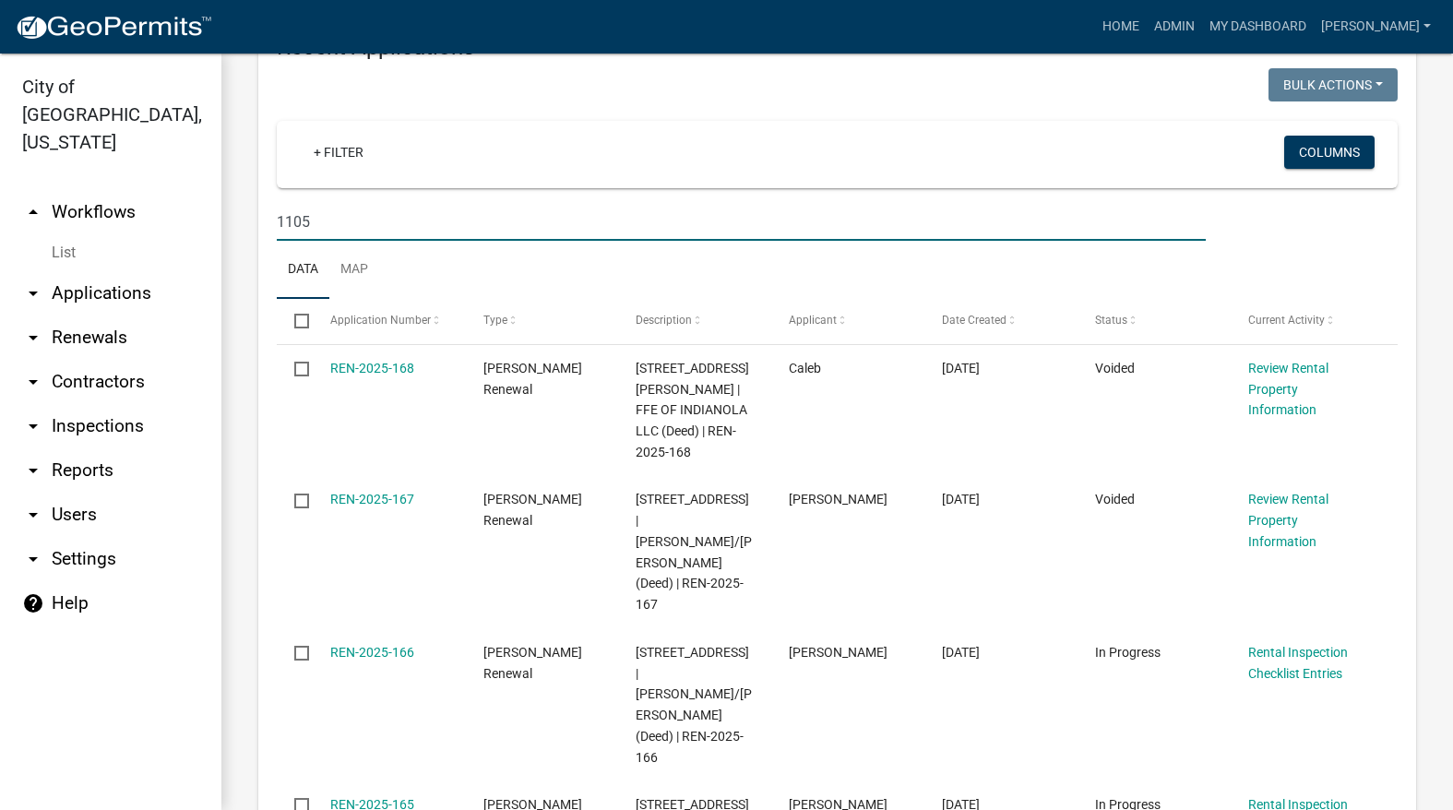
type input "1105"
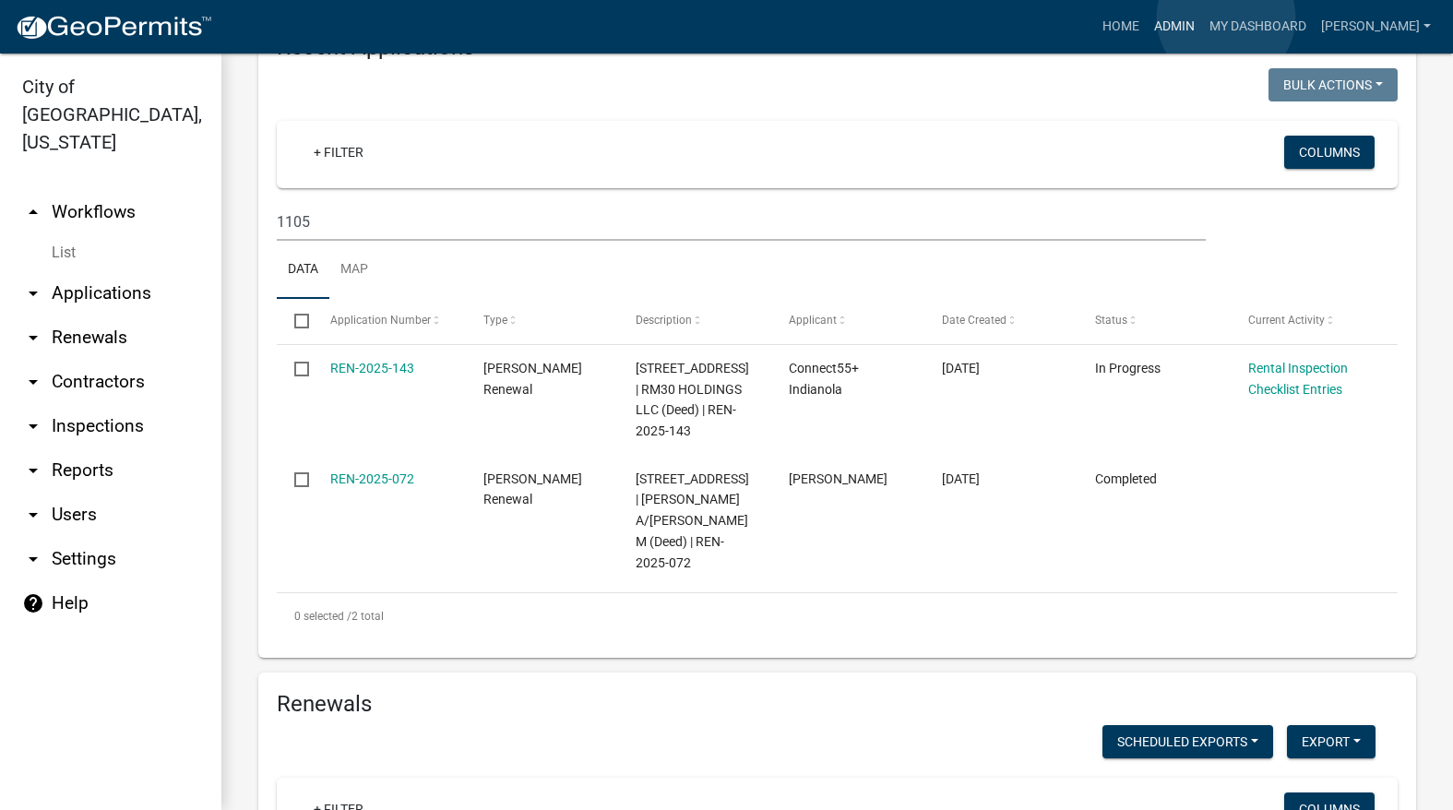
click at [1202, 18] on link "Admin" at bounding box center [1174, 26] width 55 height 35
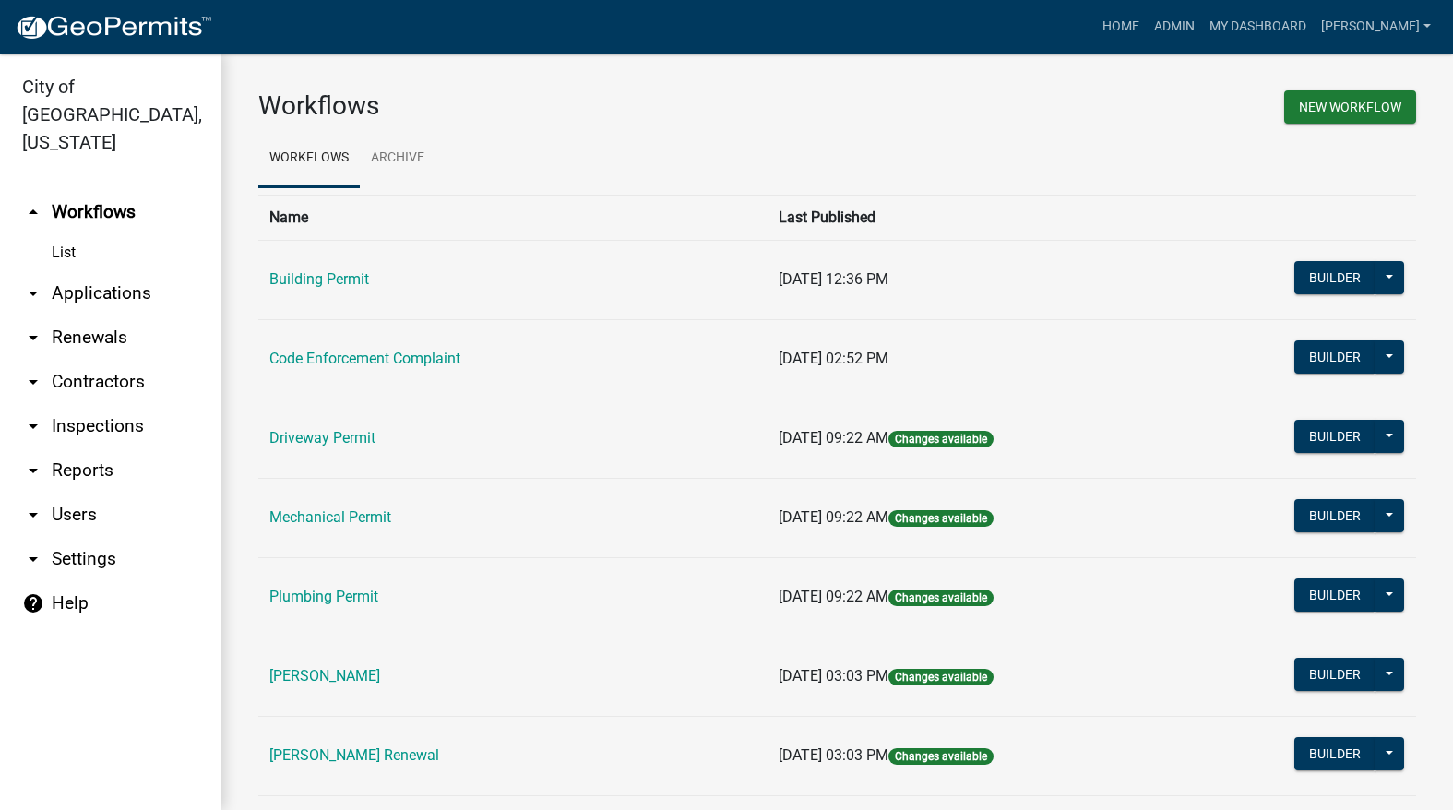
click at [327, 675] on link "[PERSON_NAME]" at bounding box center [324, 676] width 111 height 18
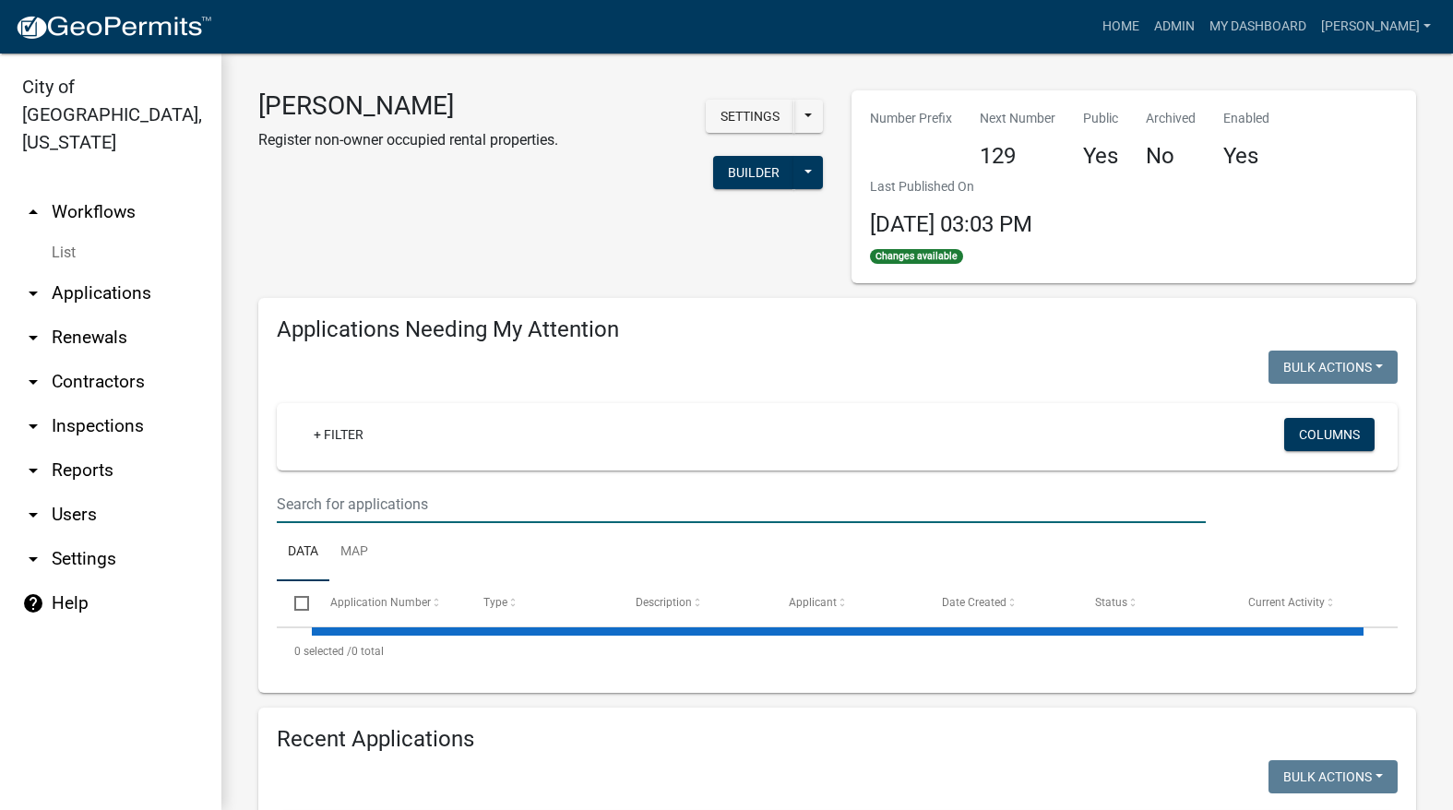
click at [370, 508] on input "text" at bounding box center [741, 504] width 929 height 38
select select "3: 100"
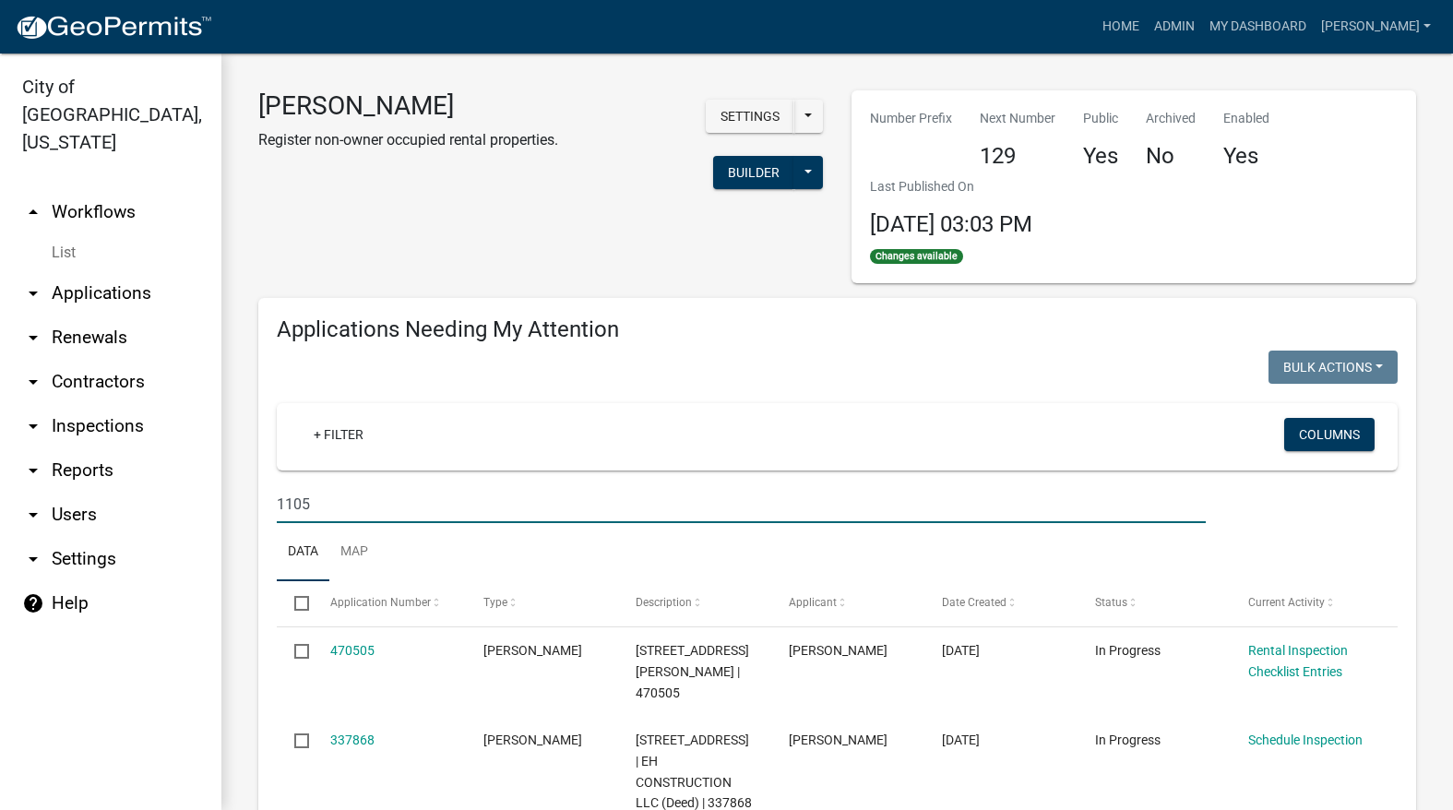
type input "1105"
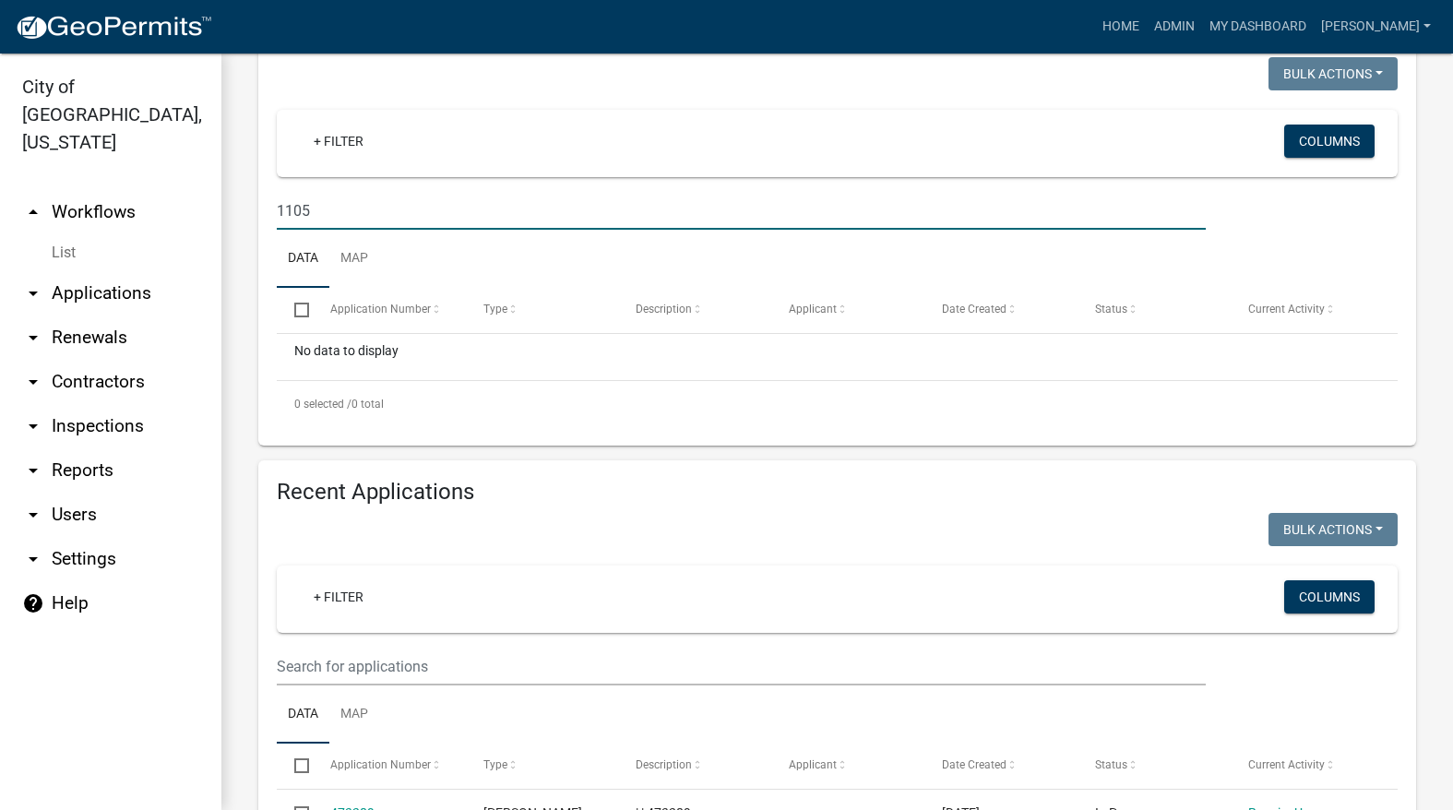
scroll to position [369, 0]
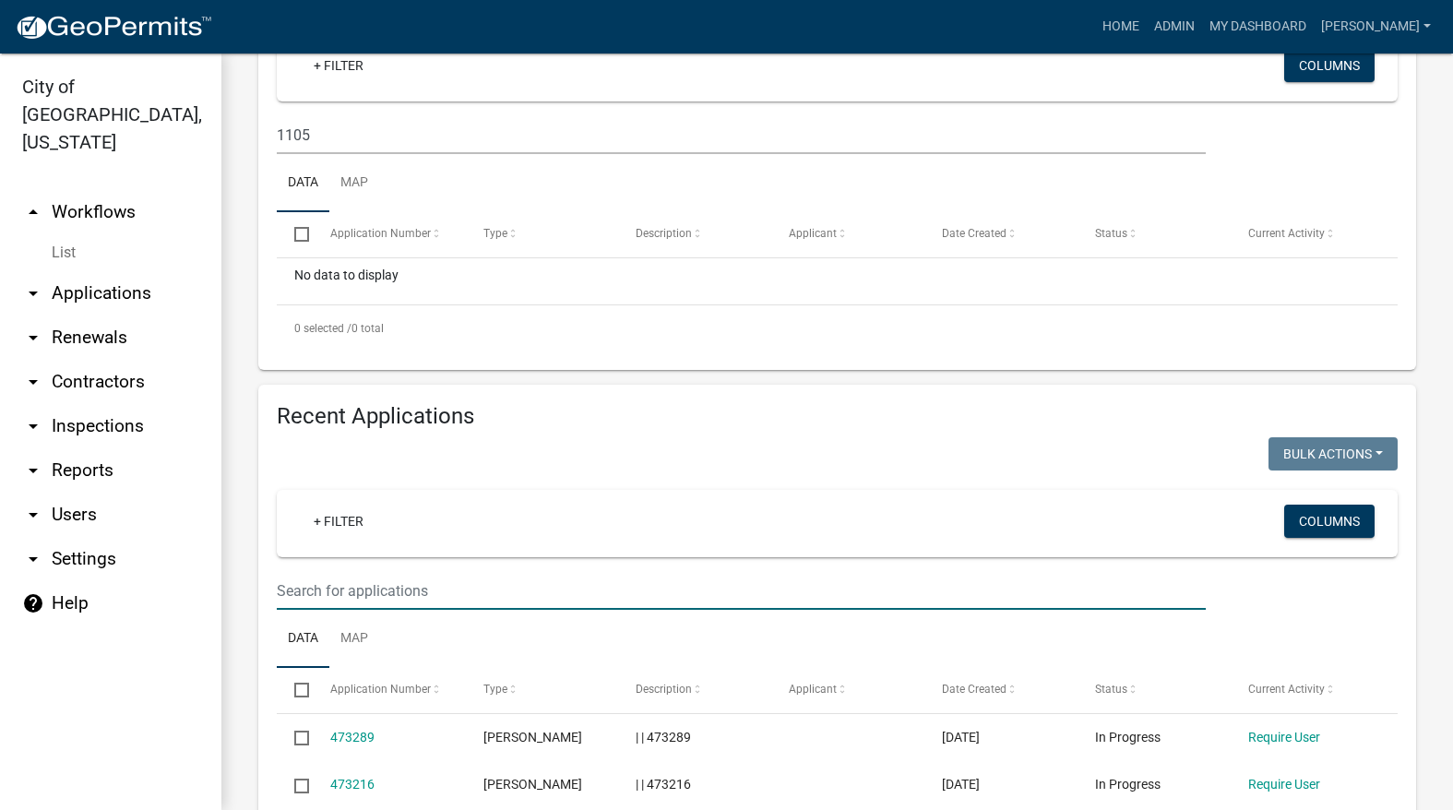
click at [426, 590] on input "text" at bounding box center [741, 591] width 929 height 38
type input "1105"
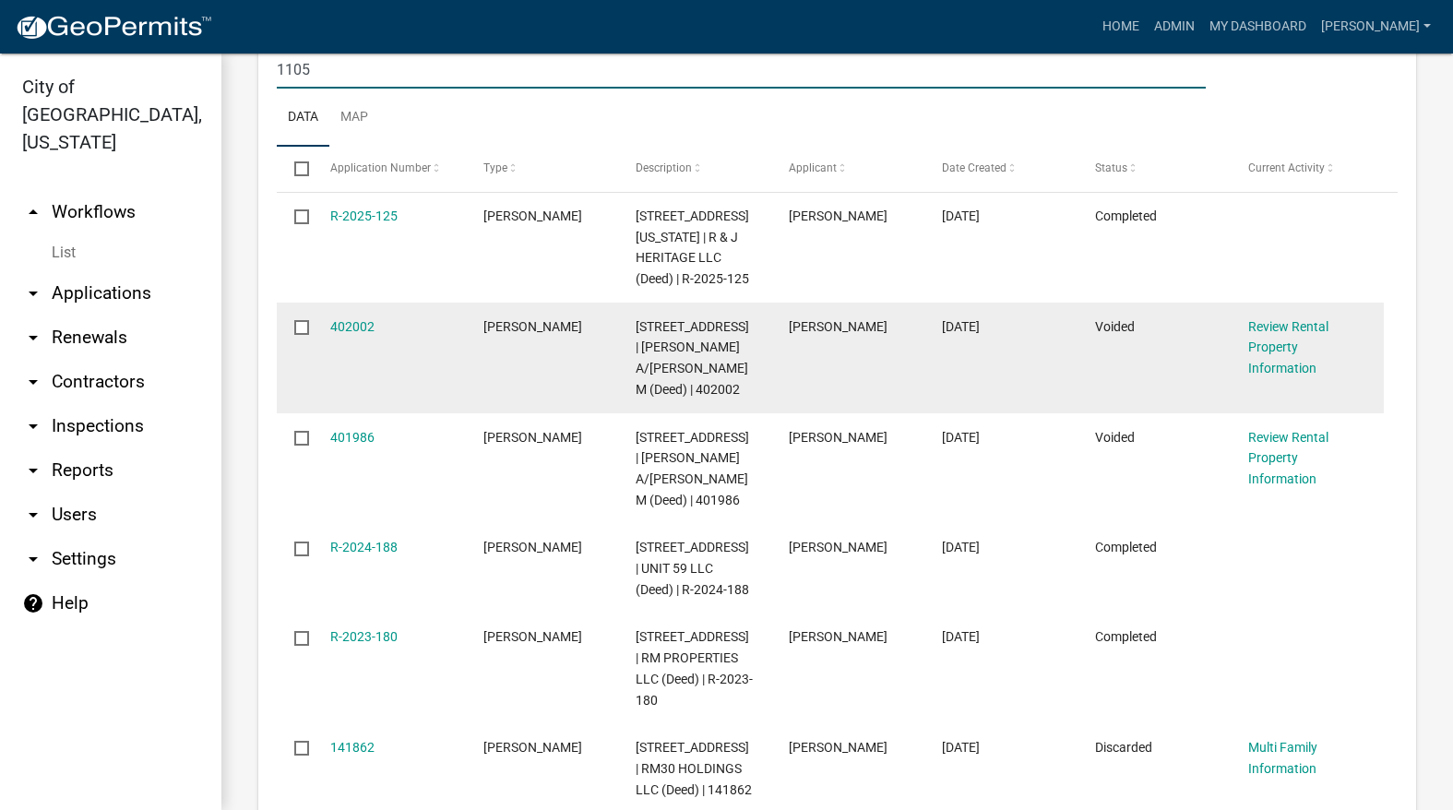
scroll to position [922, 0]
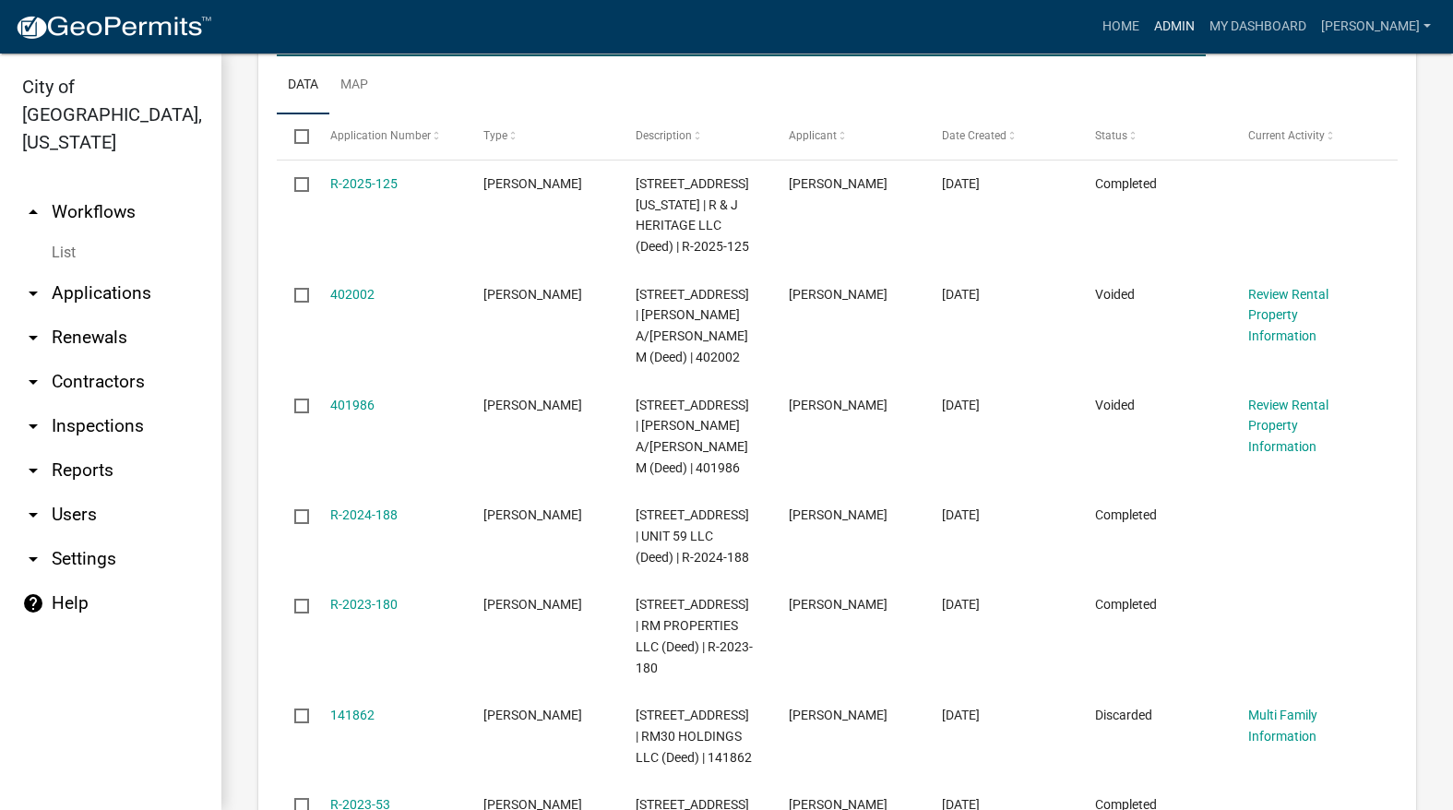
click at [1202, 19] on link "Admin" at bounding box center [1174, 26] width 55 height 35
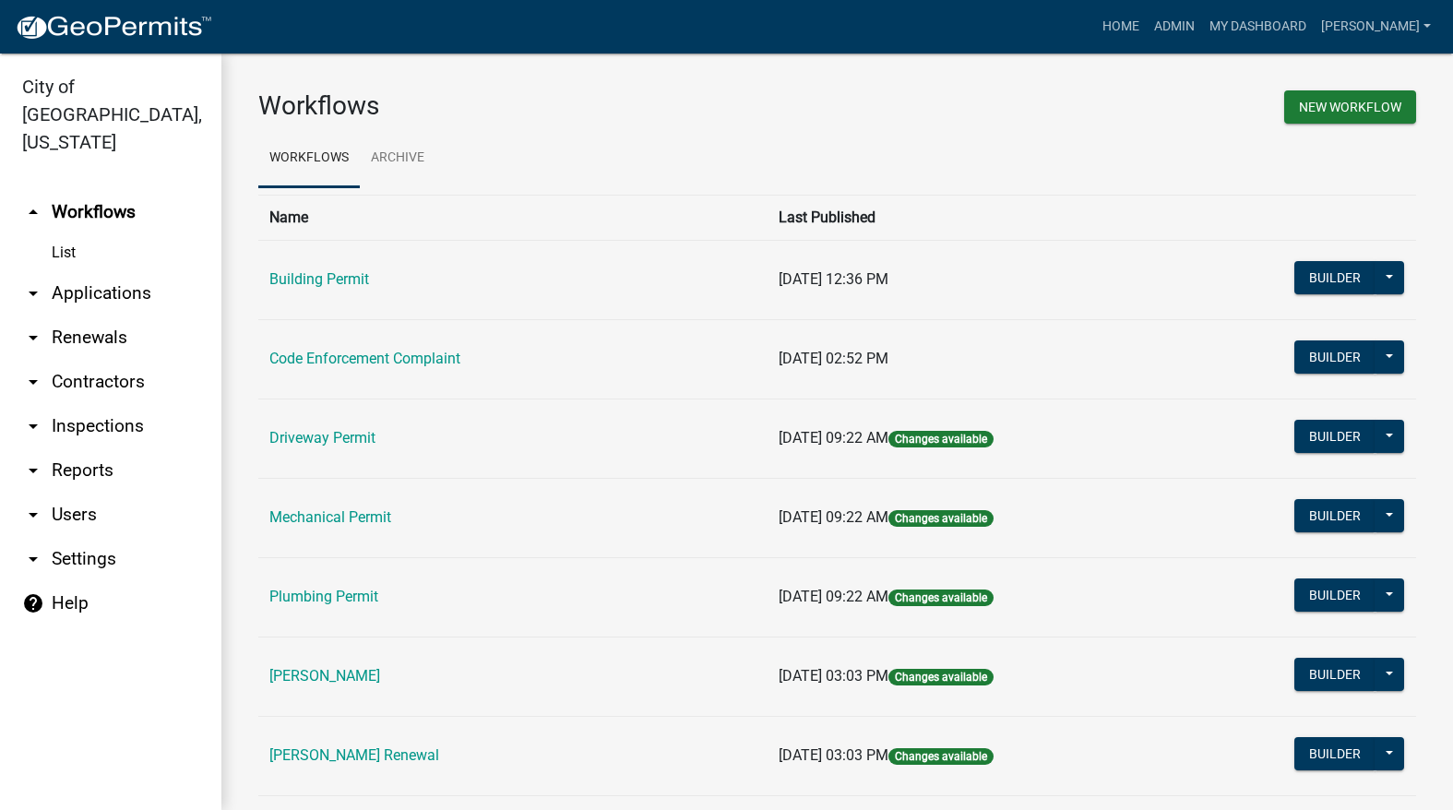
click at [419, 749] on link "[PERSON_NAME] Renewal" at bounding box center [354, 755] width 170 height 18
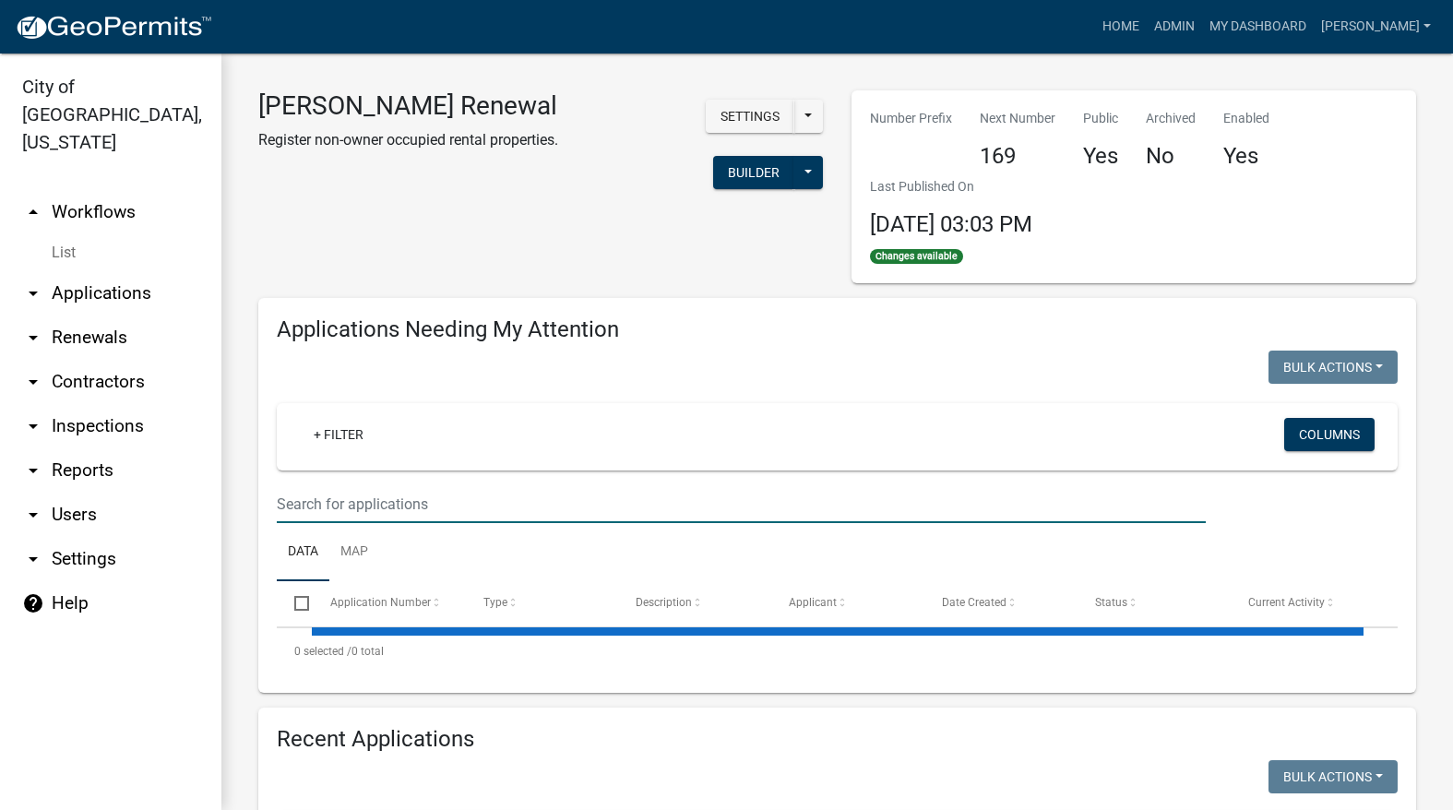
click at [422, 516] on input "text" at bounding box center [741, 504] width 929 height 38
select select "3: 100"
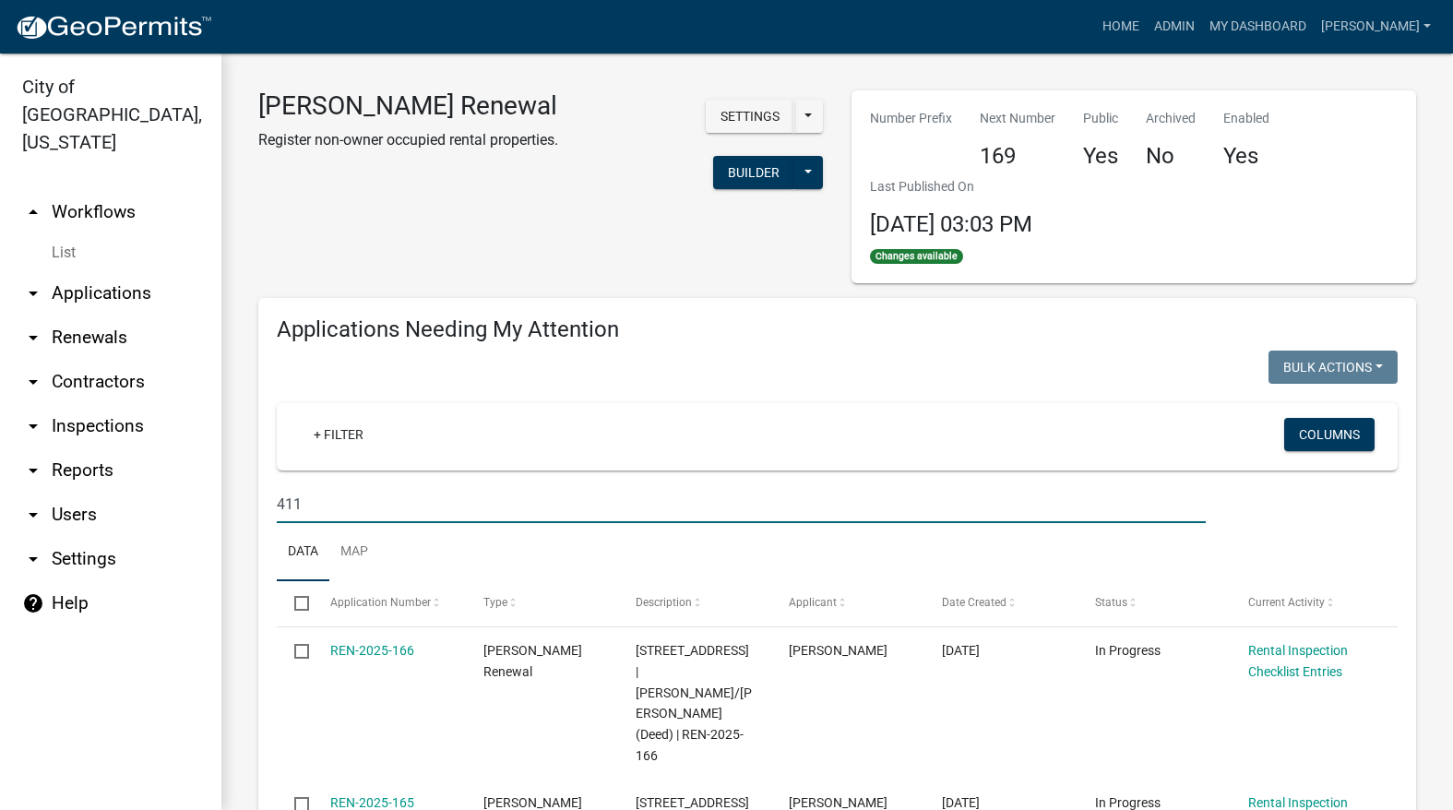
type input "411"
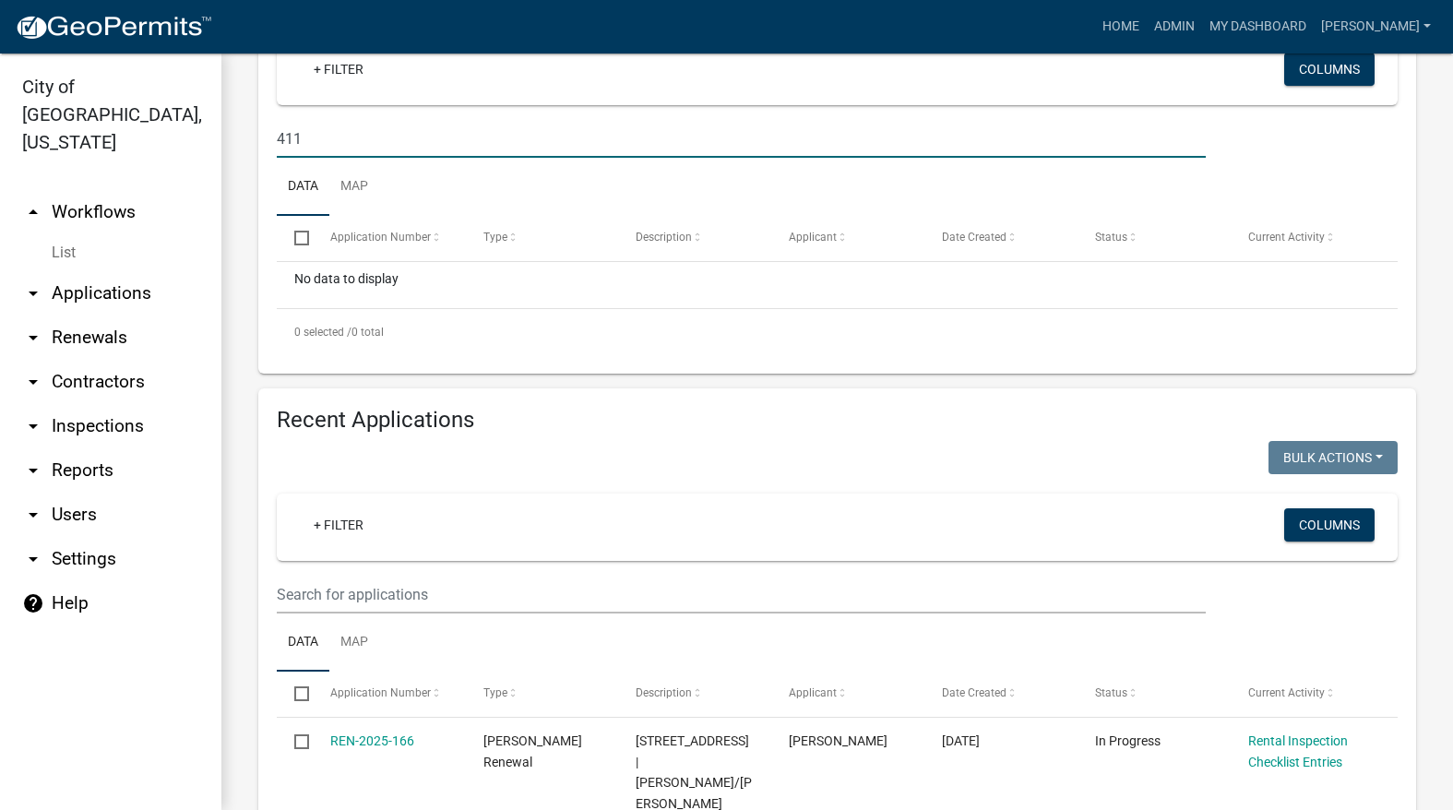
scroll to position [369, 0]
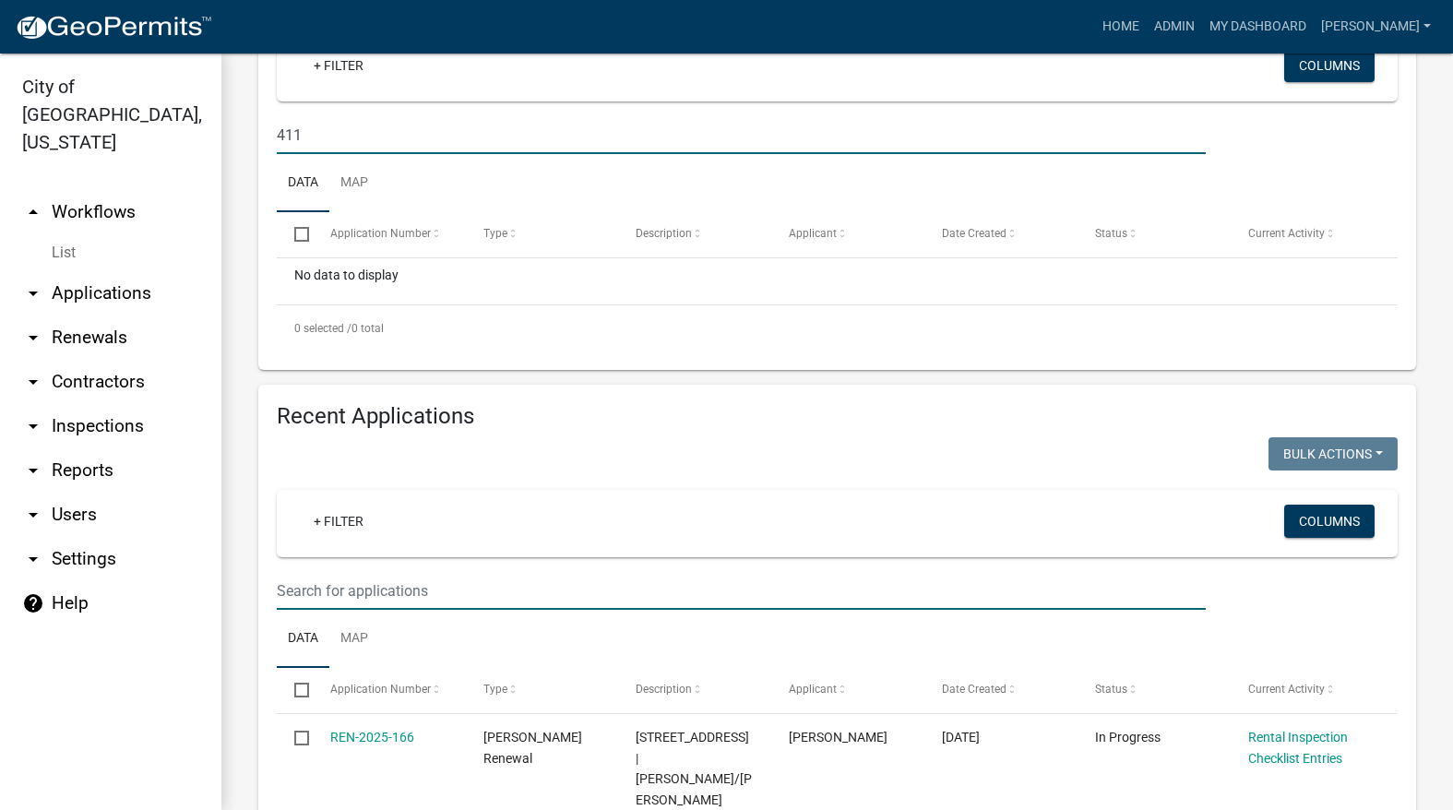
click at [510, 590] on input "text" at bounding box center [741, 591] width 929 height 38
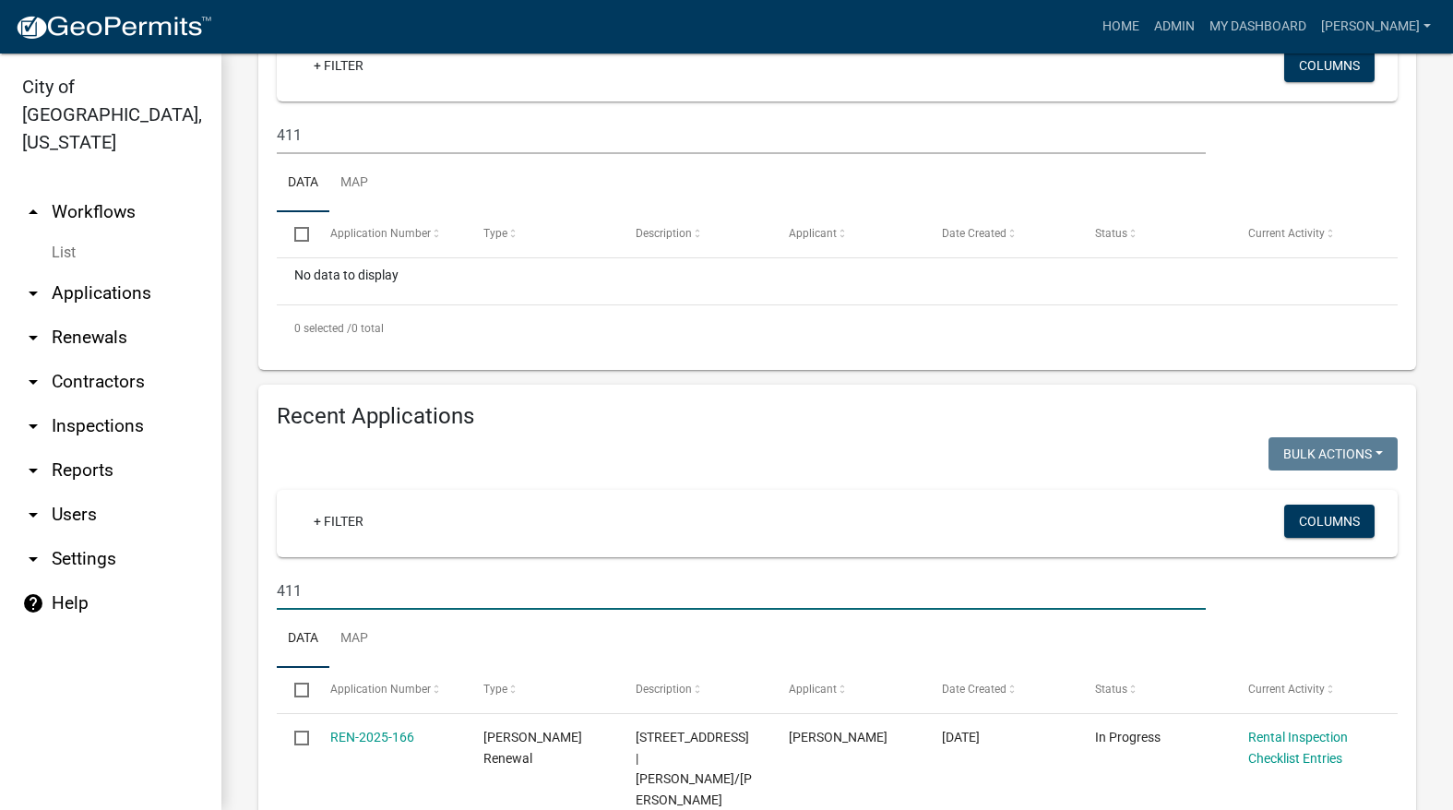
type input "411"
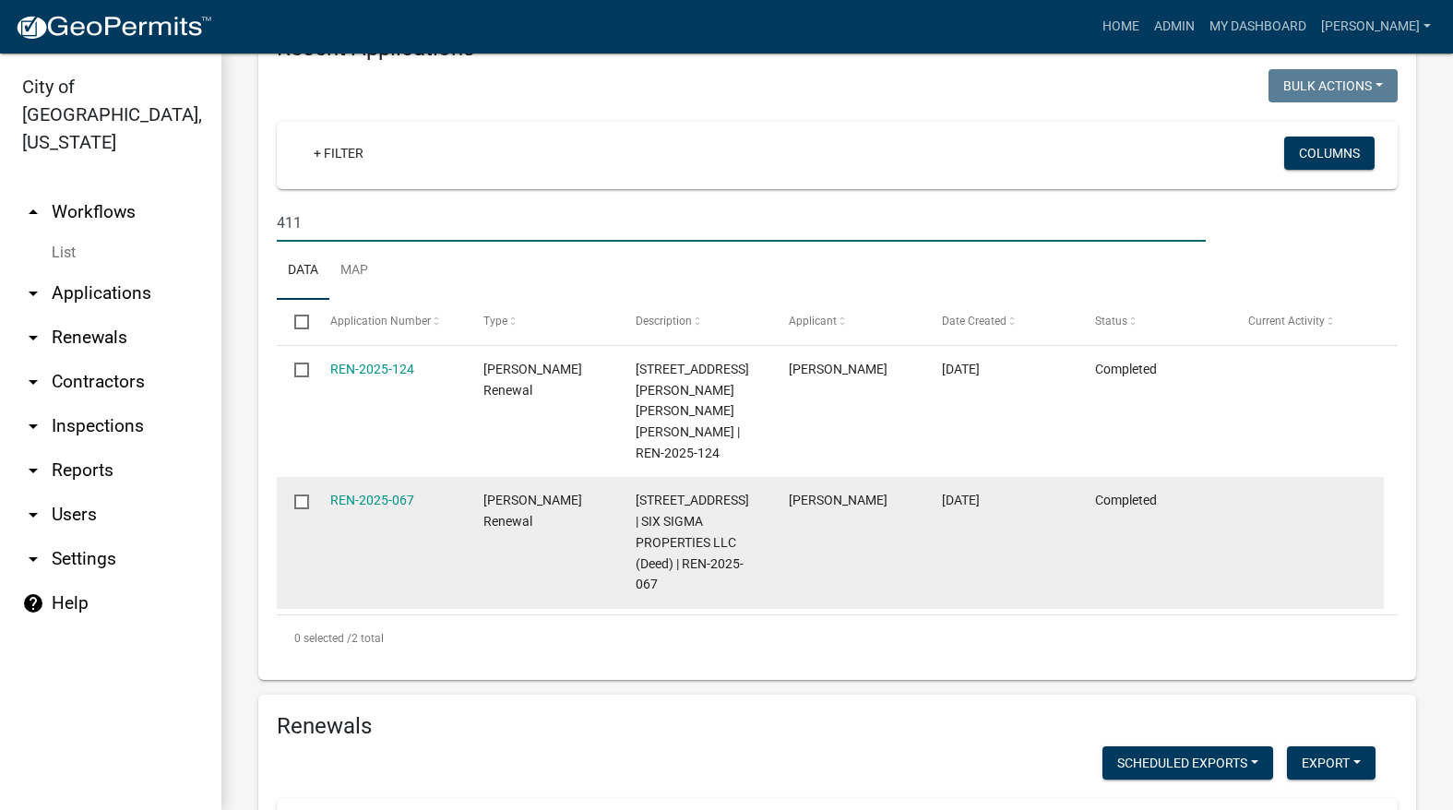
scroll to position [738, 0]
